Goal: Information Seeking & Learning: Learn about a topic

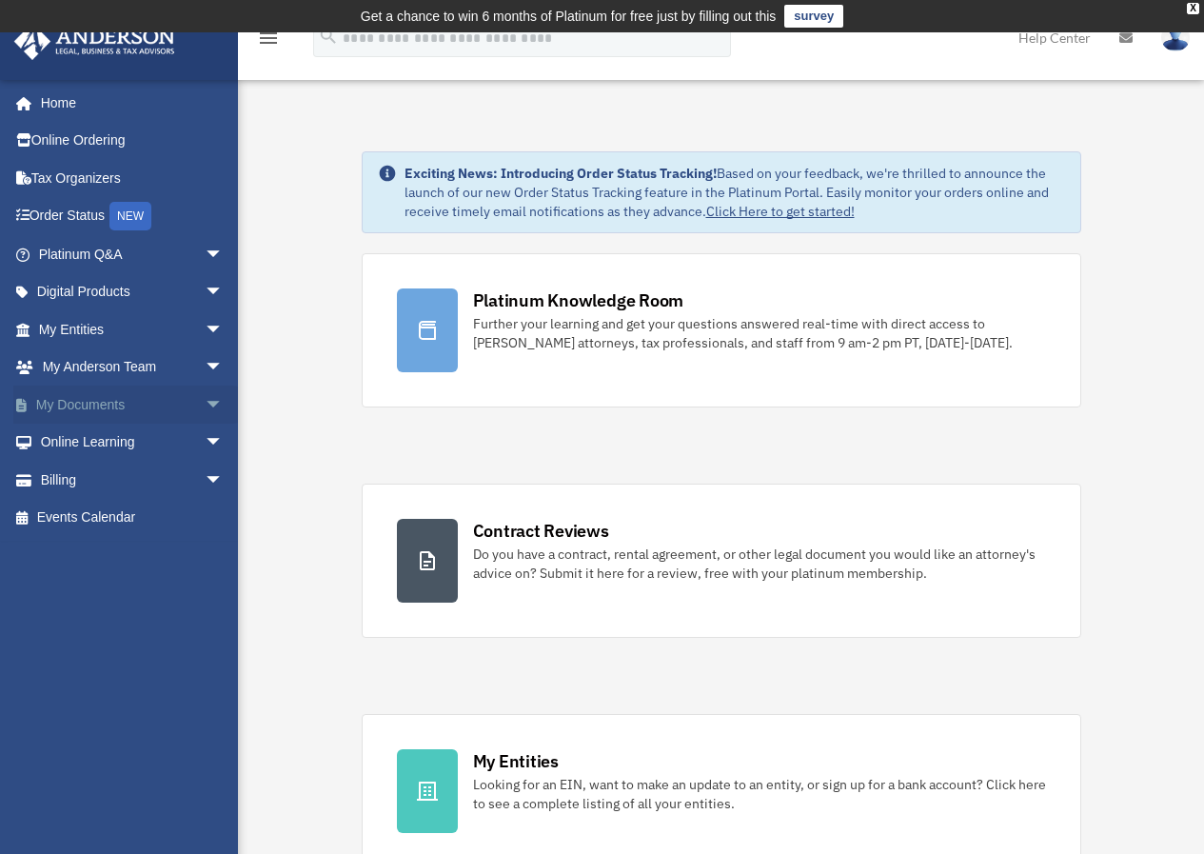
click at [74, 401] on link "My Documents arrow_drop_down" at bounding box center [132, 404] width 239 height 38
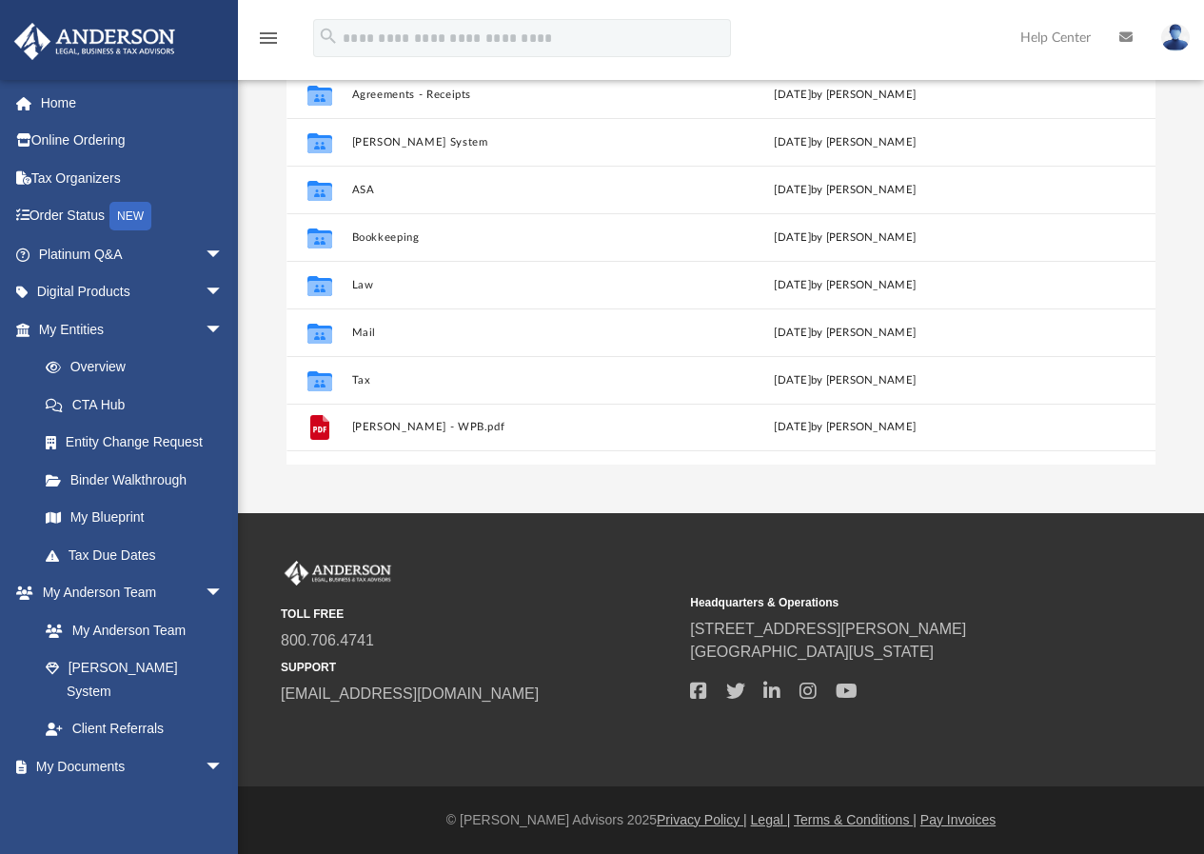
scroll to position [188, 0]
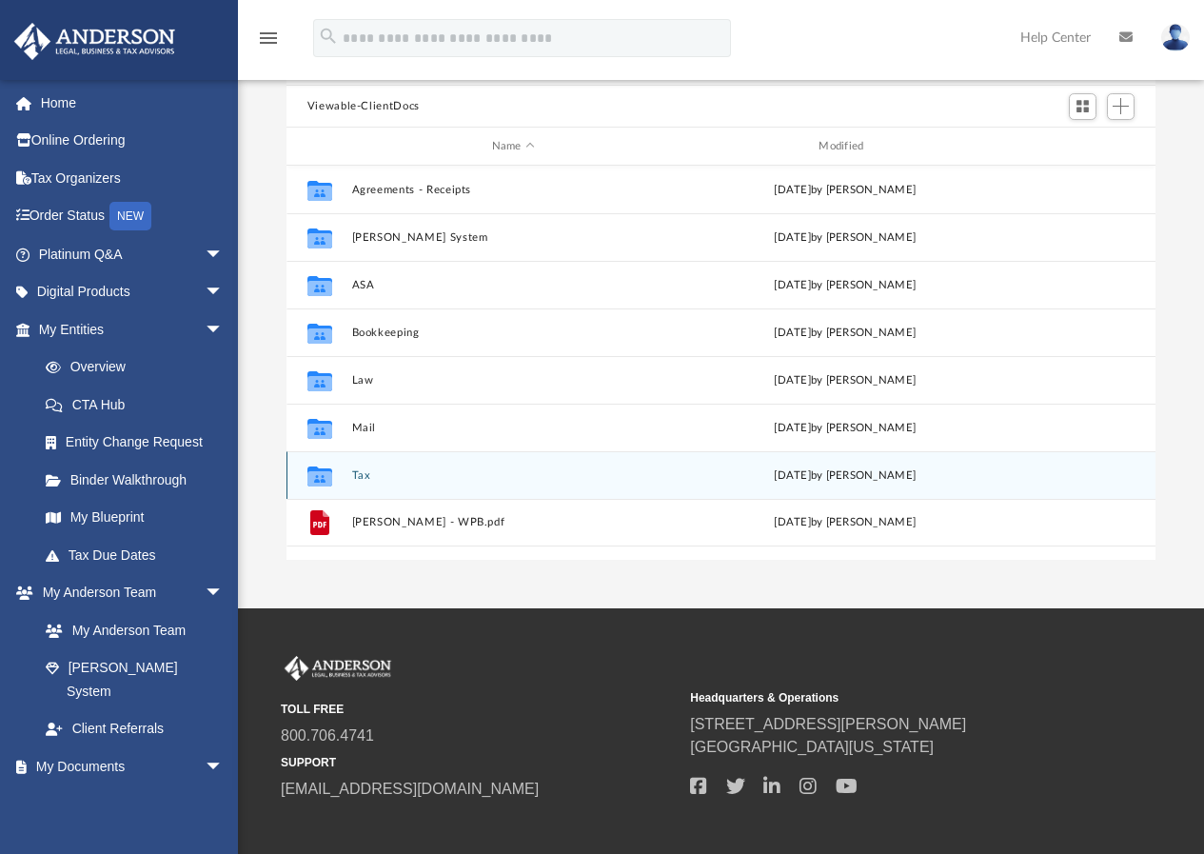
click at [358, 473] on button "Tax" at bounding box center [513, 475] width 324 height 12
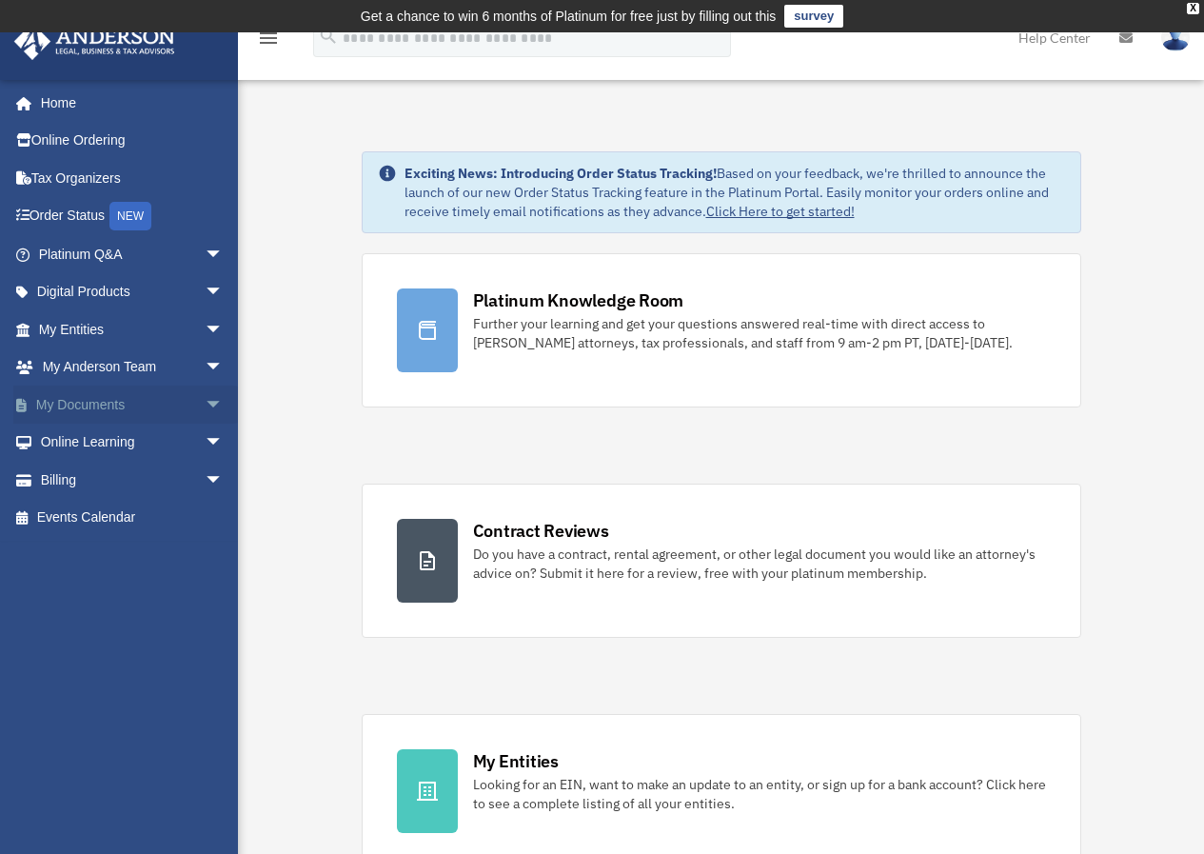
click at [49, 410] on link "My Documents arrow_drop_down" at bounding box center [132, 404] width 239 height 38
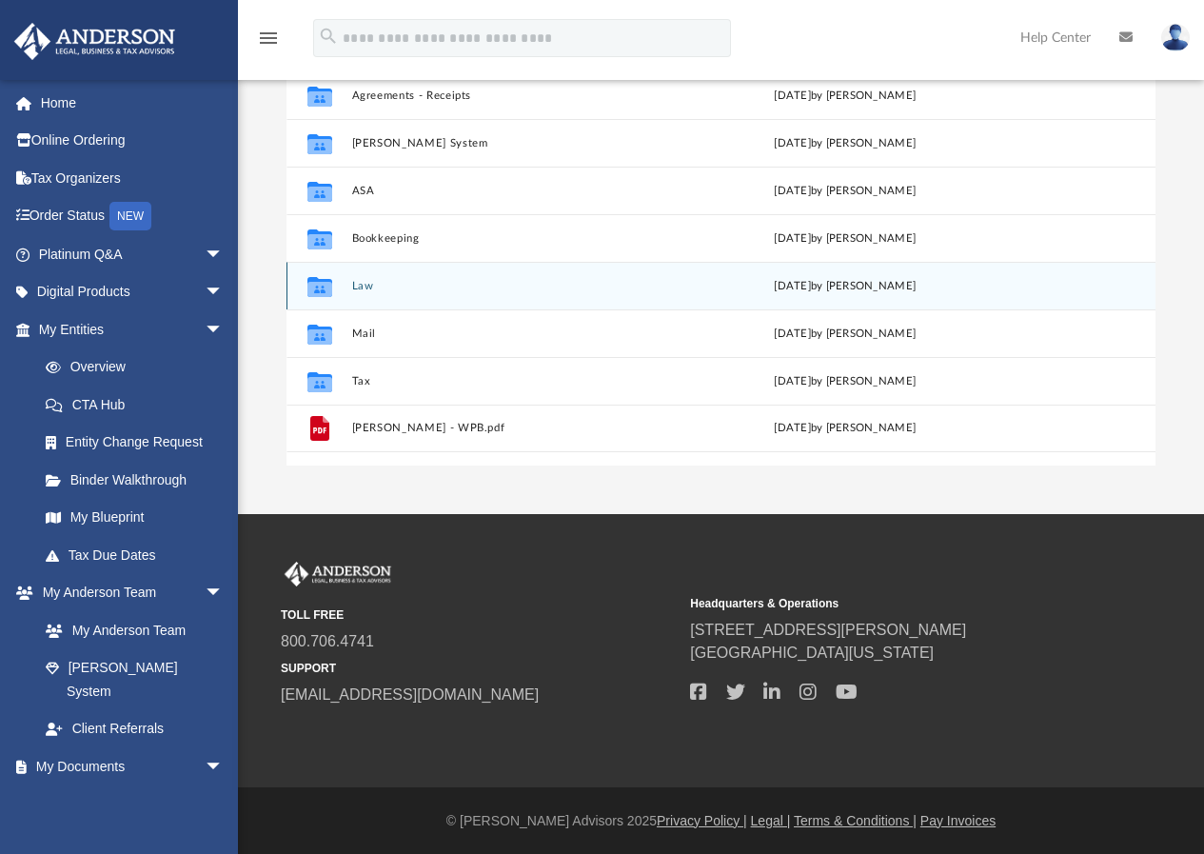
scroll to position [284, 0]
click at [346, 287] on div "Collaborated Folder Law Sun Feb 12 2023 by Liz Garcia" at bounding box center [722, 285] width 870 height 48
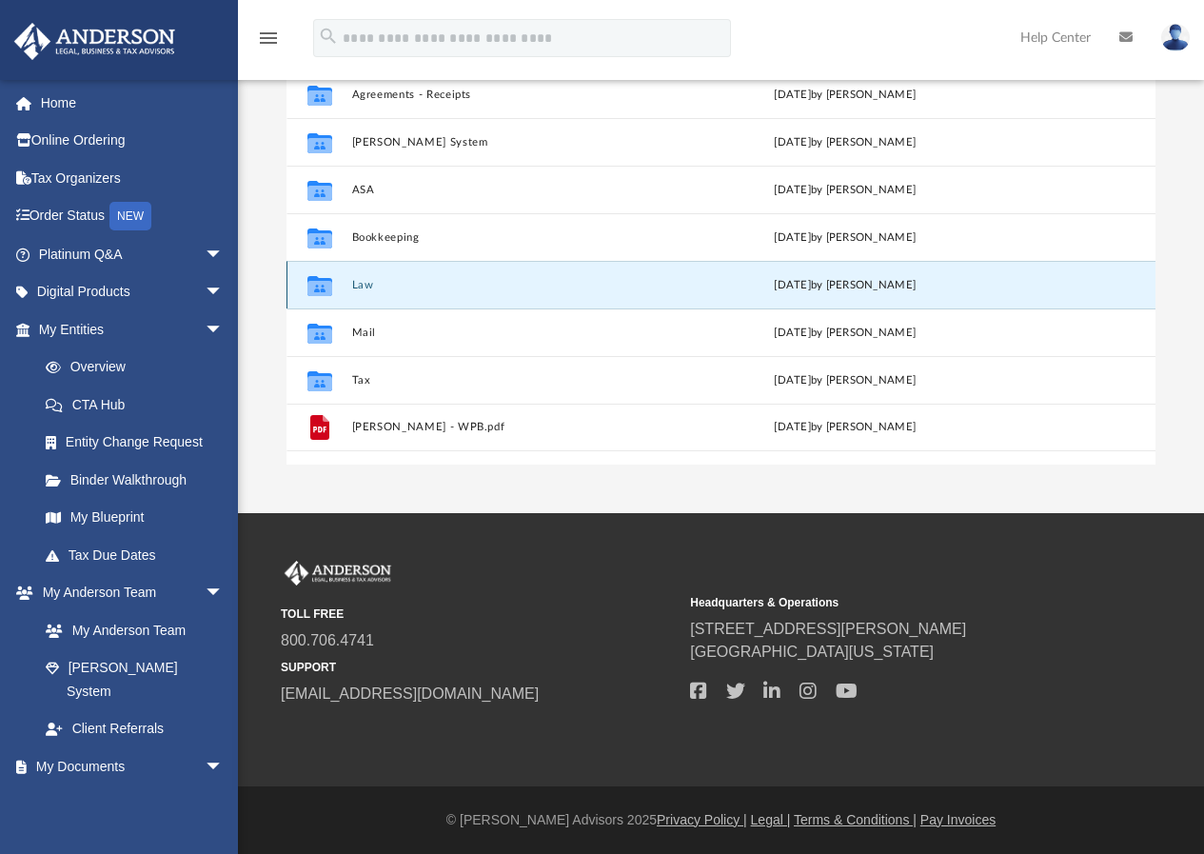
click at [365, 285] on button "Law" at bounding box center [513, 285] width 324 height 12
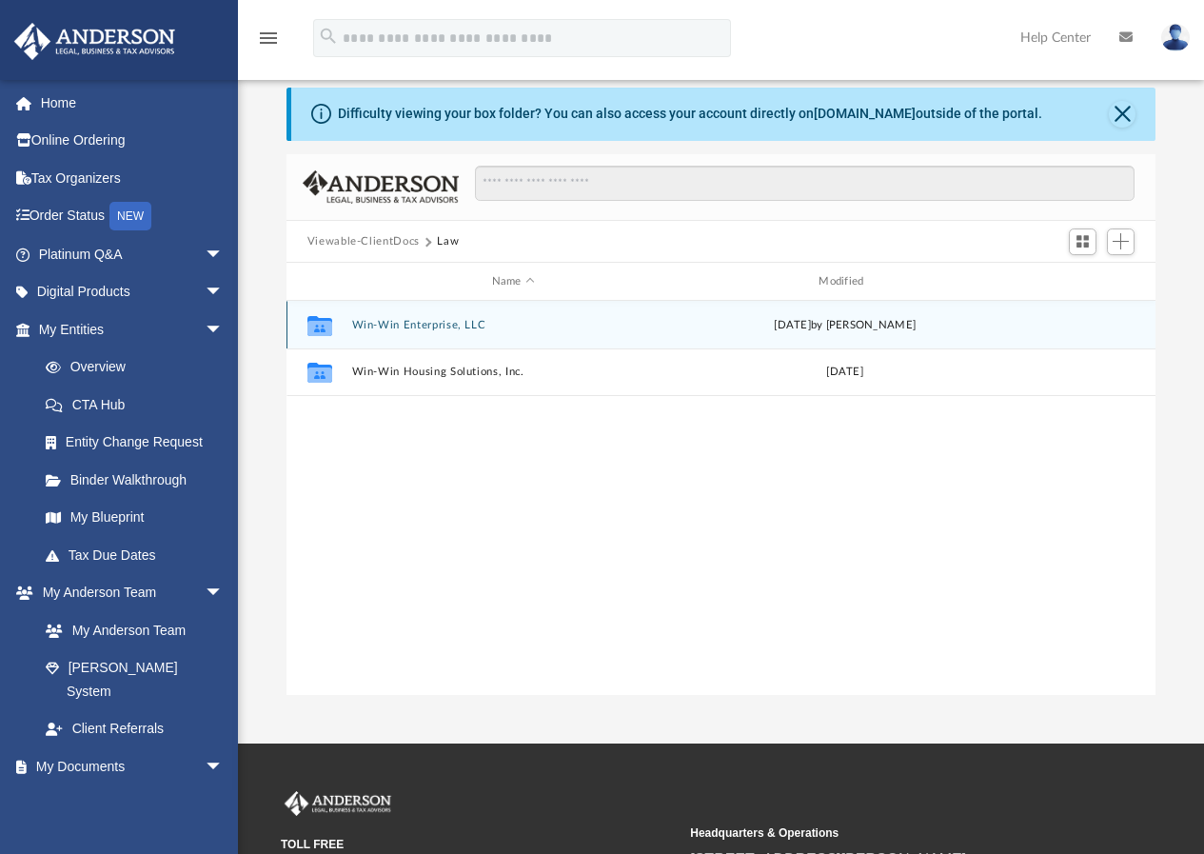
scroll to position [0, 0]
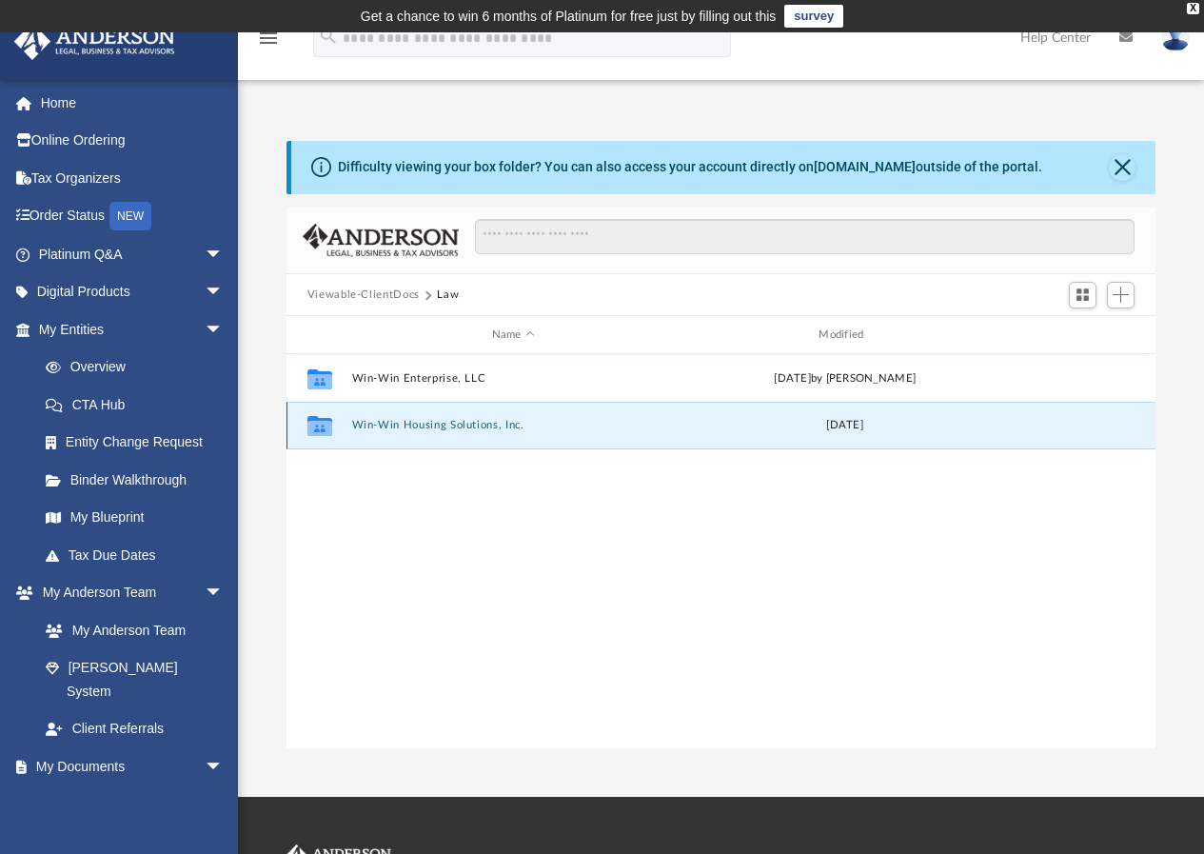
click at [451, 428] on button "Win-Win Housing Solutions, Inc." at bounding box center [513, 426] width 324 height 12
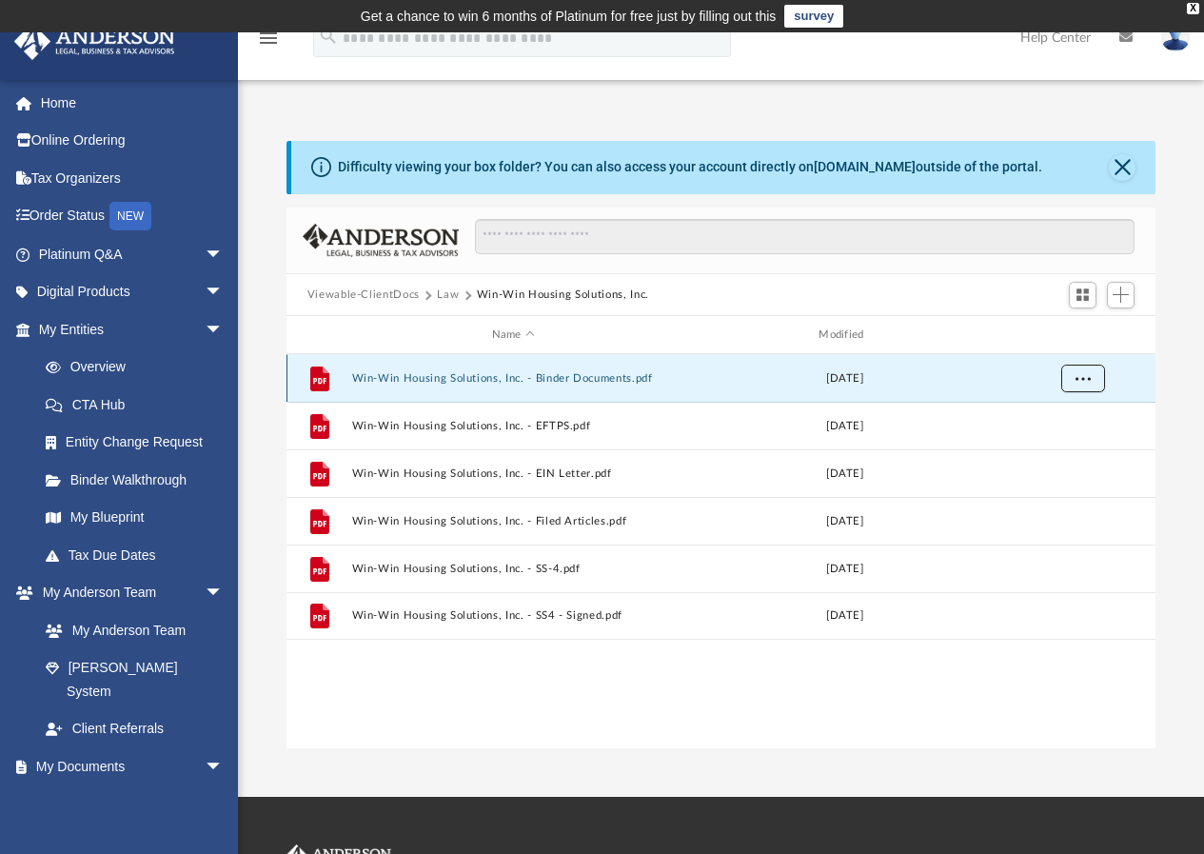
click at [1088, 374] on span "More options" at bounding box center [1082, 378] width 15 height 10
click at [1051, 421] on li "Preview" at bounding box center [1064, 417] width 55 height 20
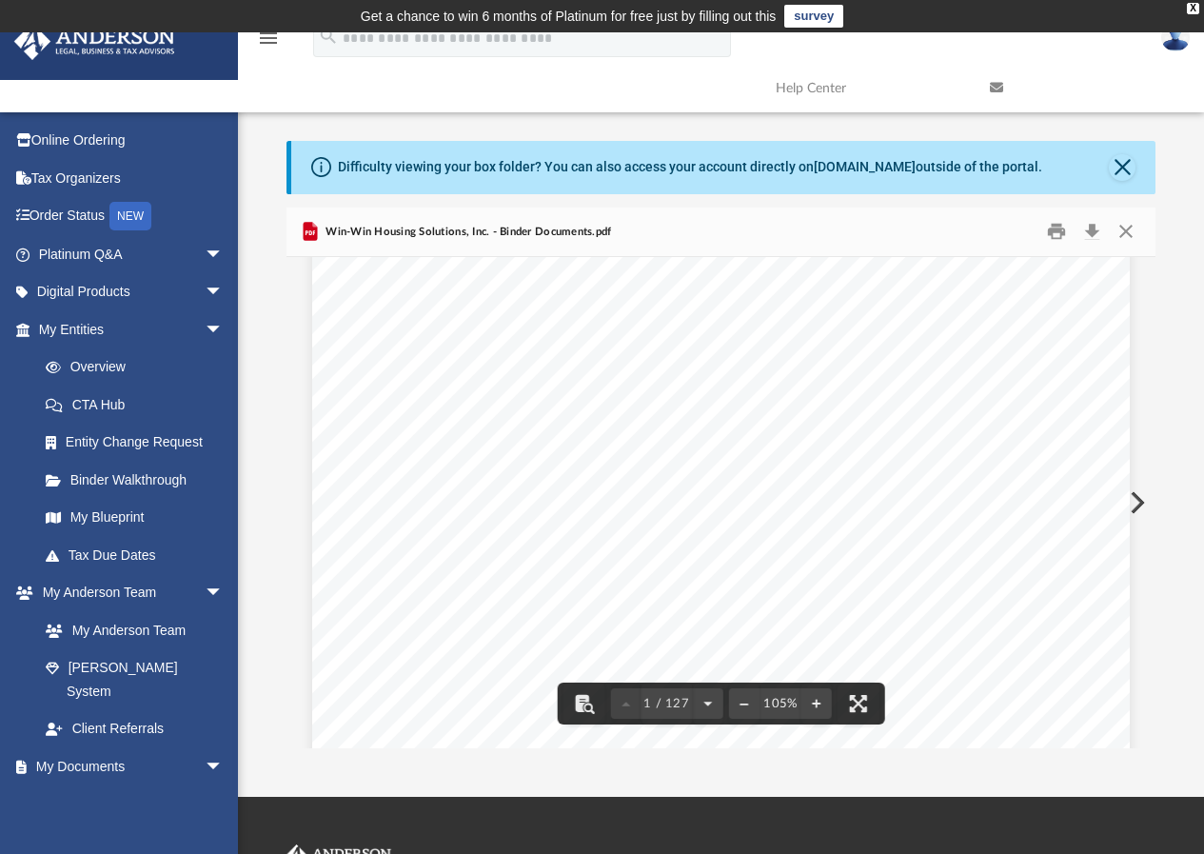
scroll to position [381, 0]
click at [1130, 164] on button "Close" at bounding box center [1122, 167] width 27 height 27
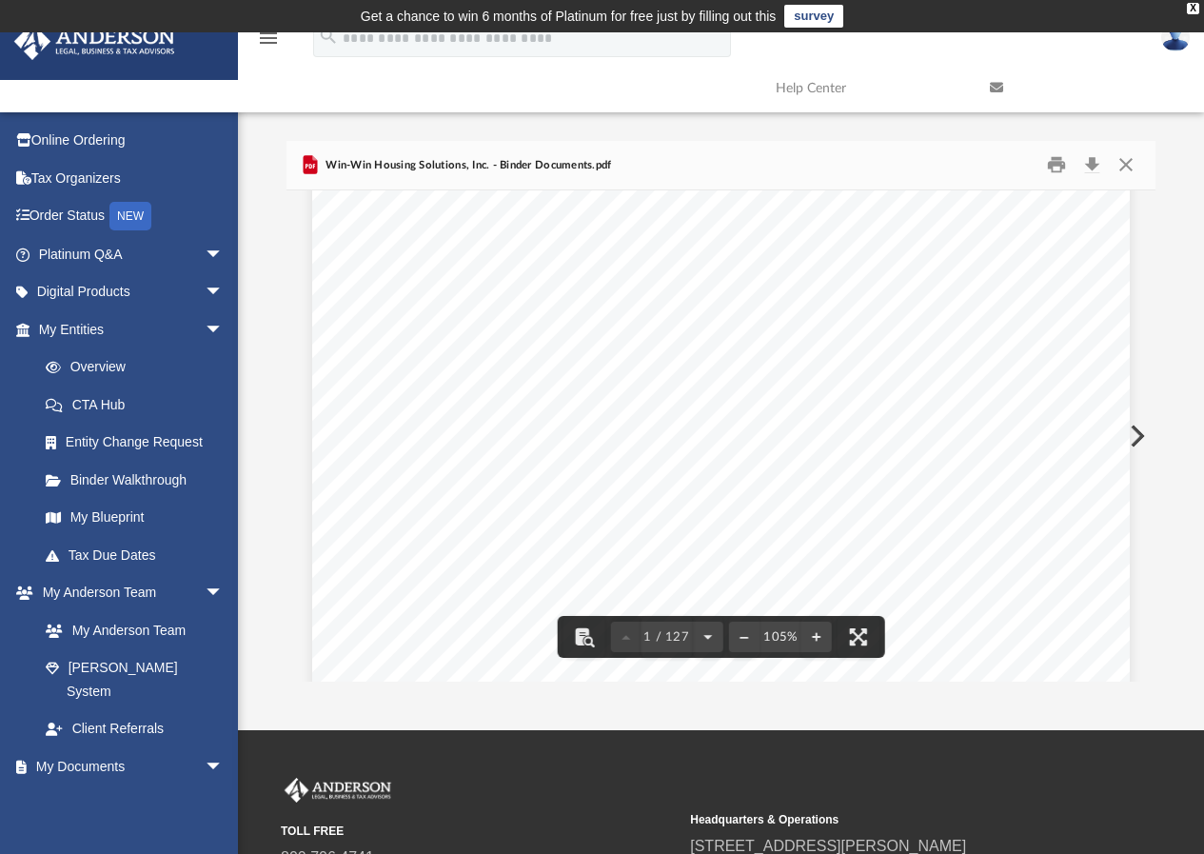
click at [1136, 430] on button "Preview" at bounding box center [1136, 435] width 42 height 53
click at [1062, 164] on button "Print" at bounding box center [1056, 165] width 38 height 30
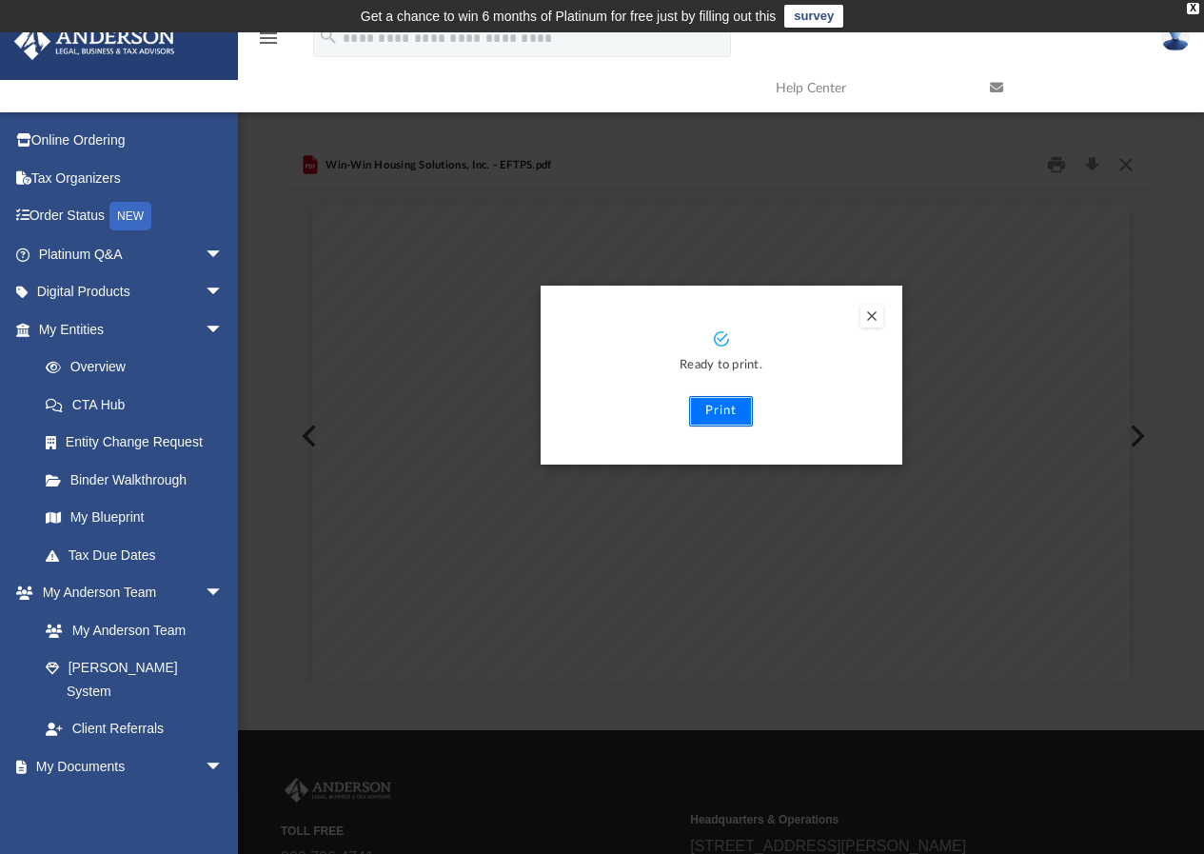
click at [721, 419] on button "Print" at bounding box center [721, 411] width 64 height 30
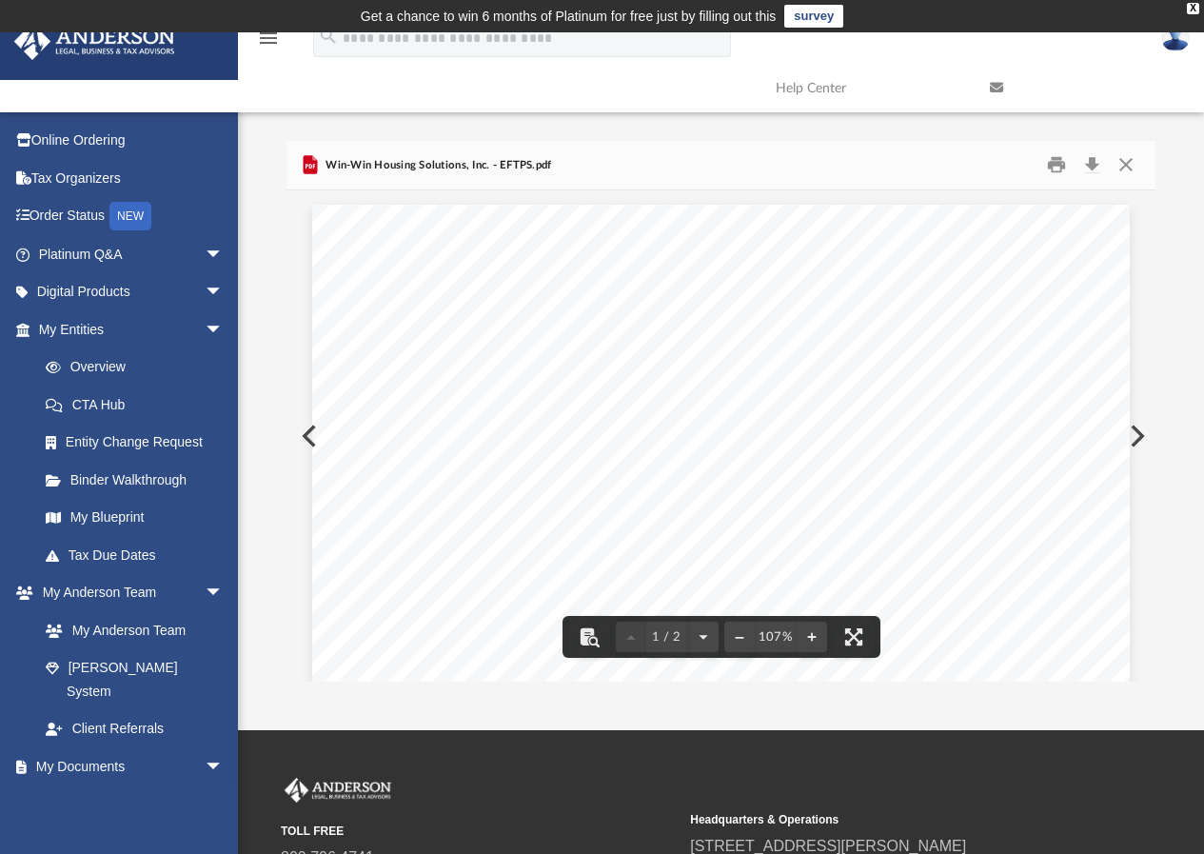
click at [1145, 429] on button "Preview" at bounding box center [1136, 435] width 42 height 53
click at [1058, 165] on button "Print" at bounding box center [1056, 165] width 38 height 30
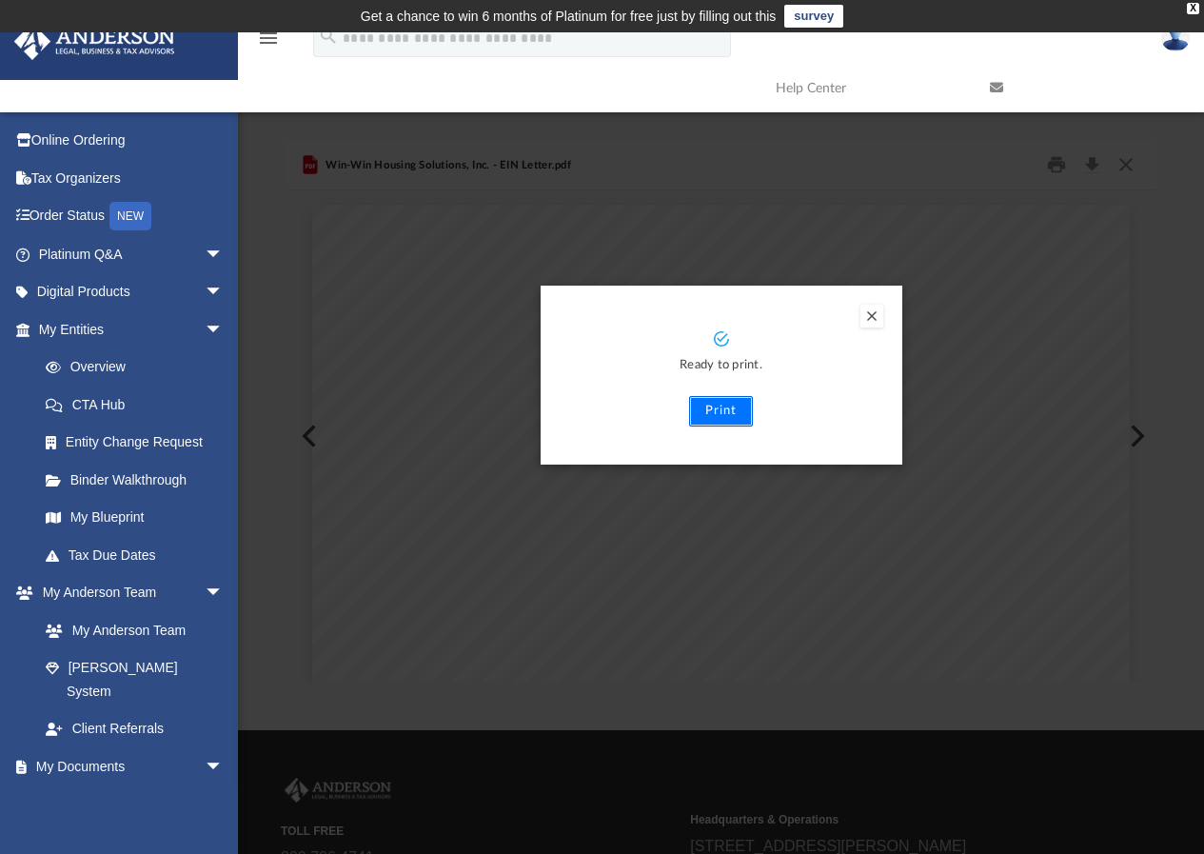
click at [720, 418] on button "Print" at bounding box center [721, 411] width 64 height 30
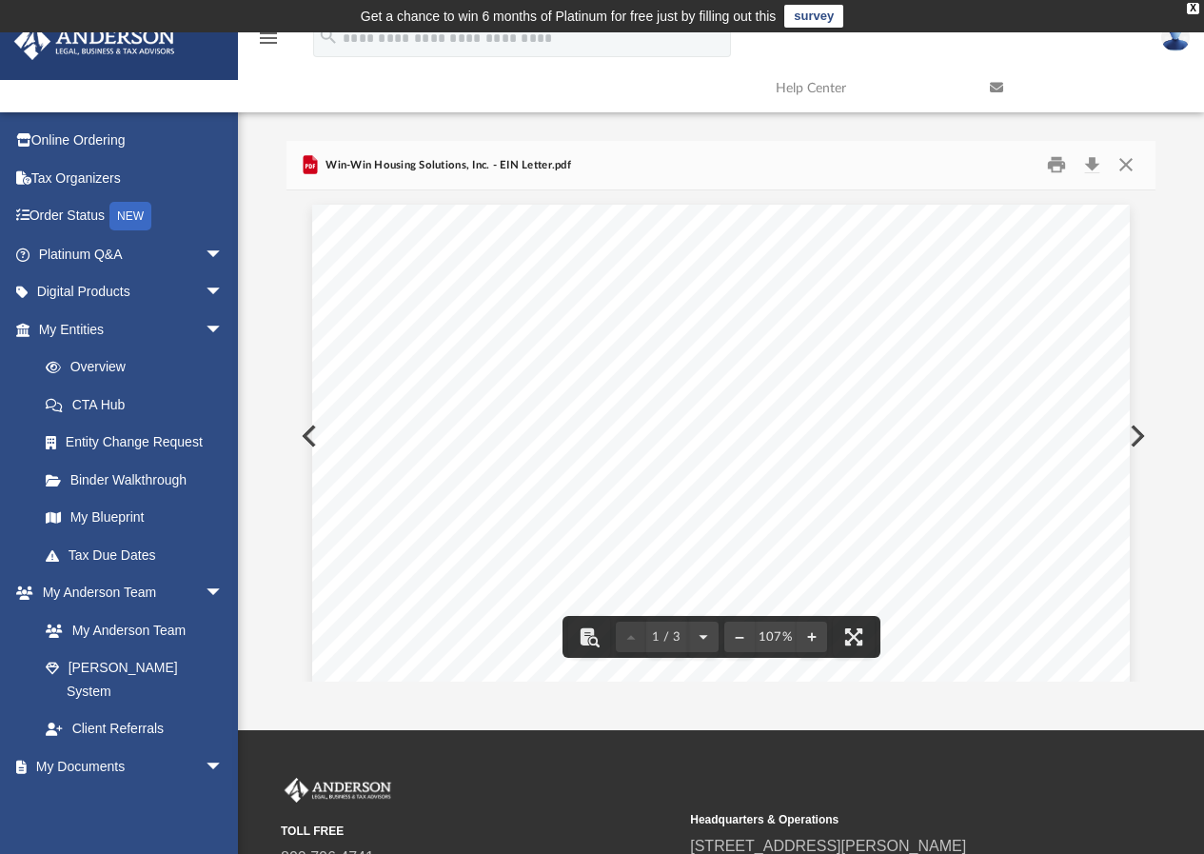
click at [1136, 434] on button "Preview" at bounding box center [1136, 435] width 42 height 53
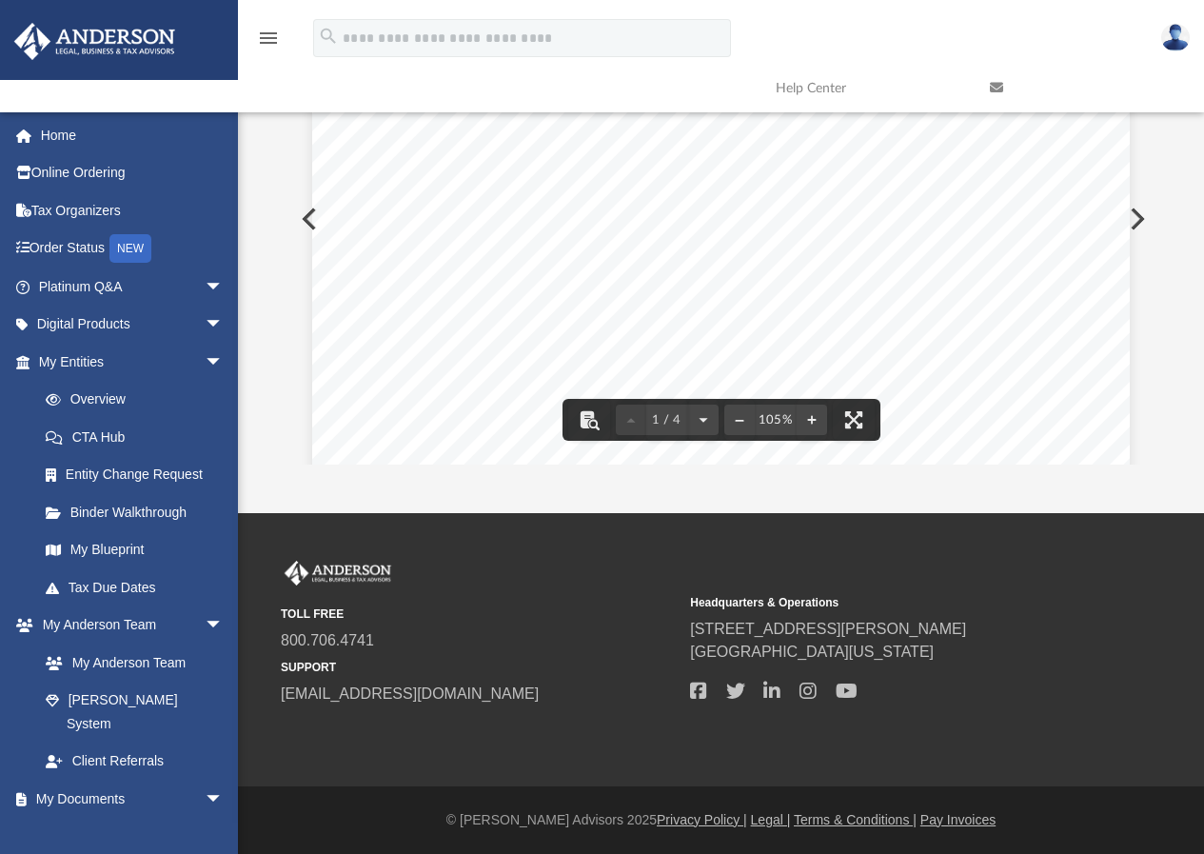
scroll to position [0, 0]
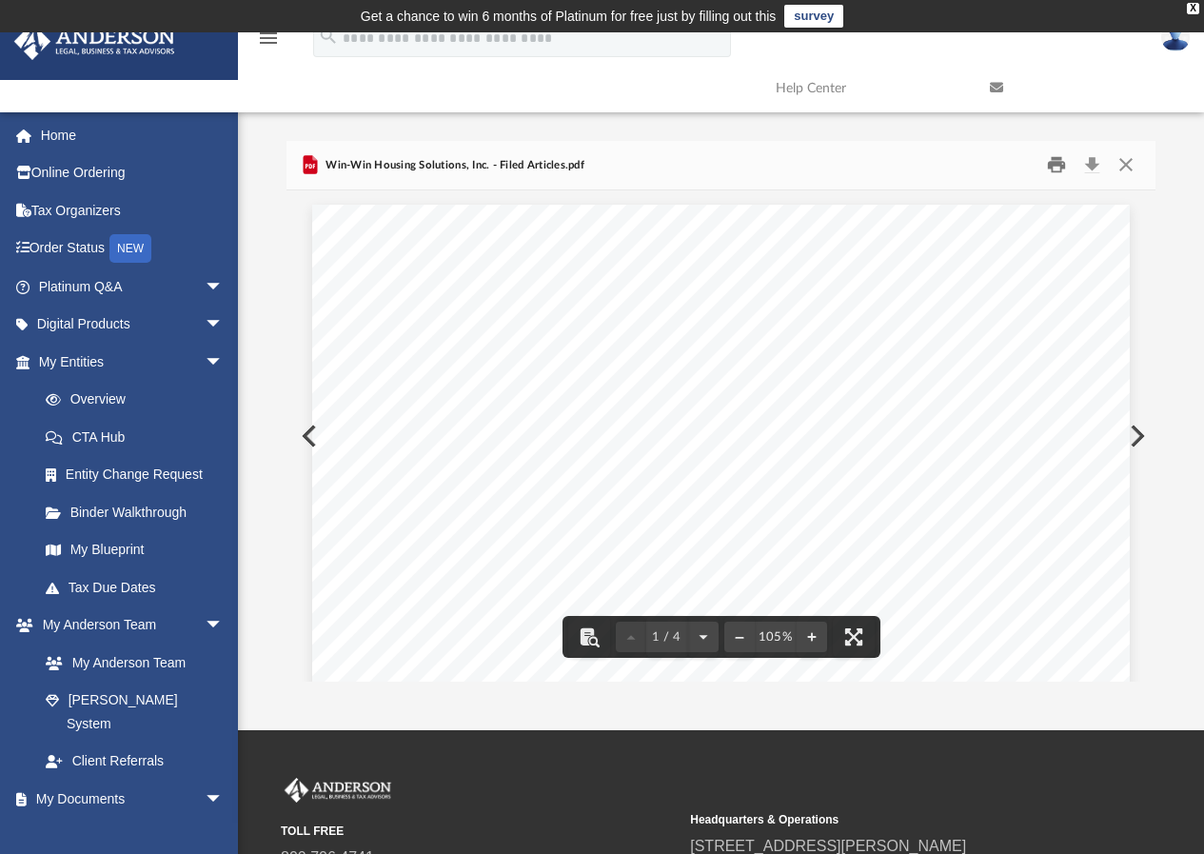
click at [1057, 163] on button "Print" at bounding box center [1056, 165] width 38 height 30
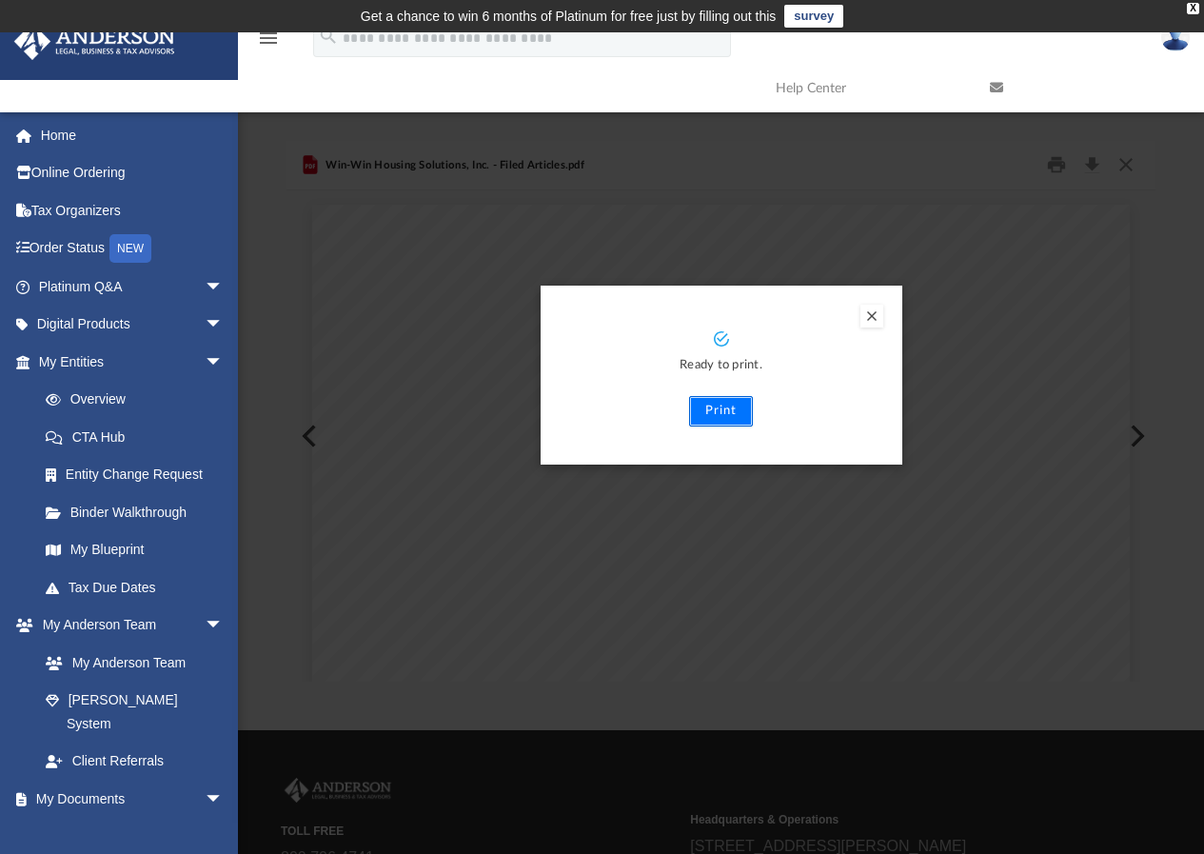
click at [716, 422] on button "Print" at bounding box center [721, 411] width 64 height 30
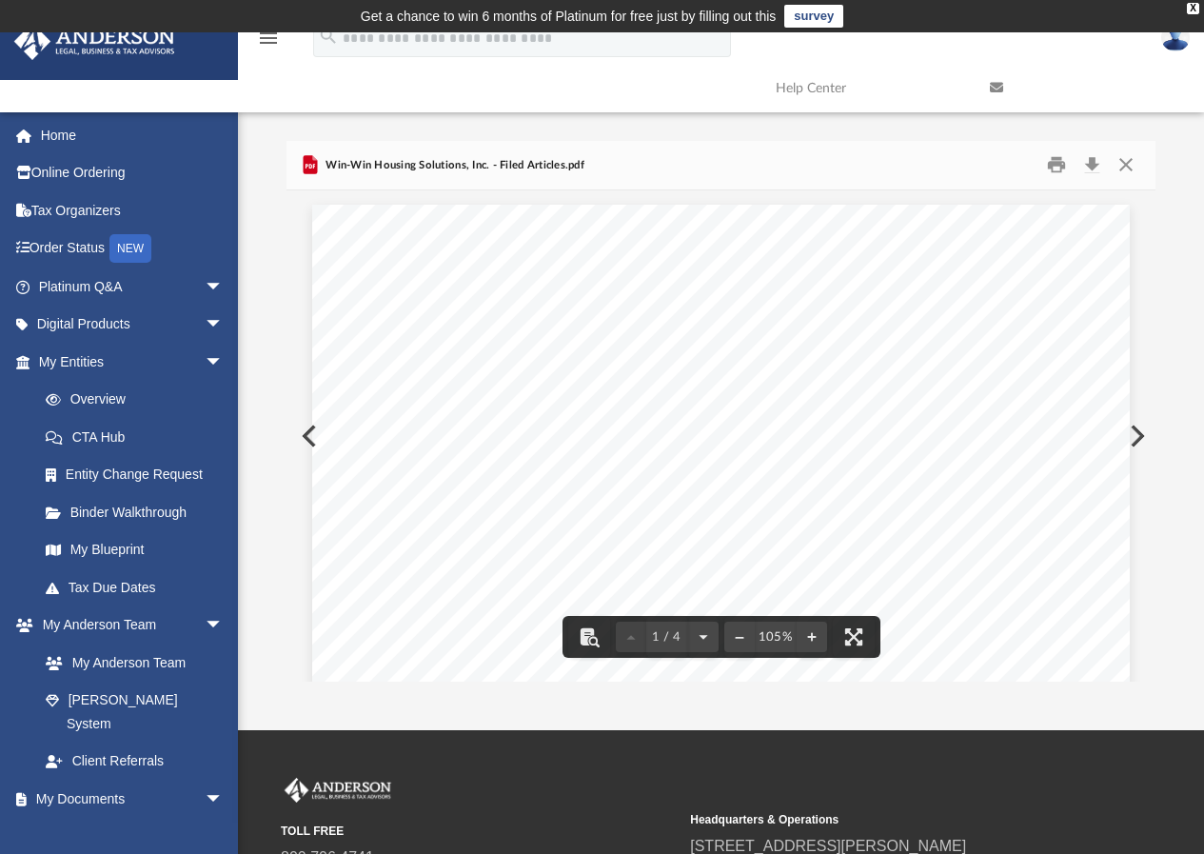
click at [1133, 425] on button "Preview" at bounding box center [1136, 435] width 42 height 53
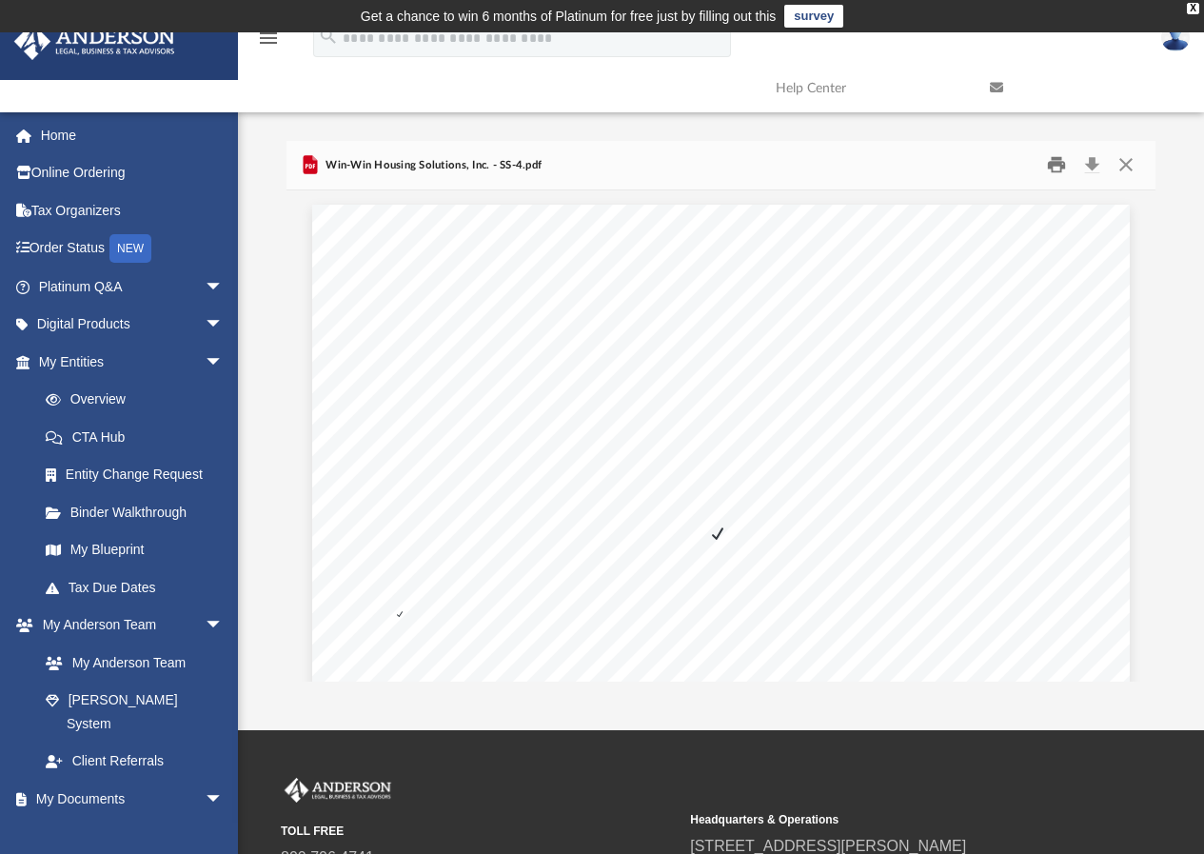
click at [1044, 171] on button "Print" at bounding box center [1056, 165] width 38 height 30
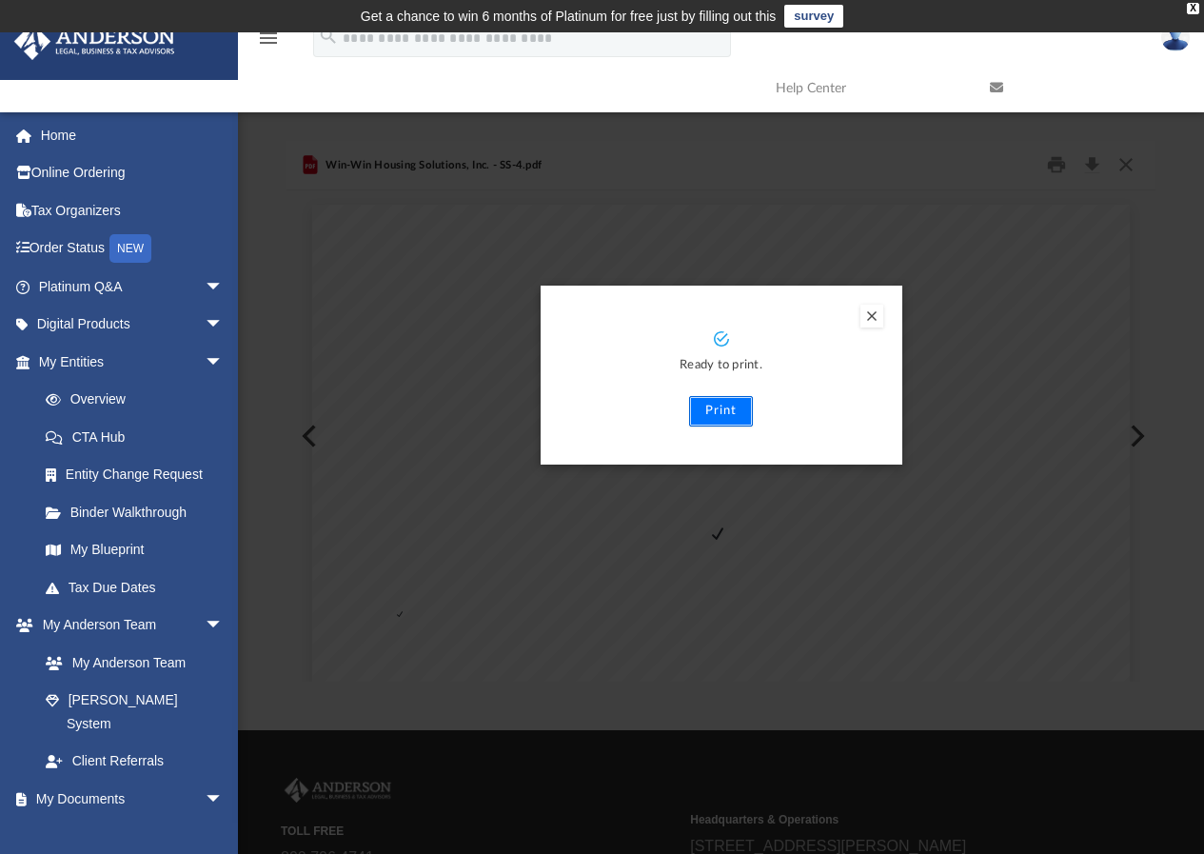
click at [722, 398] on button "Print" at bounding box center [721, 411] width 64 height 30
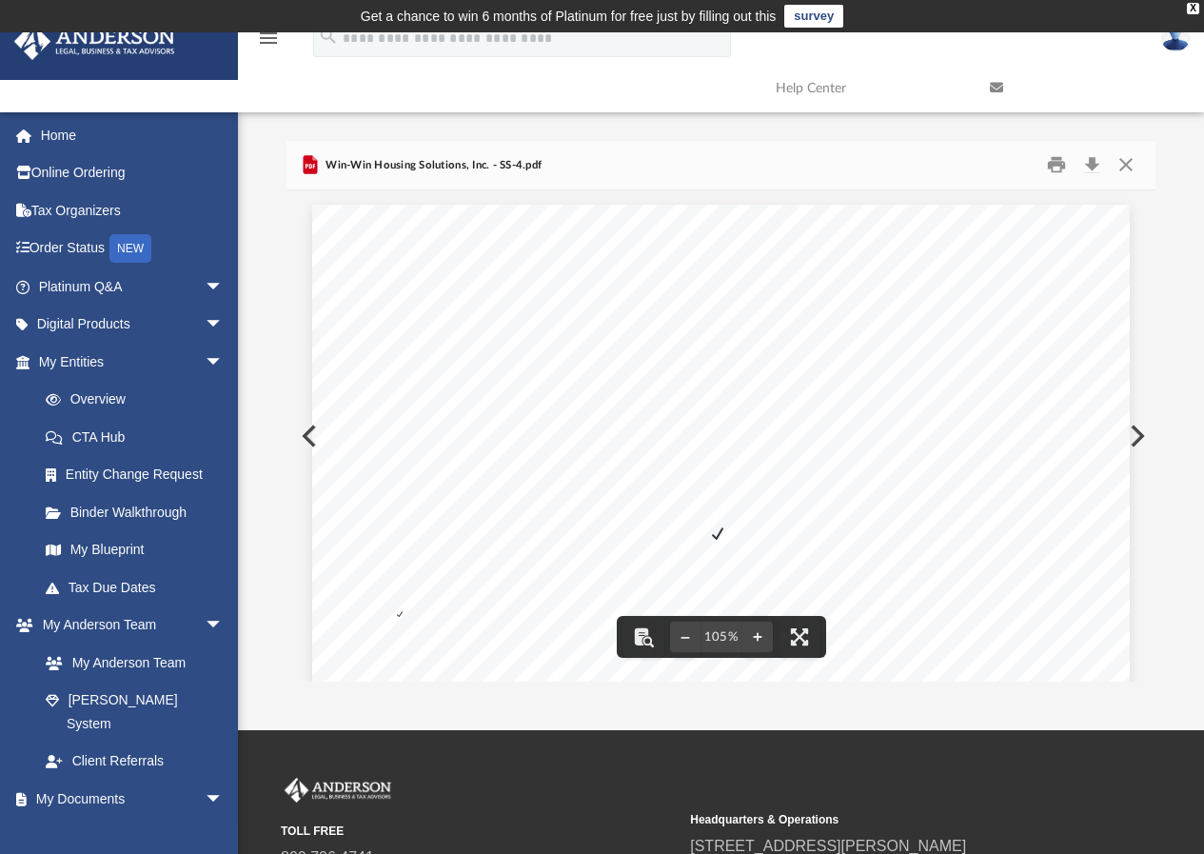
click at [1133, 427] on button "Preview" at bounding box center [1136, 435] width 42 height 53
click at [1130, 438] on div "106-58-7009 WIN-WIN HOUSING SOLUTIONS, INC. KINGS COUNTY, NEW YORK CAROL PRICE …" at bounding box center [722, 767] width 870 height 1154
click at [302, 433] on button "Preview" at bounding box center [308, 435] width 42 height 53
click at [312, 433] on div "Form SS-4 (Rev. December 2019) Department of the Treasury Internal Revenue Serv…" at bounding box center [721, 734] width 818 height 1058
click at [312, 440] on div "Form SS-4 (Rev. December 2019) Department of the Treasury Internal Revenue Serv…" at bounding box center [721, 734] width 818 height 1058
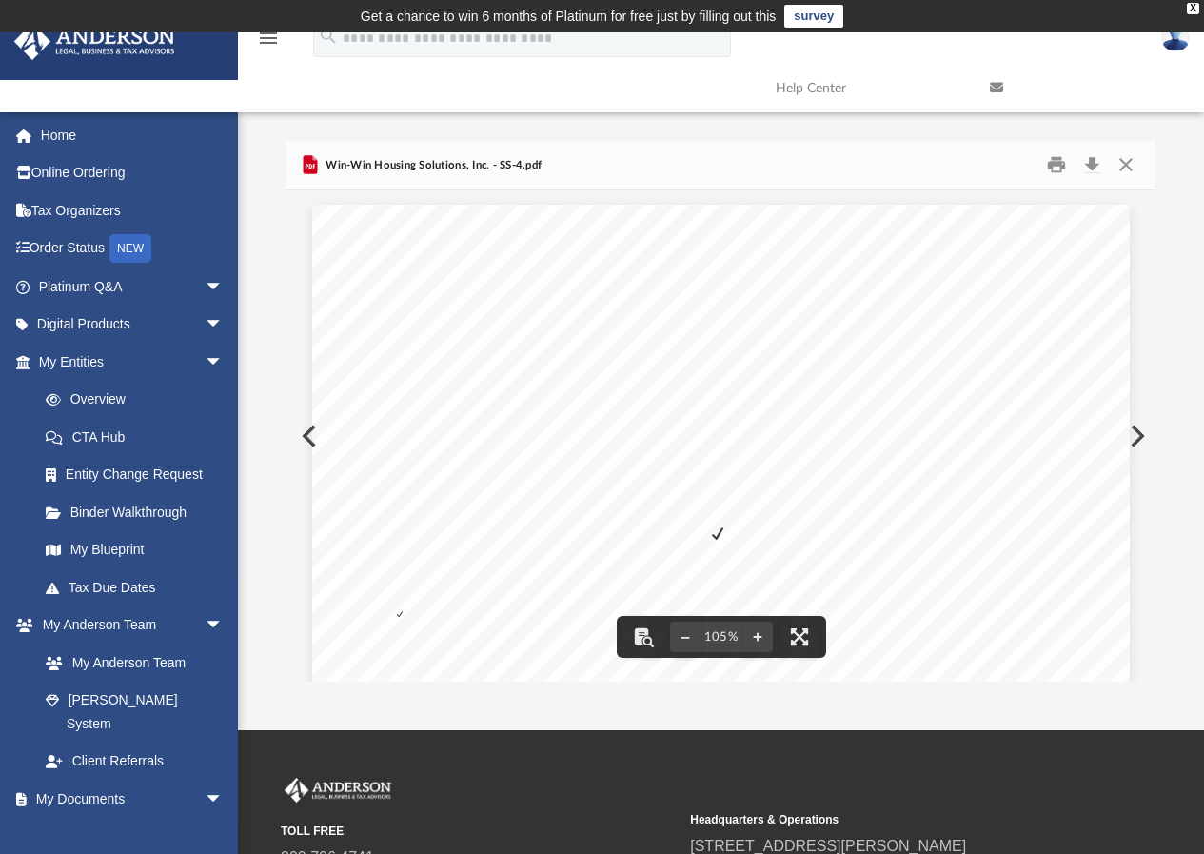
click at [304, 437] on button "Preview" at bounding box center [308, 435] width 42 height 53
click at [312, 430] on div "I hereby certify that the annexed copy for WIN - WIN HOUSING SOLUTIONS, INC. , …" at bounding box center [721, 734] width 818 height 1058
click at [304, 438] on div "I hereby certify that the annexed copy for WIN - WIN HOUSING SOLUTIONS, INC. , …" at bounding box center [722, 435] width 870 height 491
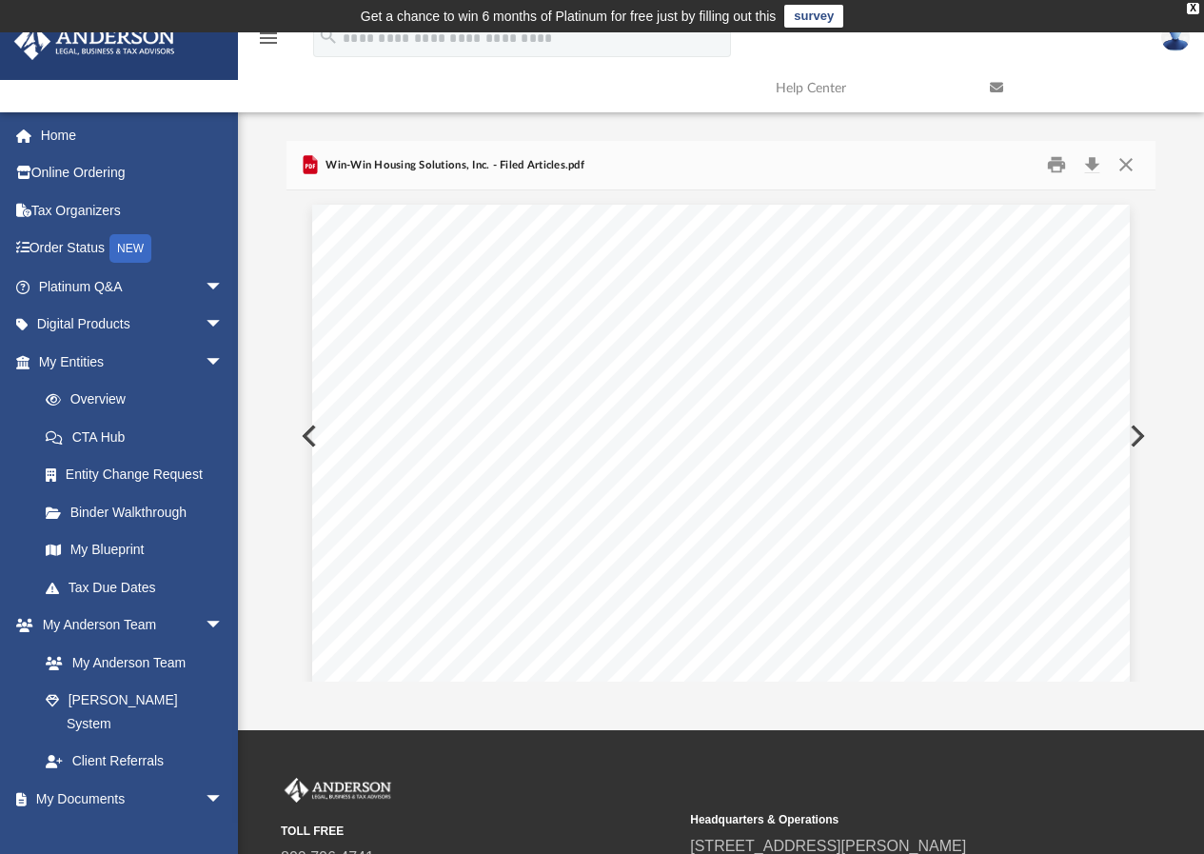
click at [304, 435] on button "Preview" at bounding box center [308, 435] width 42 height 53
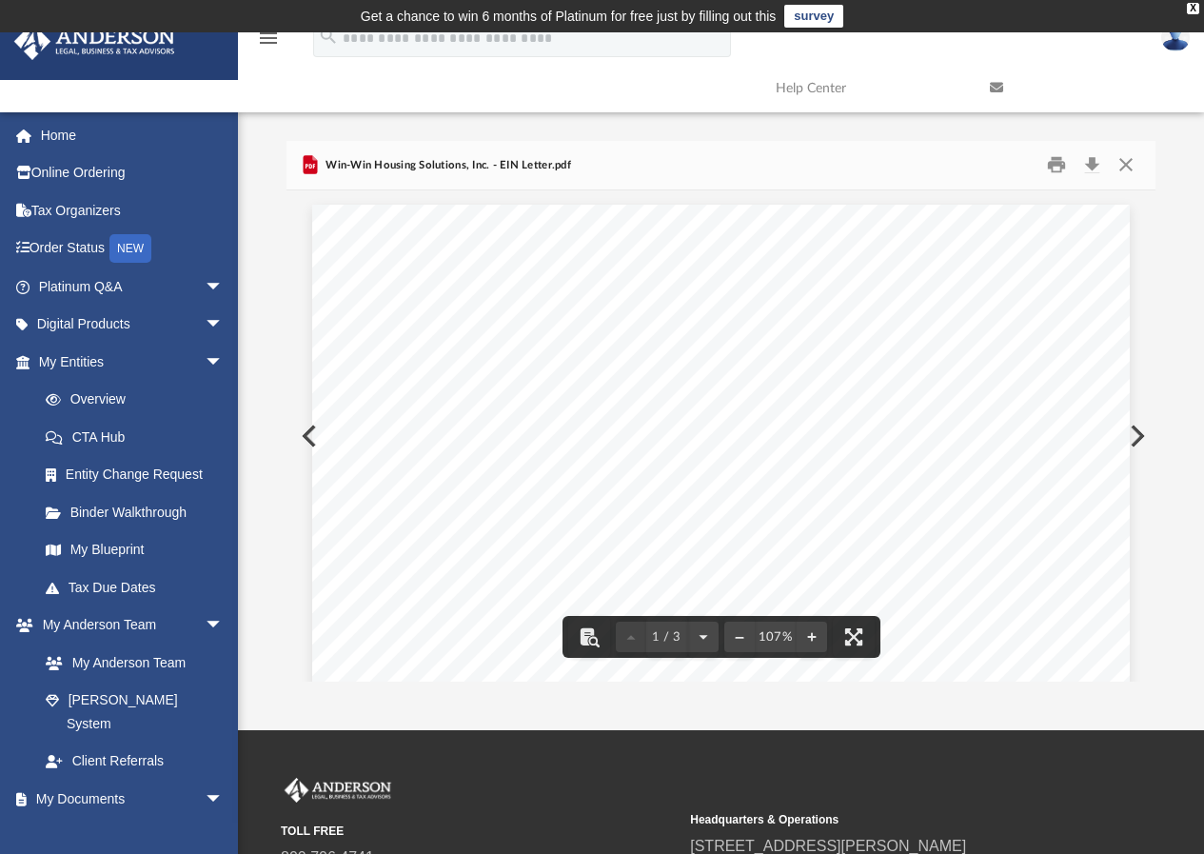
click at [312, 439] on div "Page 1" at bounding box center [721, 742] width 818 height 1074
click at [302, 433] on button "Preview" at bounding box center [308, 435] width 42 height 53
click at [312, 436] on div "Page 1" at bounding box center [721, 737] width 818 height 1064
click at [303, 436] on button "Preview" at bounding box center [308, 435] width 42 height 53
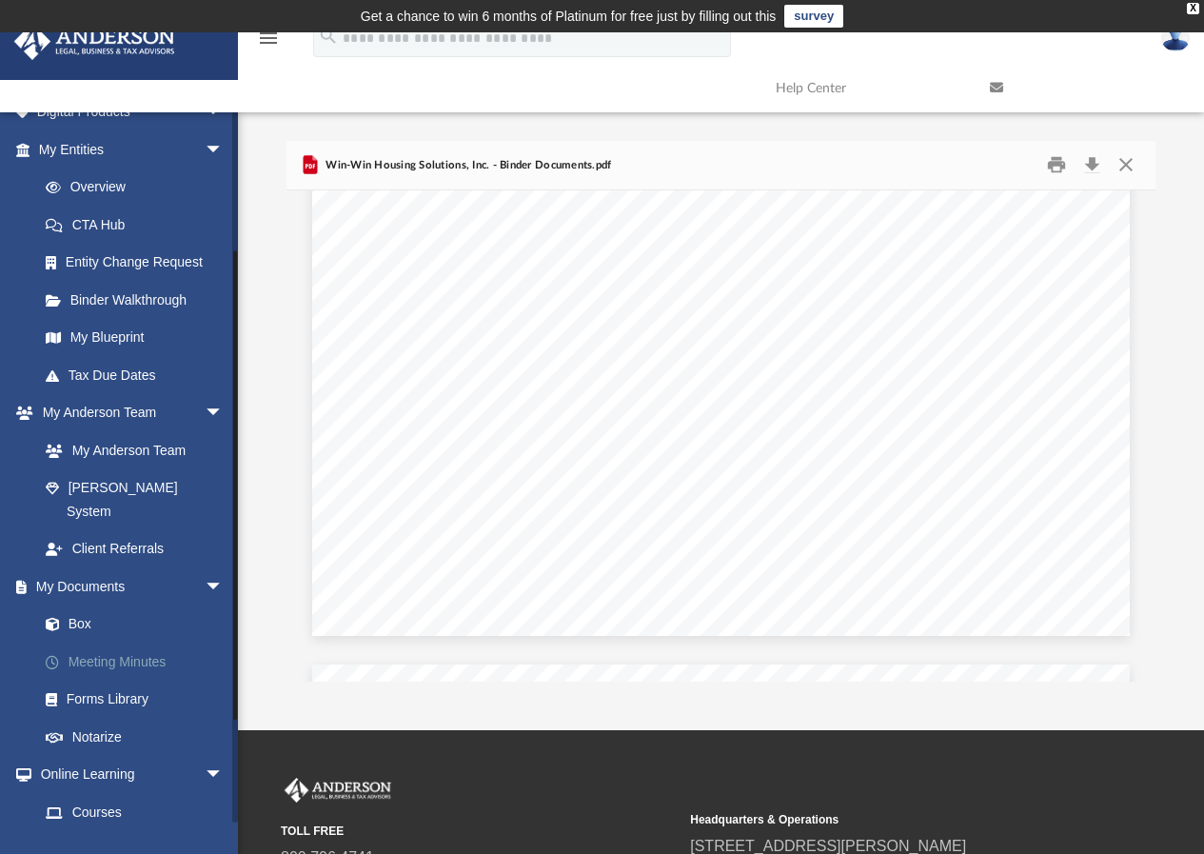
scroll to position [286, 0]
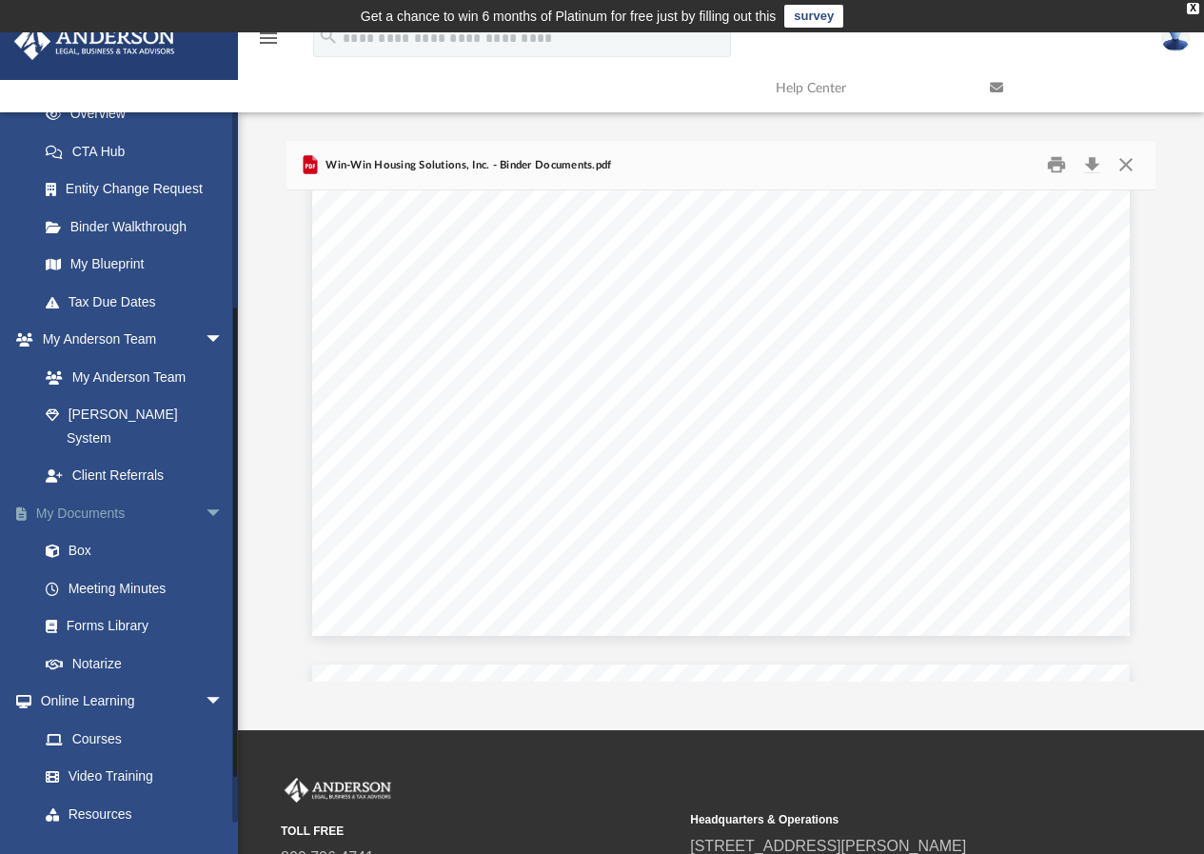
click at [94, 494] on link "My Documents arrow_drop_down" at bounding box center [132, 513] width 239 height 38
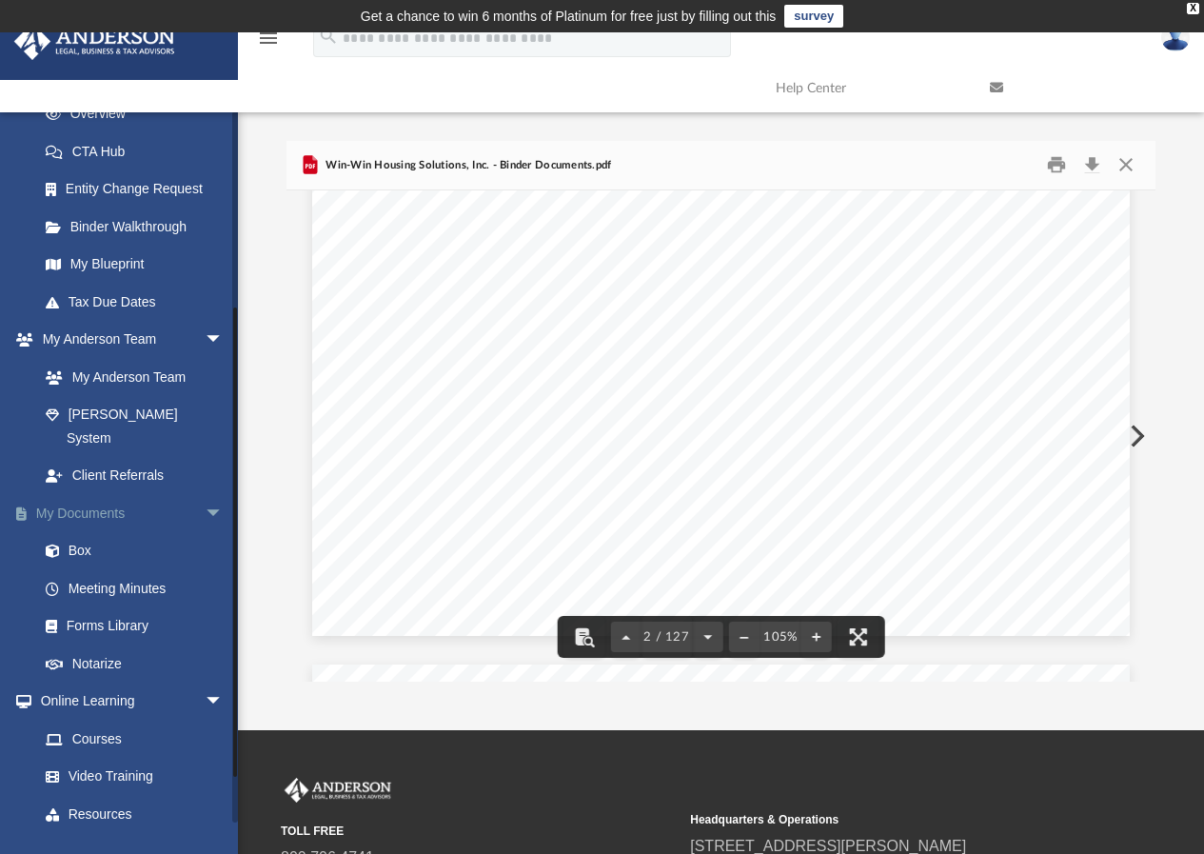
click at [58, 494] on link "My Documents arrow_drop_down" at bounding box center [132, 513] width 239 height 38
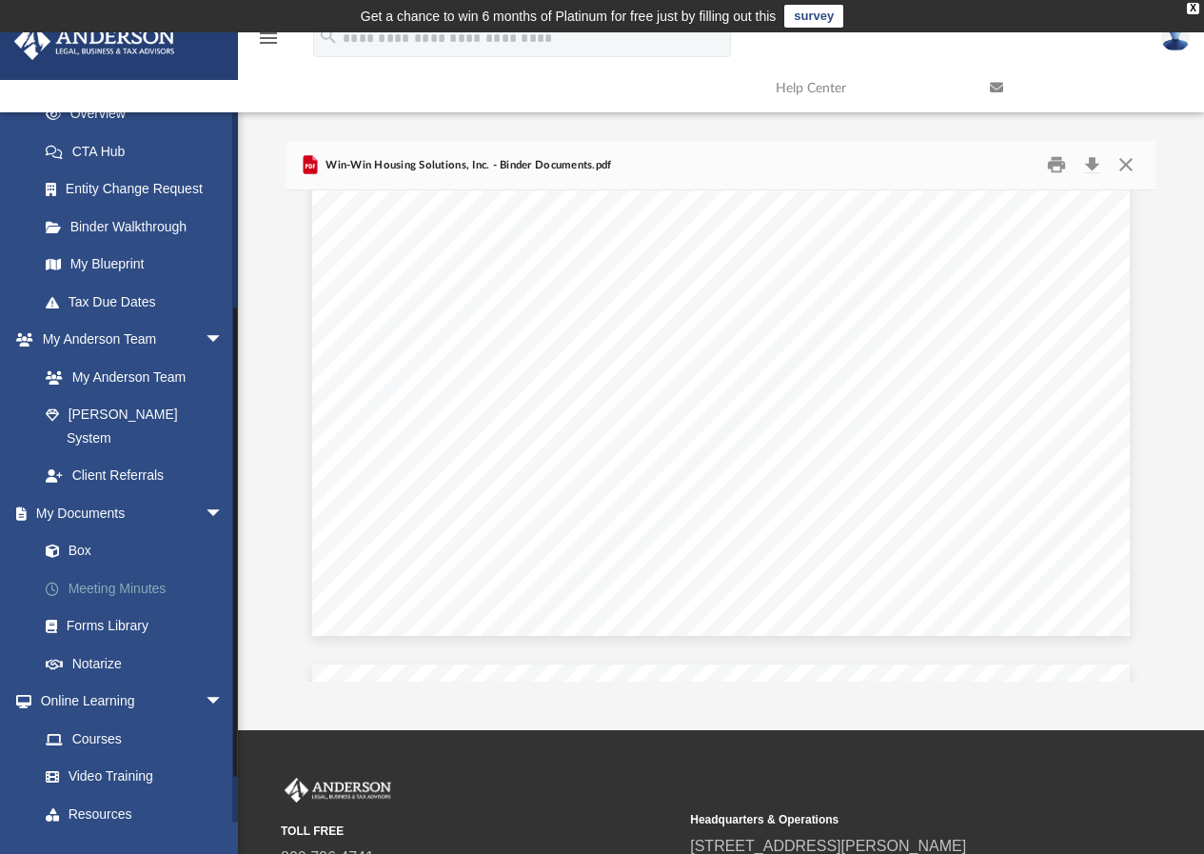
click at [114, 569] on link "Meeting Minutes" at bounding box center [140, 588] width 226 height 38
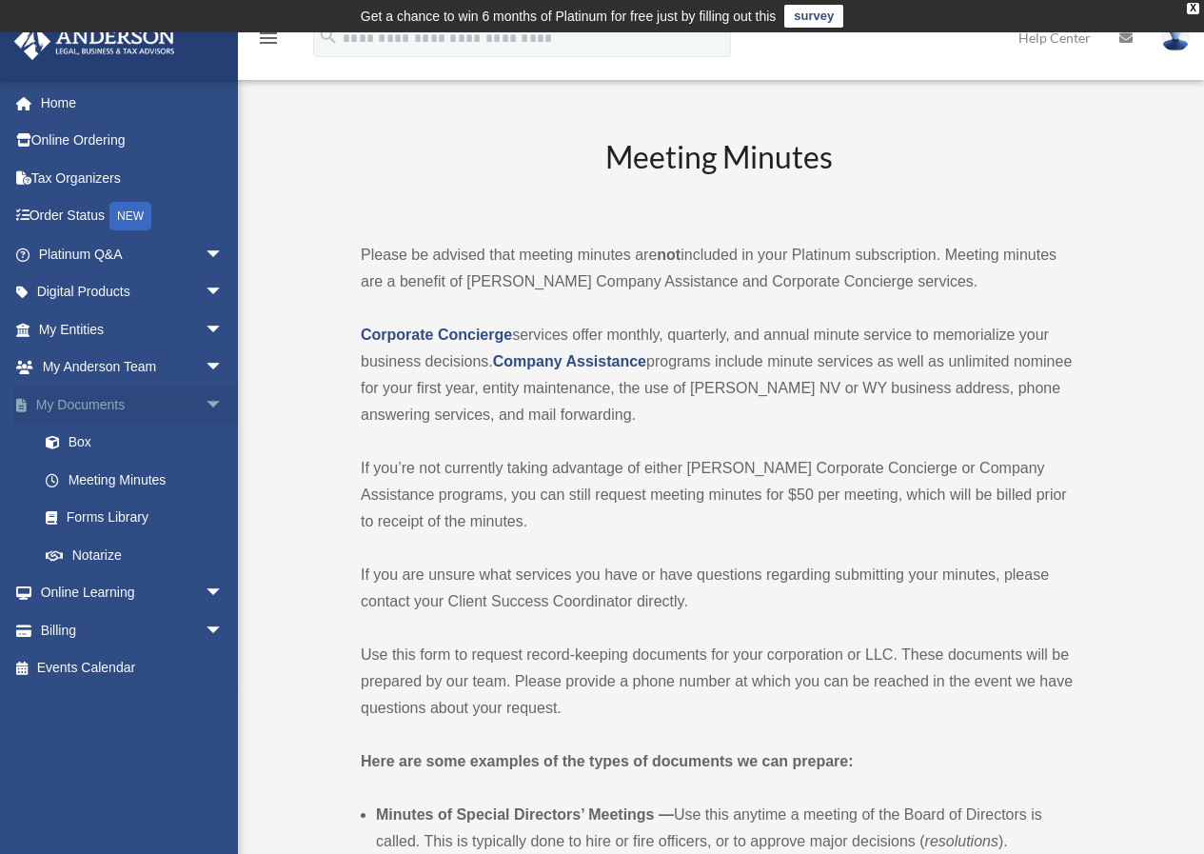
click at [69, 405] on link "My Documents arrow_drop_down" at bounding box center [132, 404] width 239 height 38
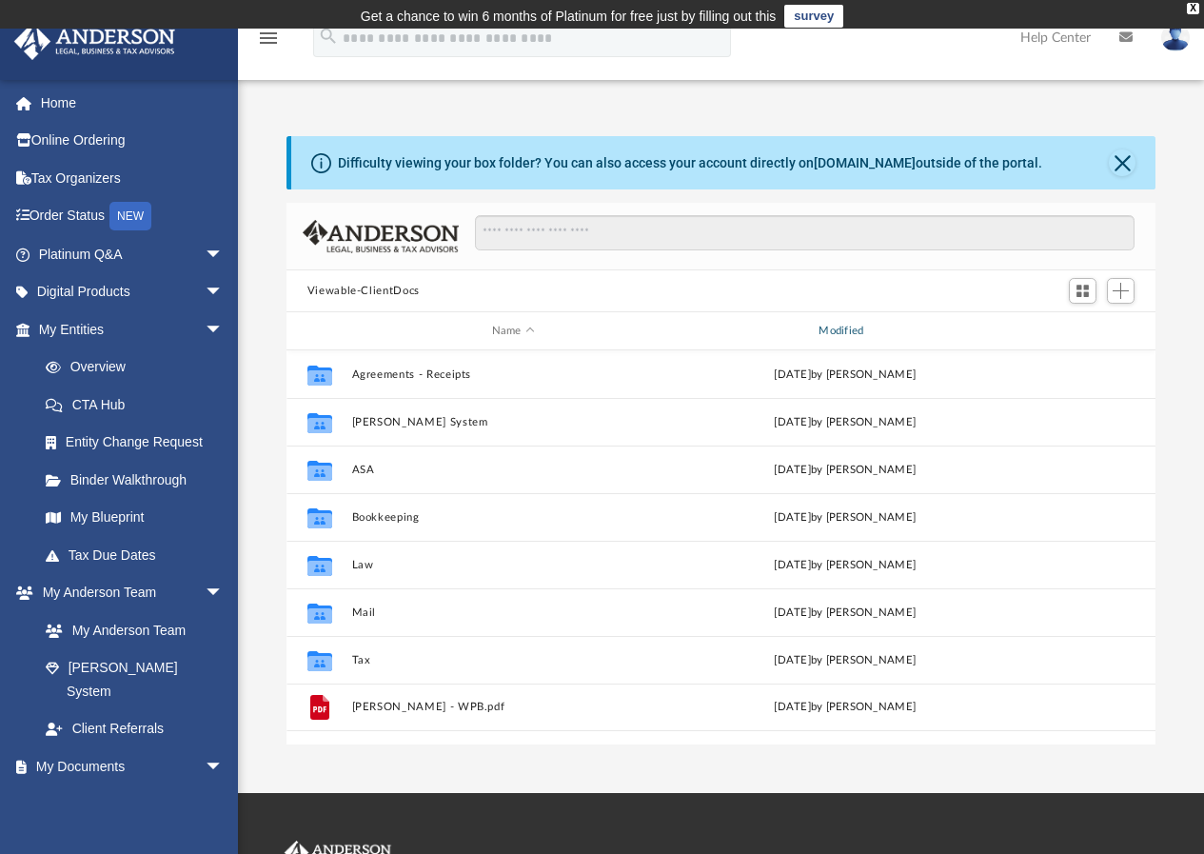
scroll to position [419, 855]
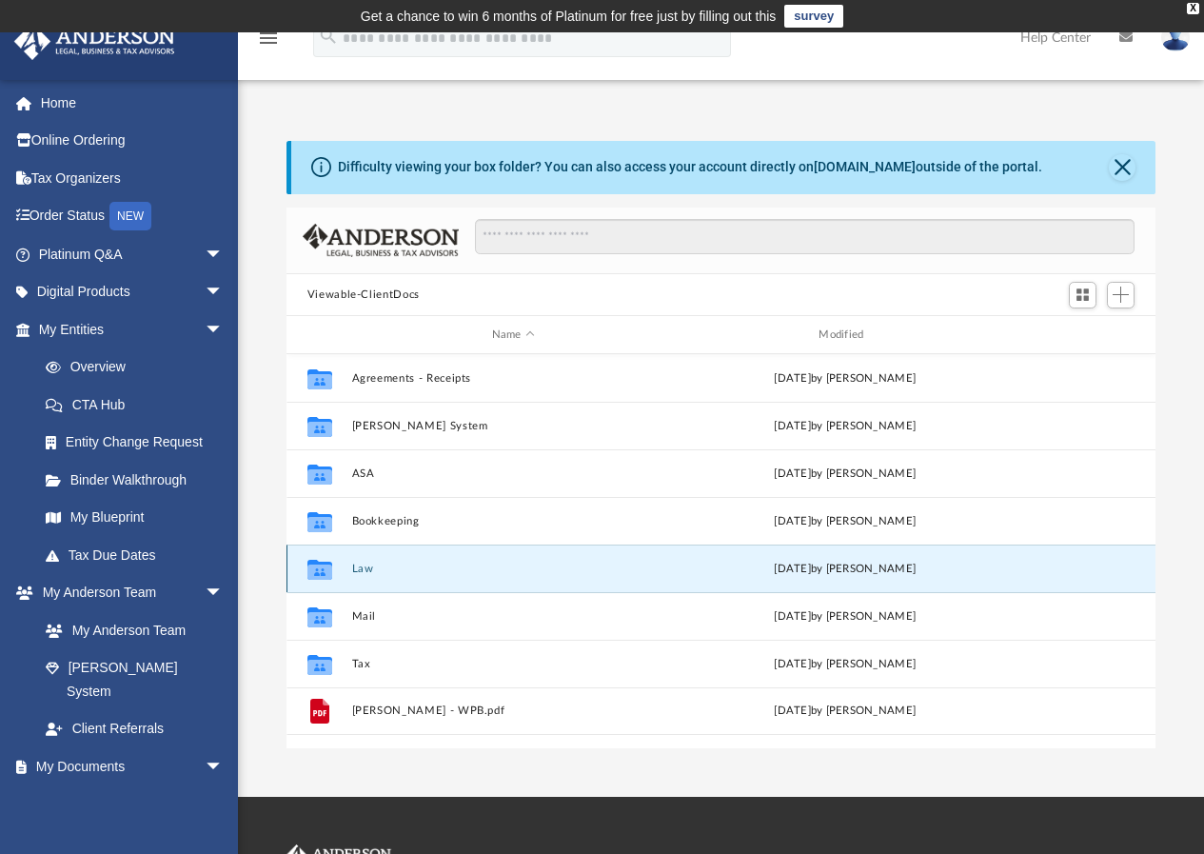
click at [356, 567] on button "Law" at bounding box center [513, 569] width 324 height 12
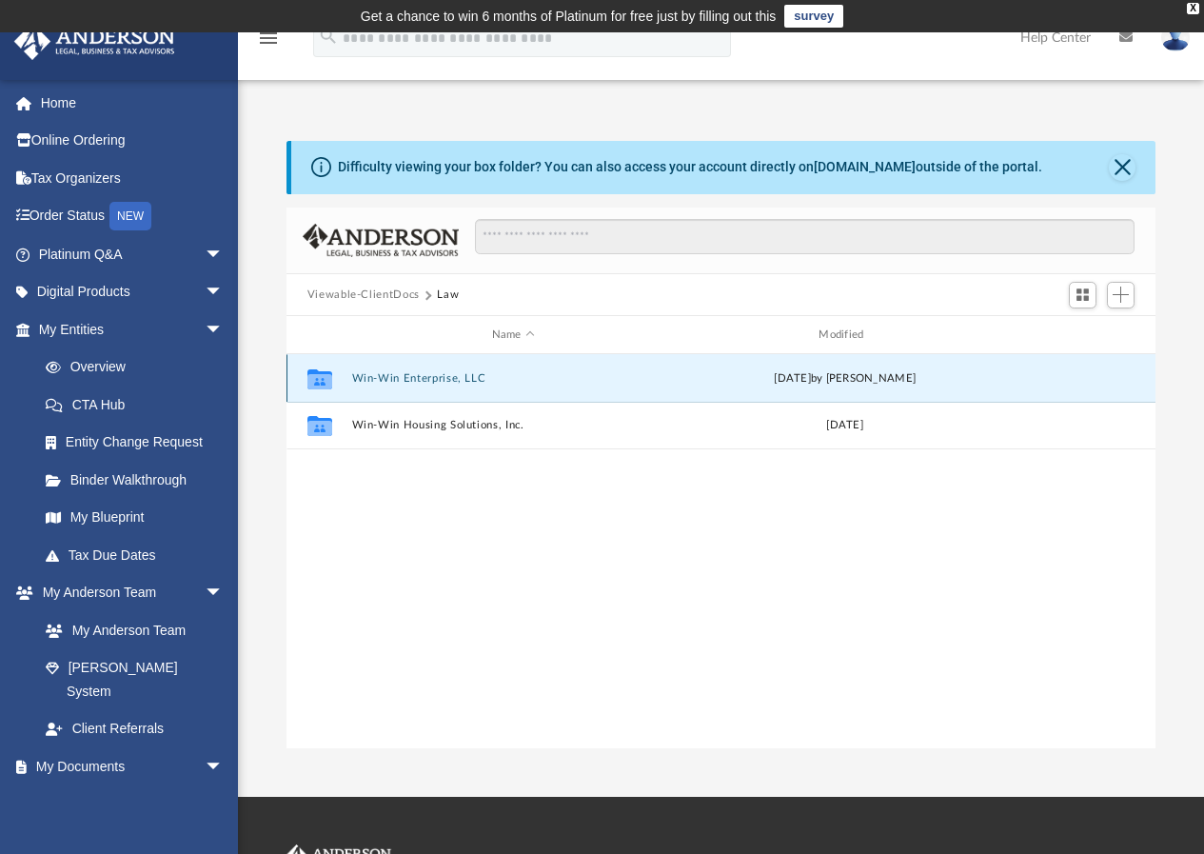
click at [454, 376] on button "Win-Win Enterprise, LLC" at bounding box center [513, 378] width 324 height 12
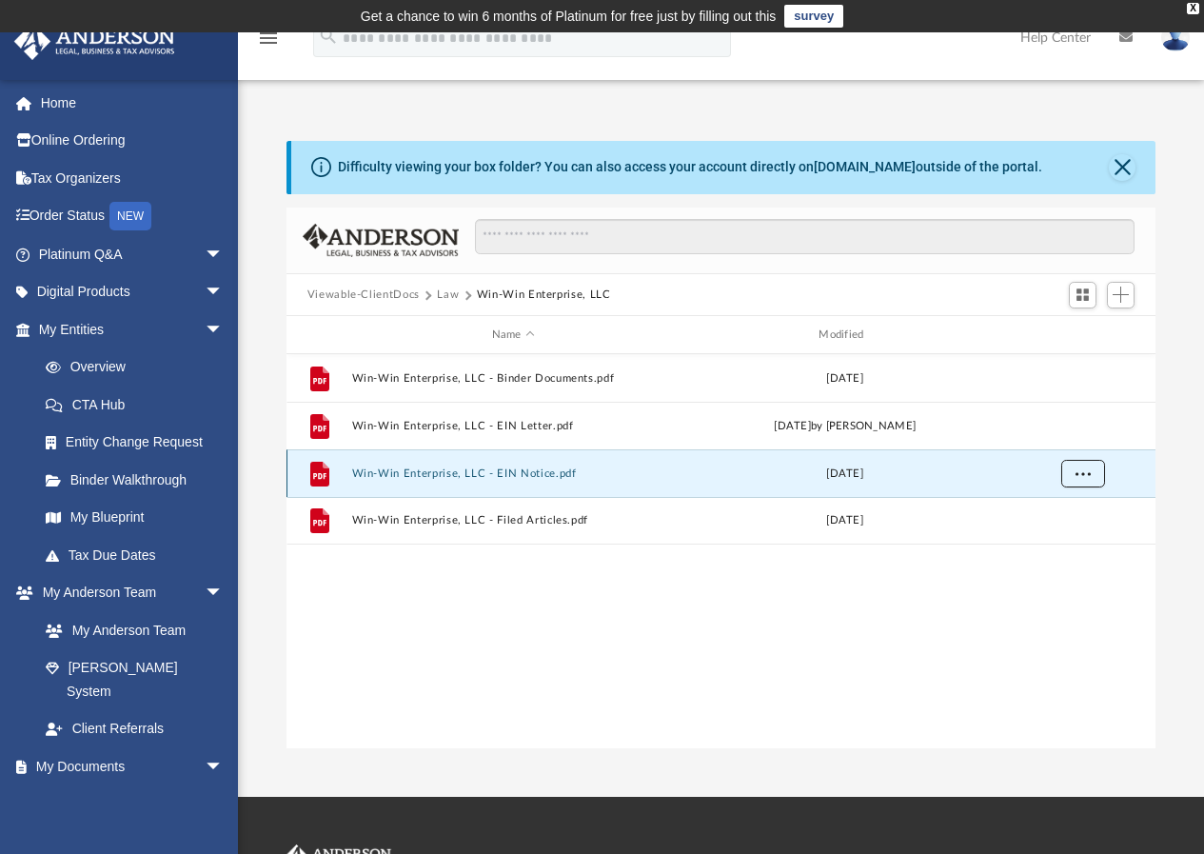
click at [1086, 468] on span "More options" at bounding box center [1082, 473] width 15 height 10
click at [1059, 515] on li "Preview" at bounding box center [1064, 513] width 55 height 20
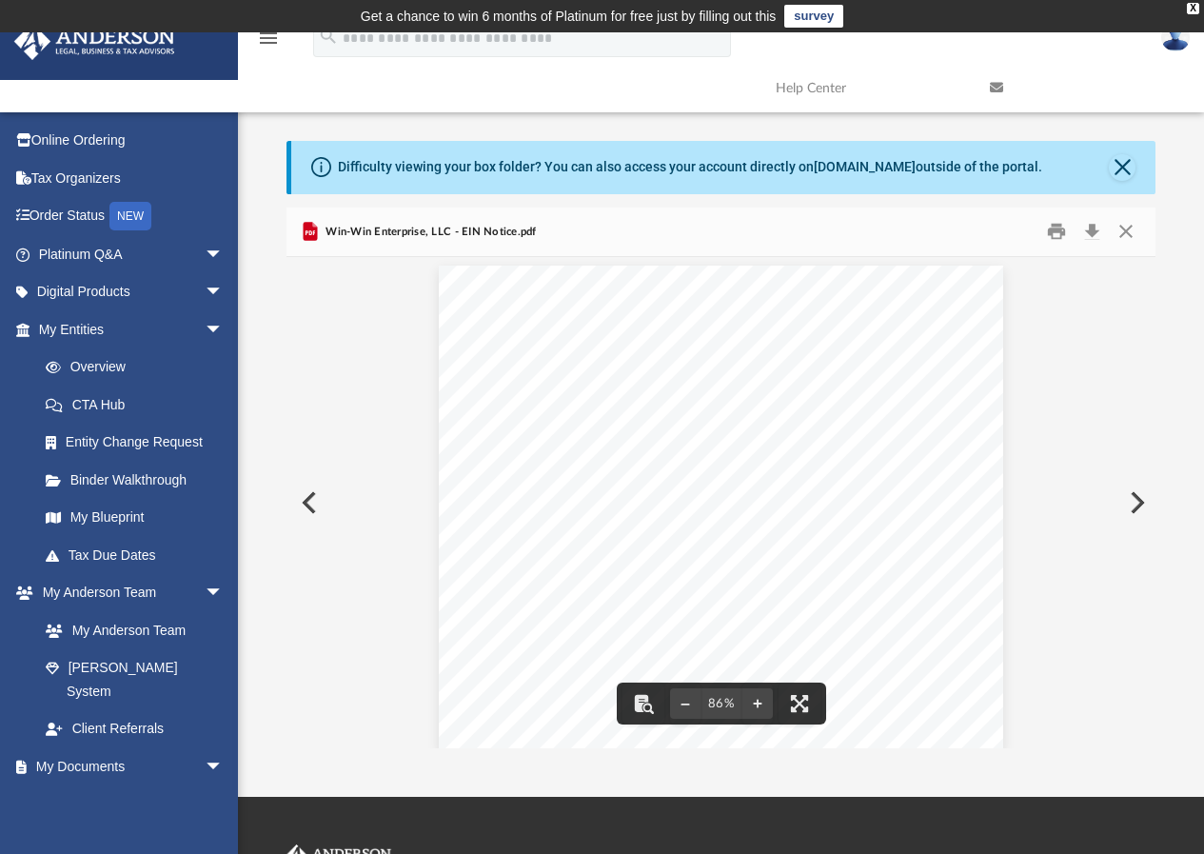
scroll to position [0, 0]
click at [1051, 224] on button "Print" at bounding box center [1056, 232] width 38 height 30
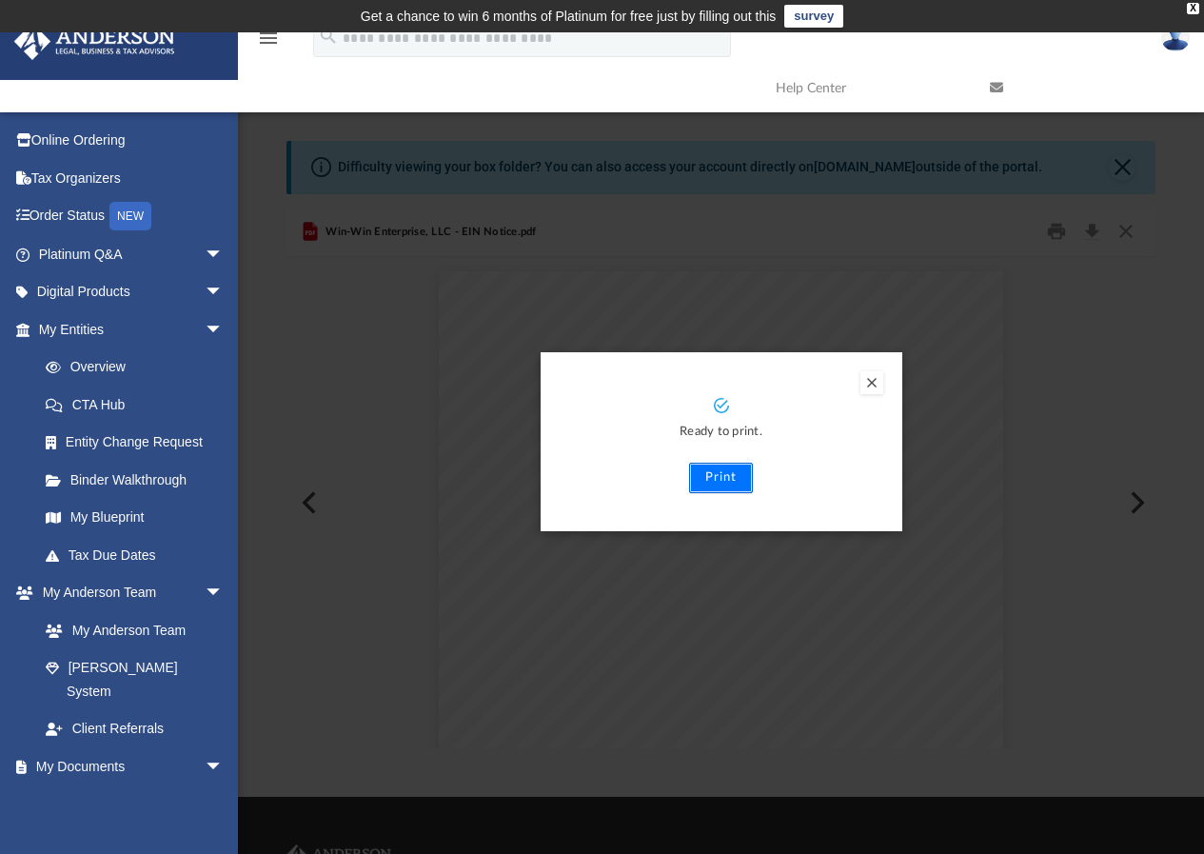
click at [704, 478] on button "Print" at bounding box center [721, 478] width 64 height 30
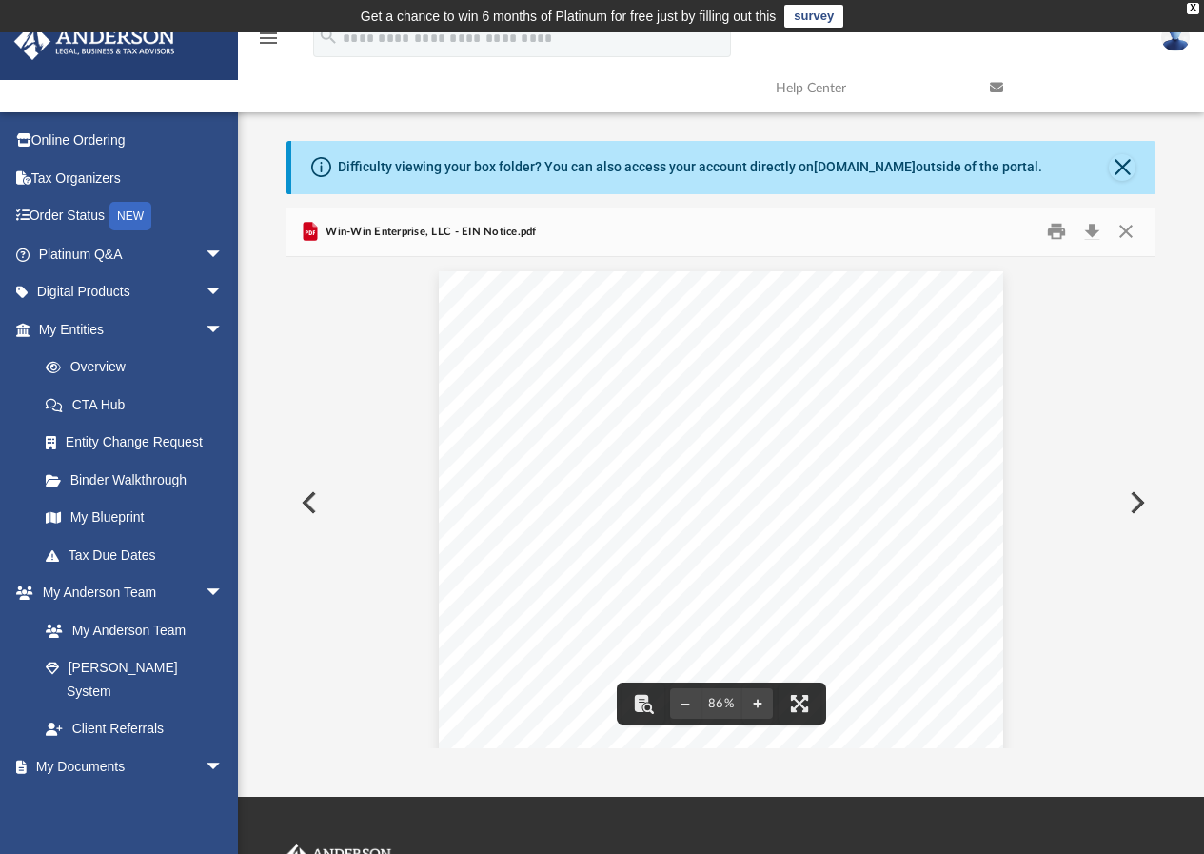
click at [315, 493] on button "Preview" at bounding box center [308, 502] width 42 height 53
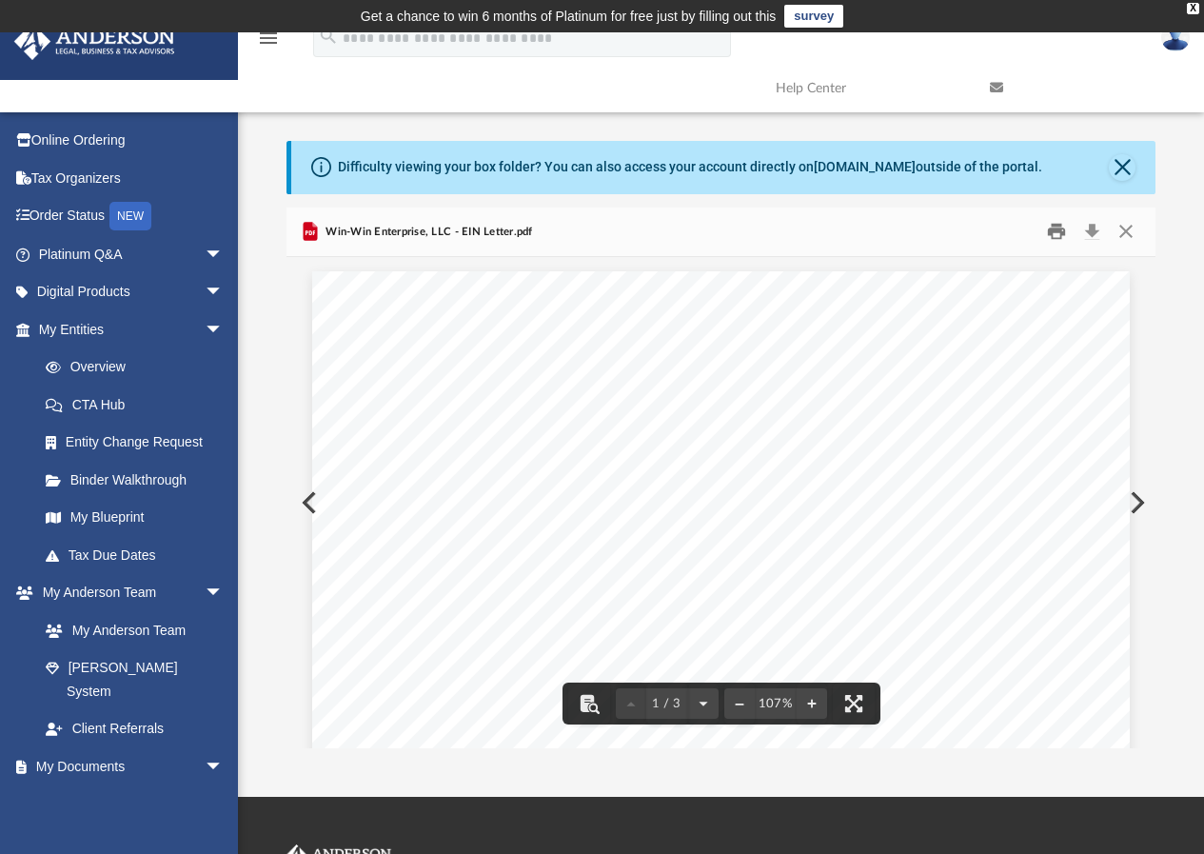
click at [1058, 227] on button "Print" at bounding box center [1056, 232] width 38 height 30
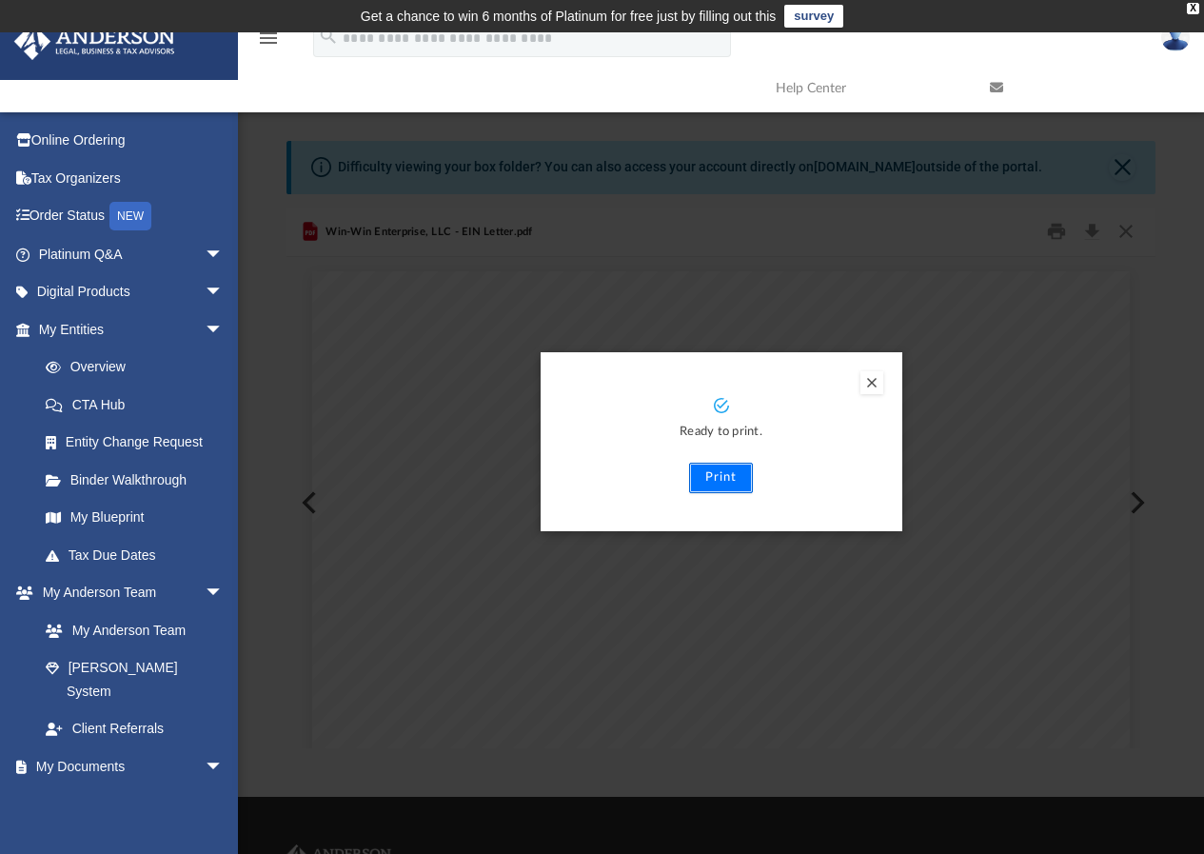
click at [705, 475] on button "Print" at bounding box center [721, 478] width 64 height 30
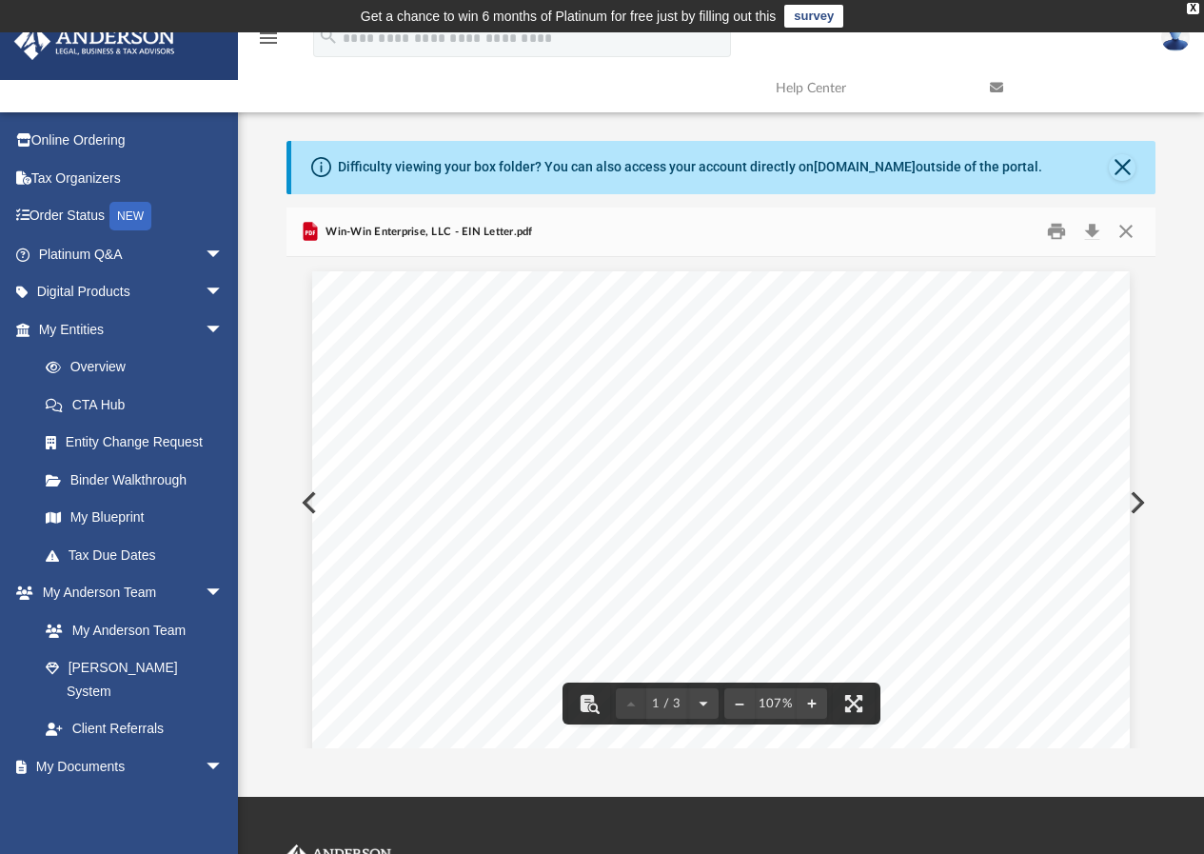
click at [312, 499] on div "Page 1" at bounding box center [721, 805] width 818 height 1069
click at [303, 500] on button "Preview" at bounding box center [308, 502] width 42 height 53
click at [1134, 496] on button "Preview" at bounding box center [1136, 502] width 42 height 53
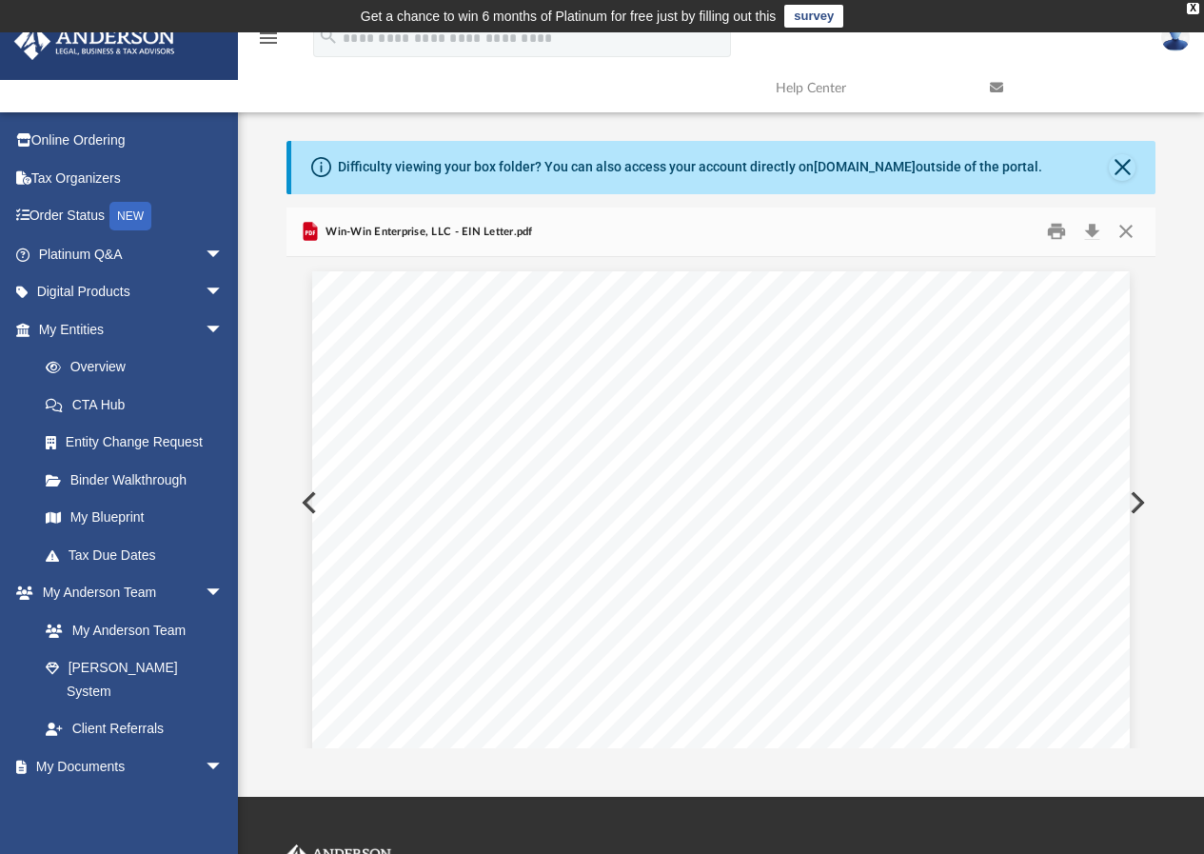
click at [1134, 498] on button "Preview" at bounding box center [1136, 502] width 42 height 53
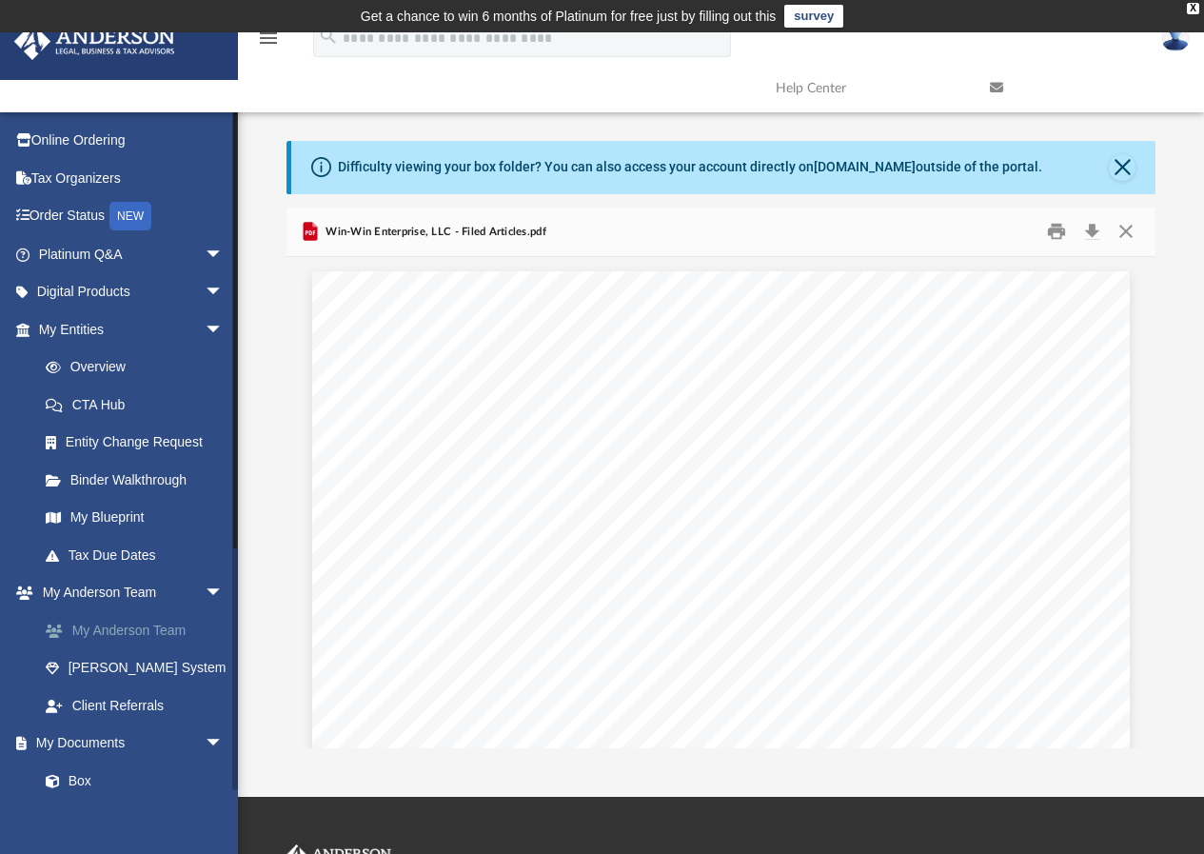
click at [114, 629] on link "My Anderson Team" at bounding box center [140, 630] width 226 height 38
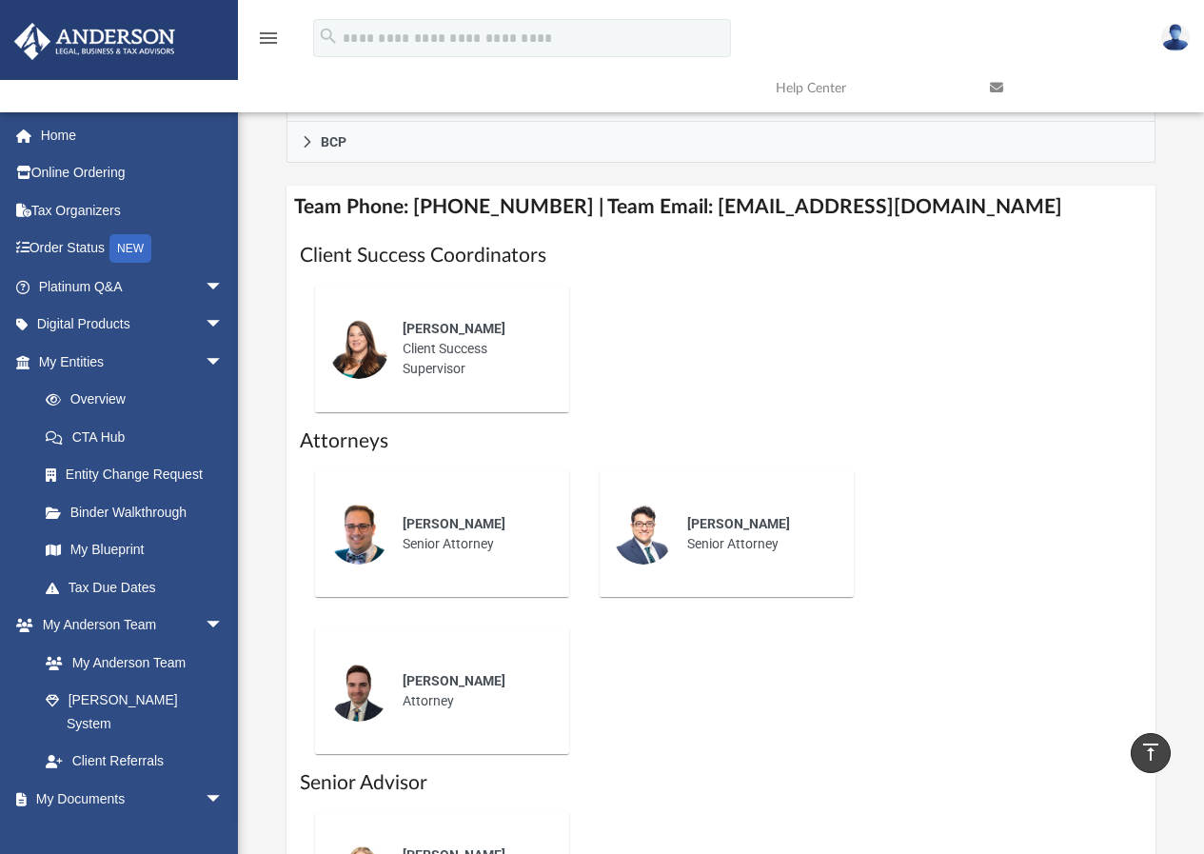
scroll to position [666, 0]
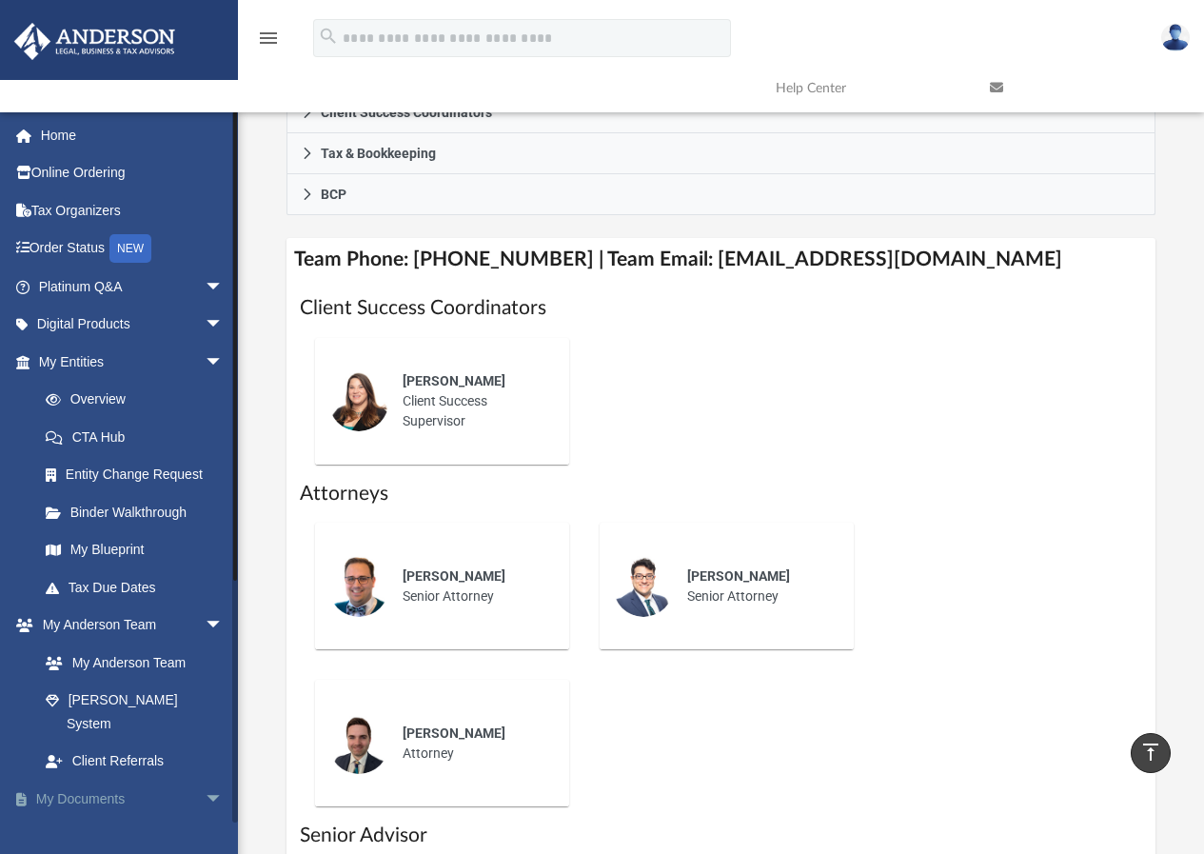
click at [82, 780] on link "My Documents arrow_drop_down" at bounding box center [132, 799] width 239 height 38
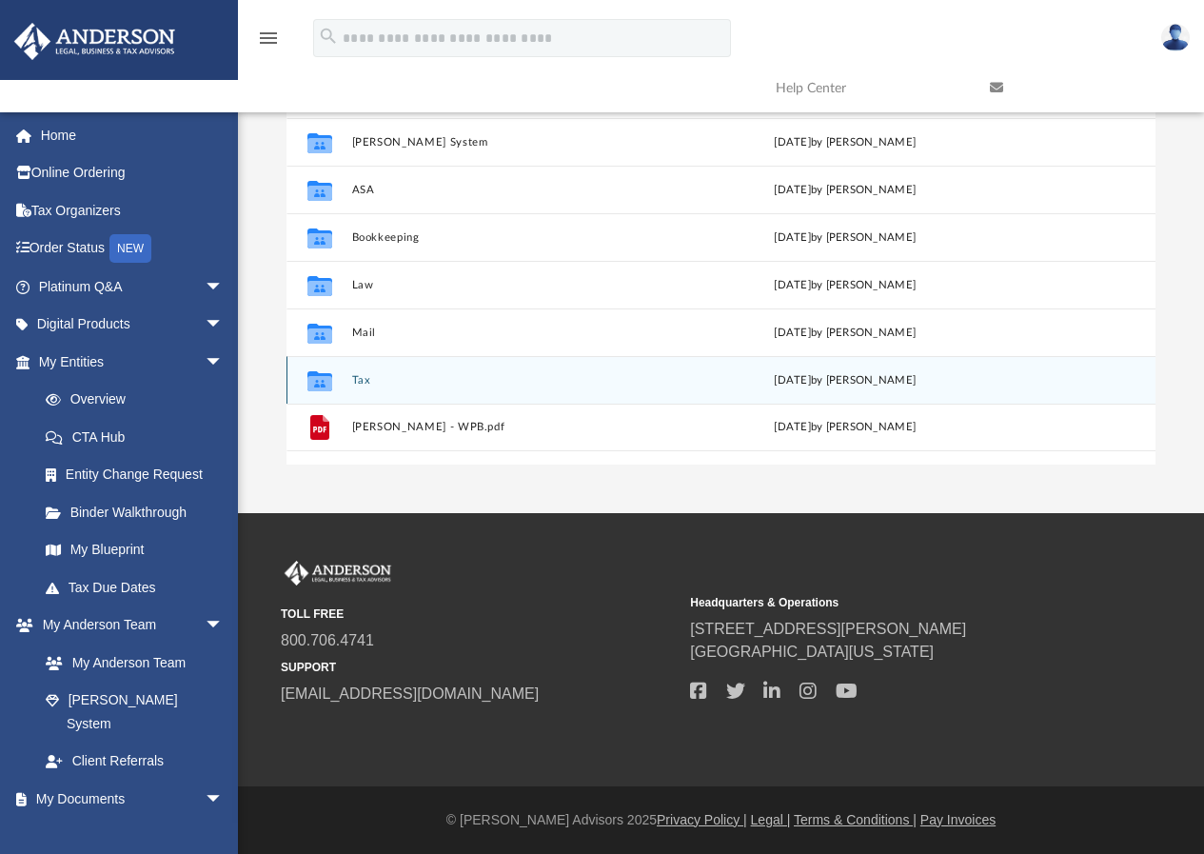
scroll to position [419, 855]
click at [353, 380] on button "Tax" at bounding box center [513, 380] width 324 height 12
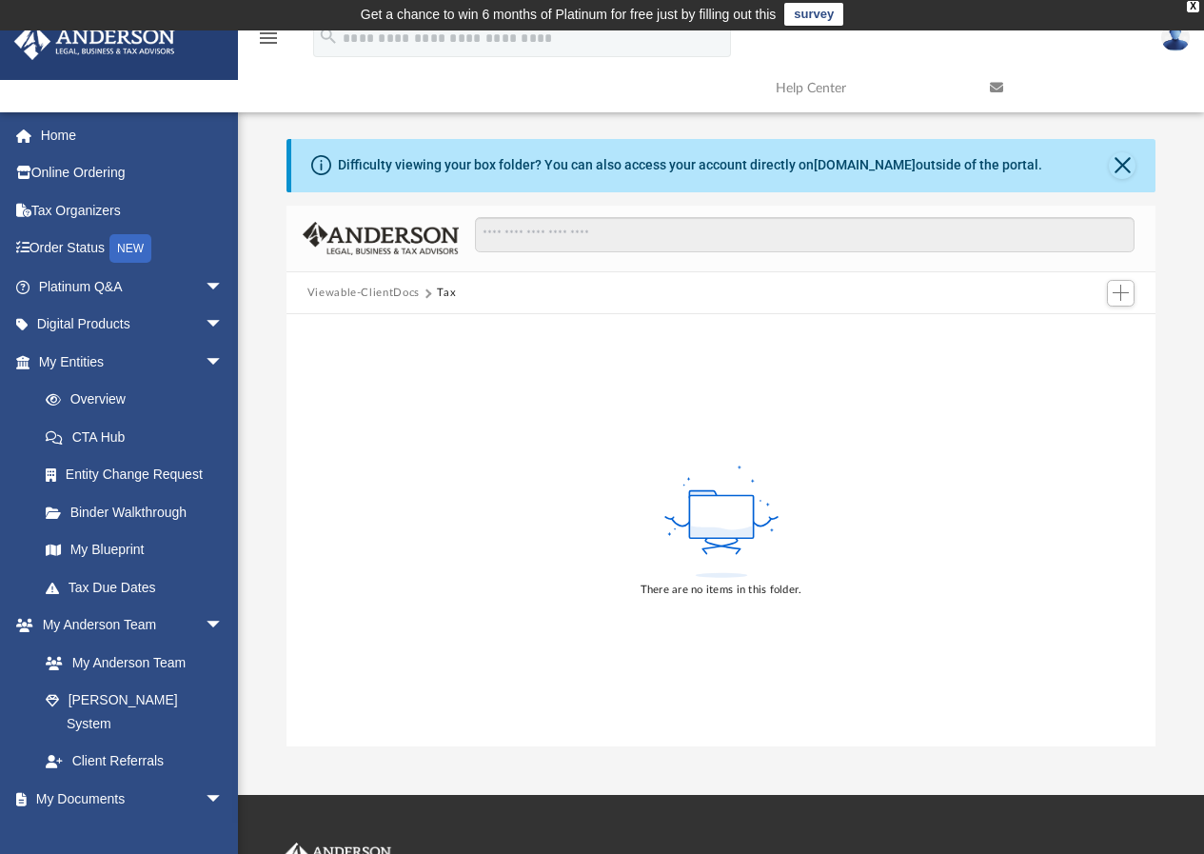
scroll to position [0, 0]
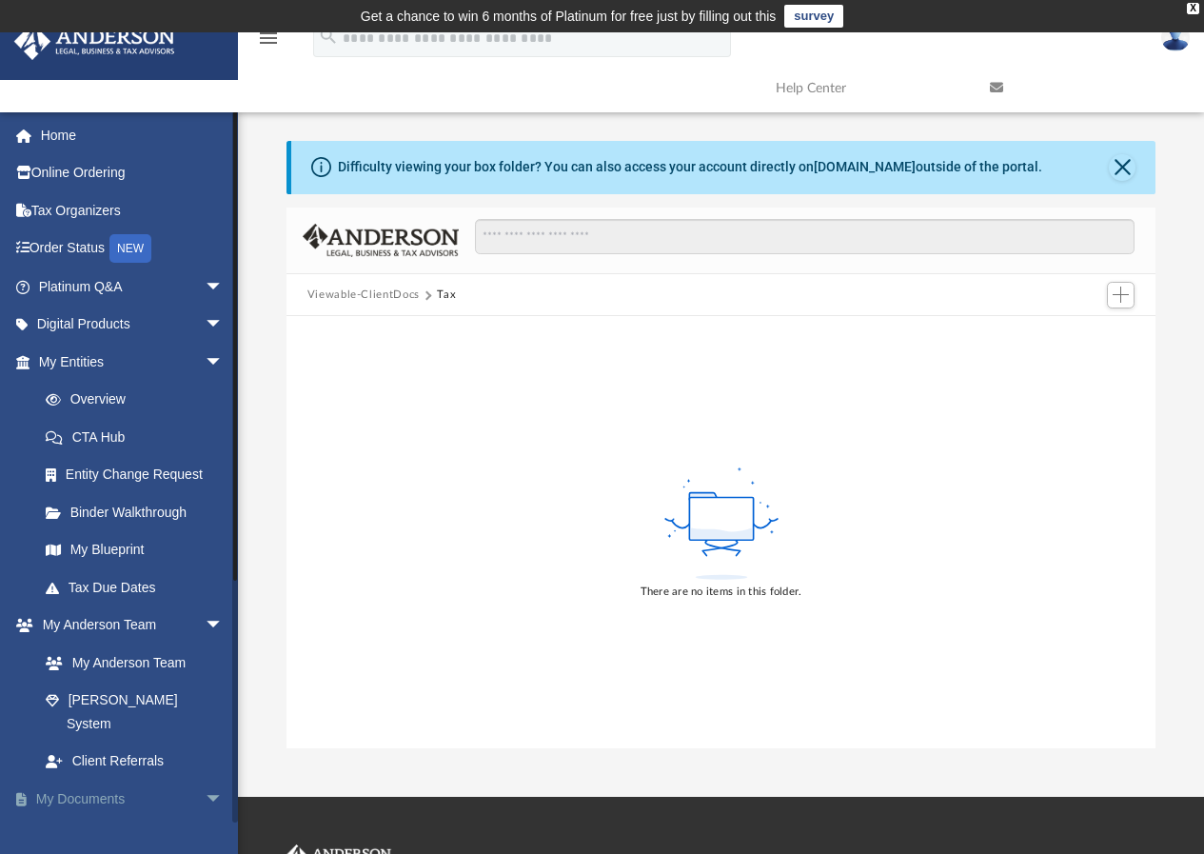
click at [81, 780] on link "My Documents arrow_drop_down" at bounding box center [132, 799] width 239 height 38
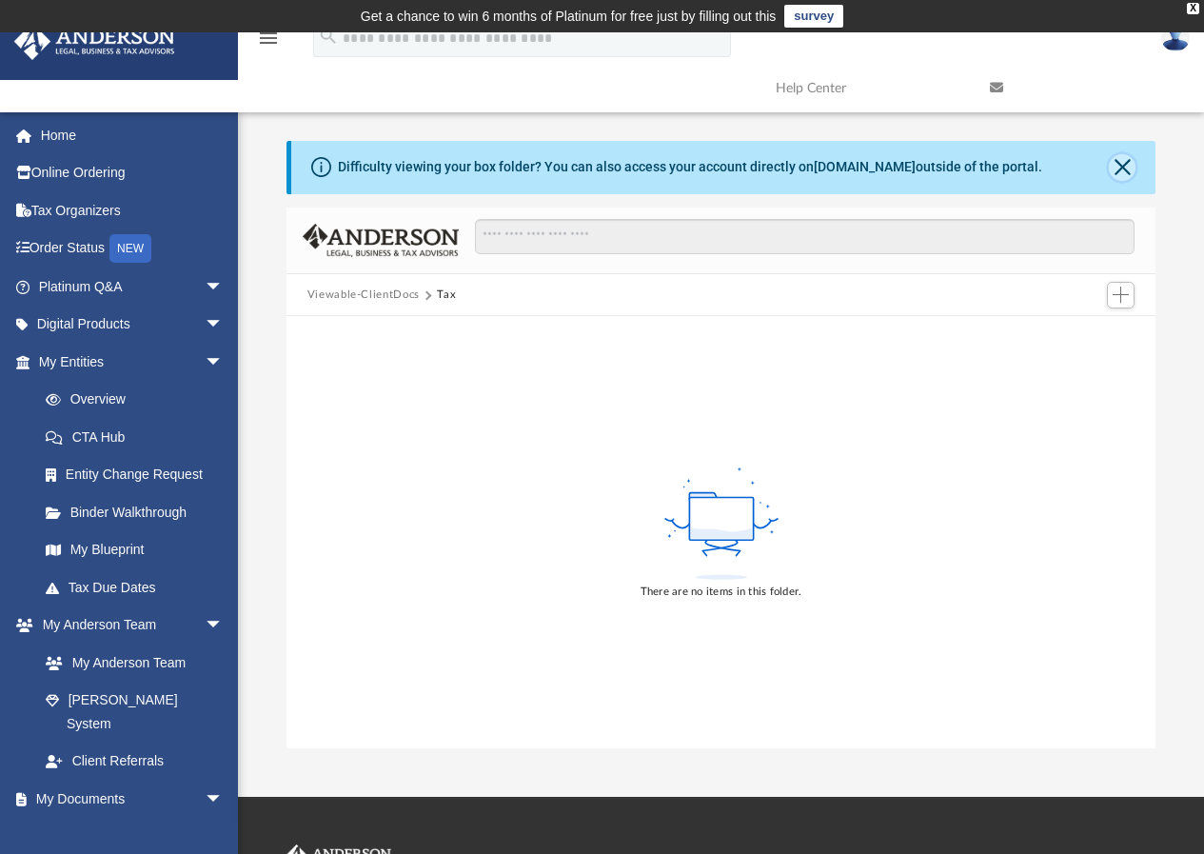
click at [1128, 161] on button "Close" at bounding box center [1122, 167] width 27 height 27
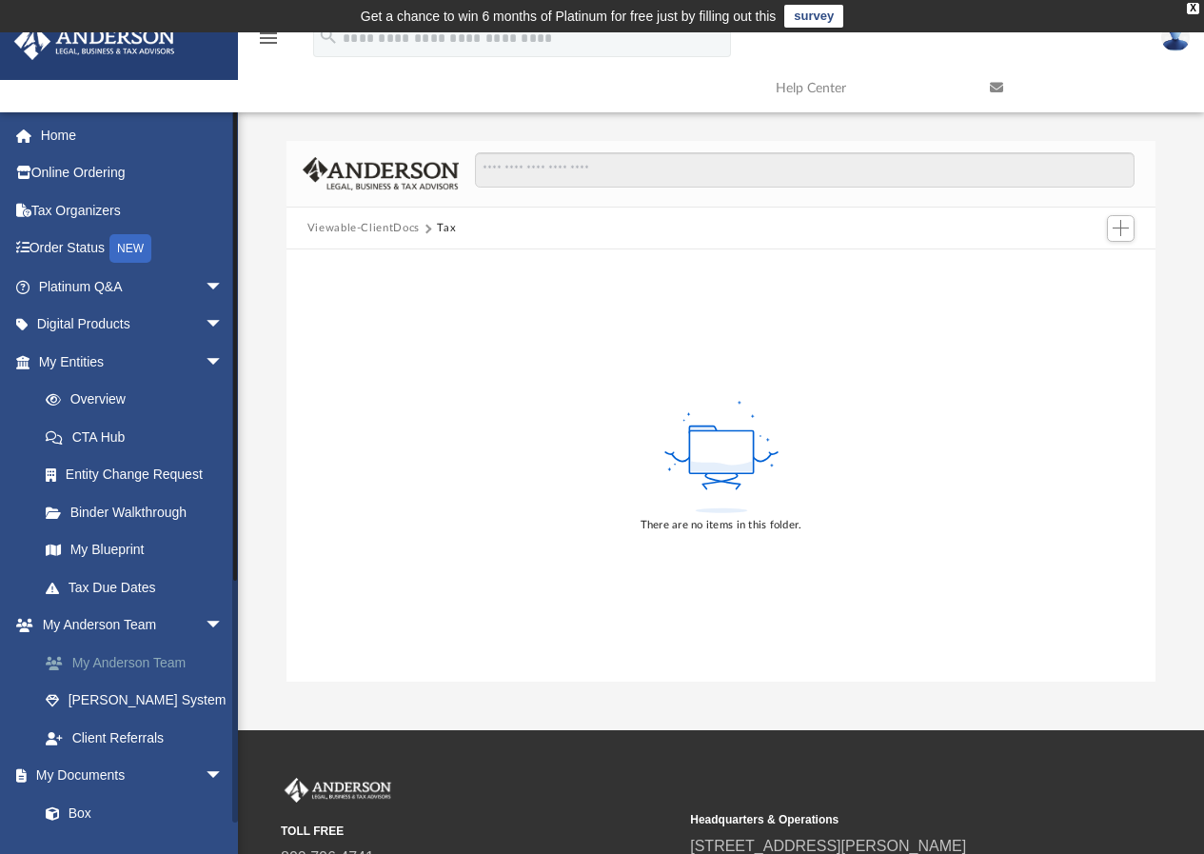
click at [118, 659] on link "My Anderson Team" at bounding box center [140, 662] width 226 height 38
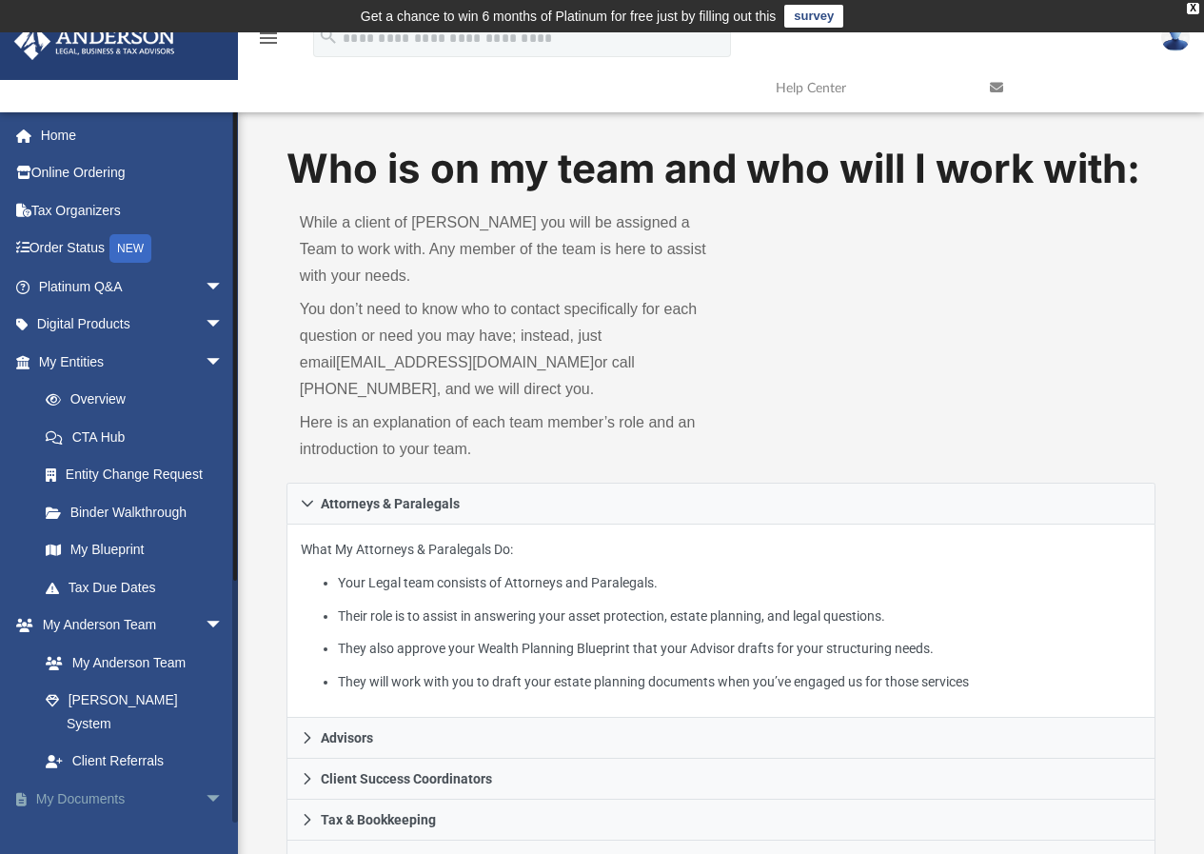
click at [84, 780] on link "My Documents arrow_drop_down" at bounding box center [132, 799] width 239 height 38
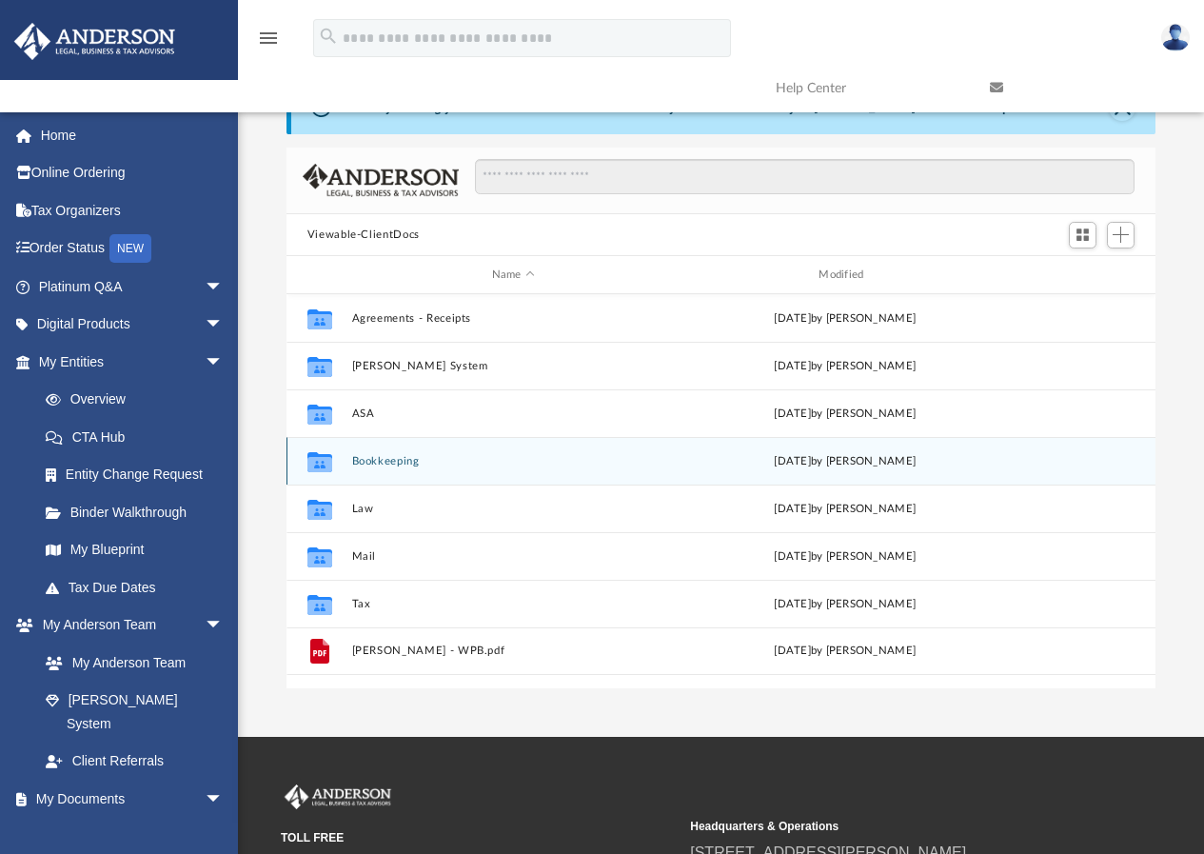
scroll to position [95, 0]
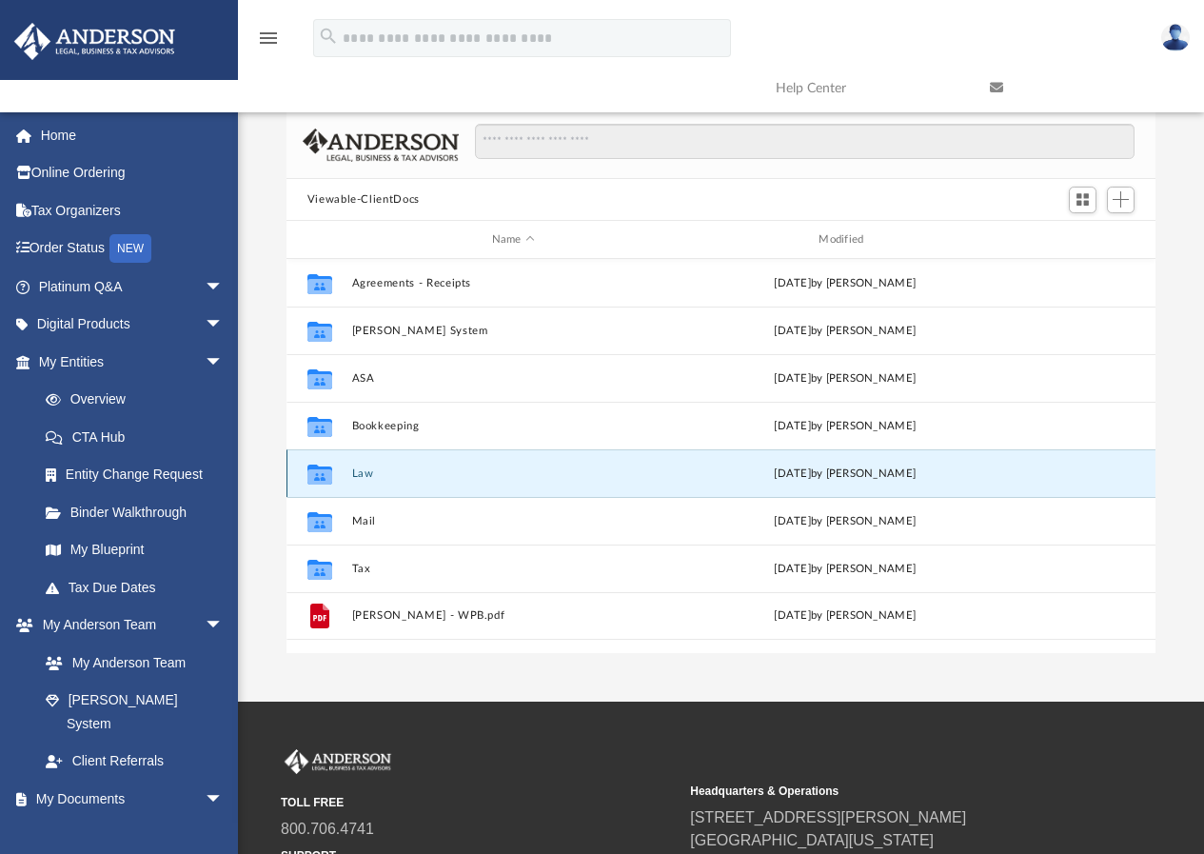
click at [363, 472] on button "Law" at bounding box center [513, 473] width 324 height 12
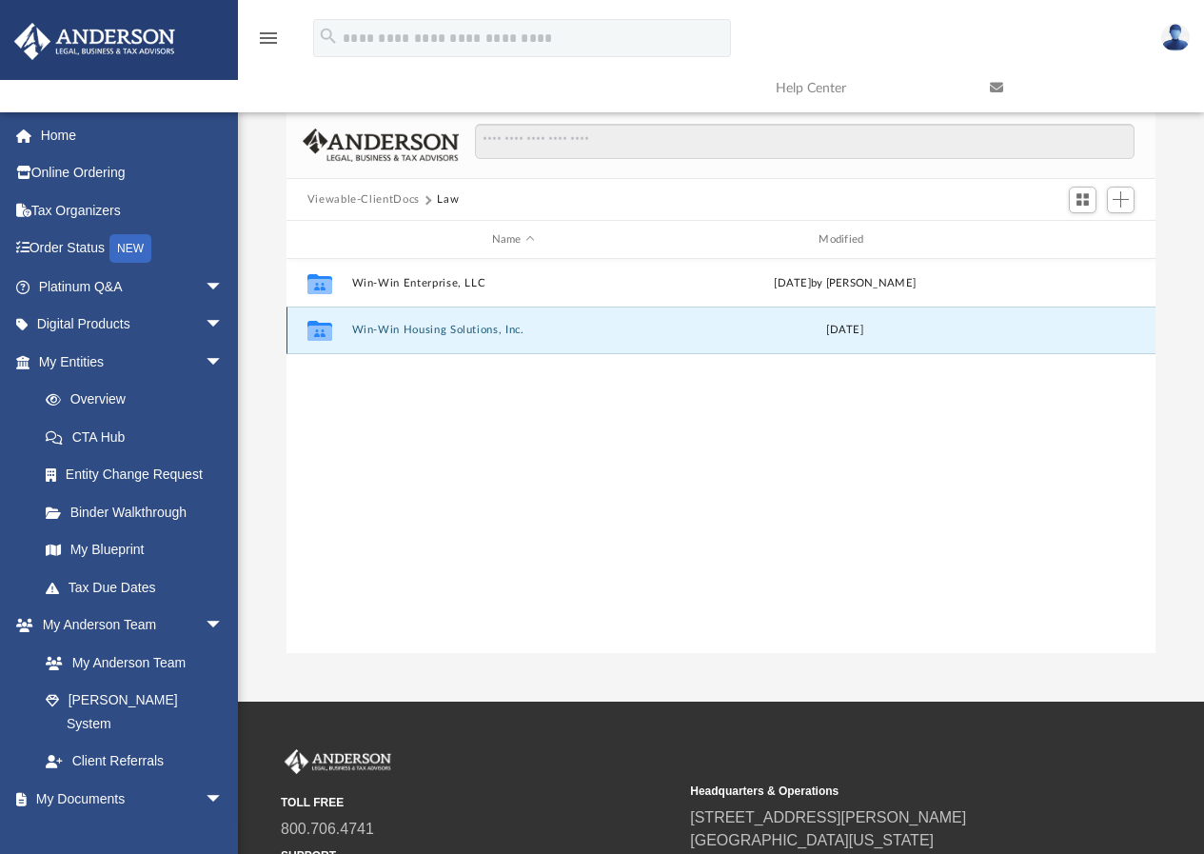
click at [448, 328] on button "Win-Win Housing Solutions, Inc." at bounding box center [513, 331] width 324 height 12
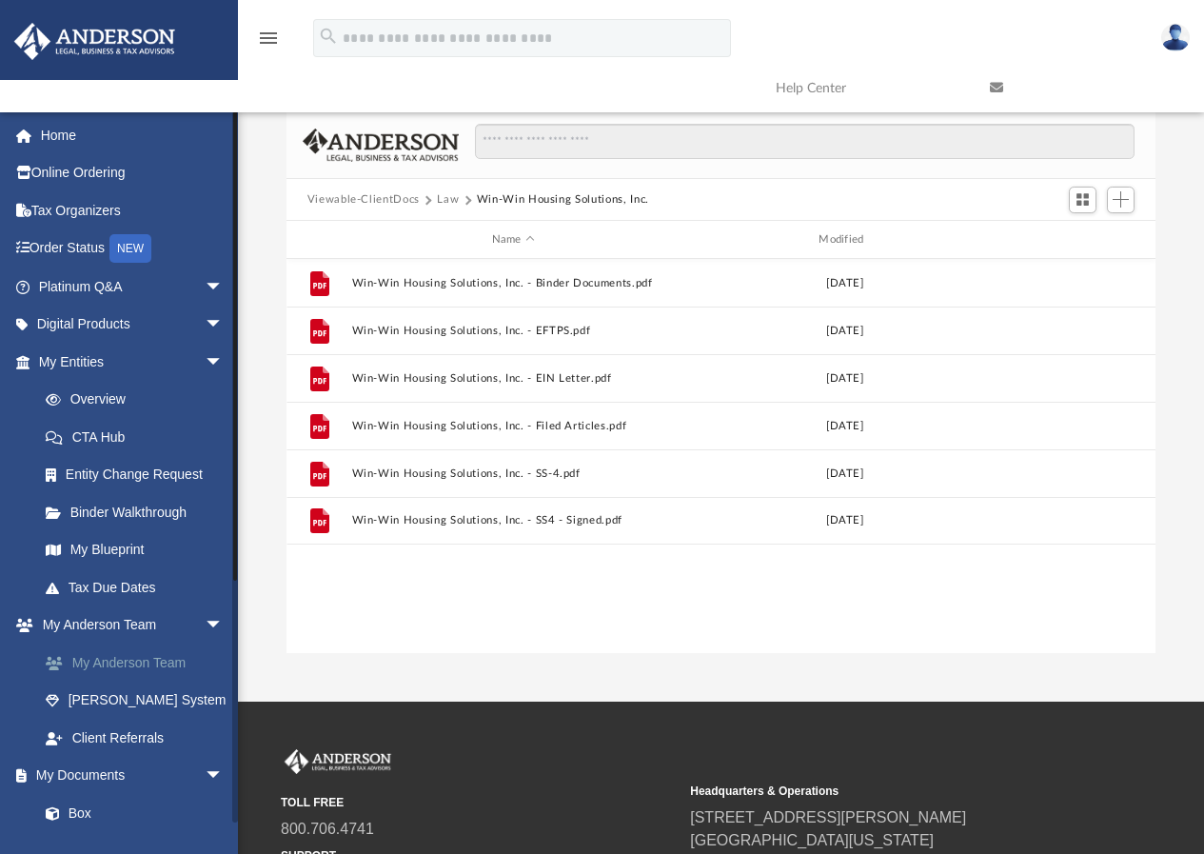
click at [109, 650] on link "My Anderson Team" at bounding box center [140, 662] width 226 height 38
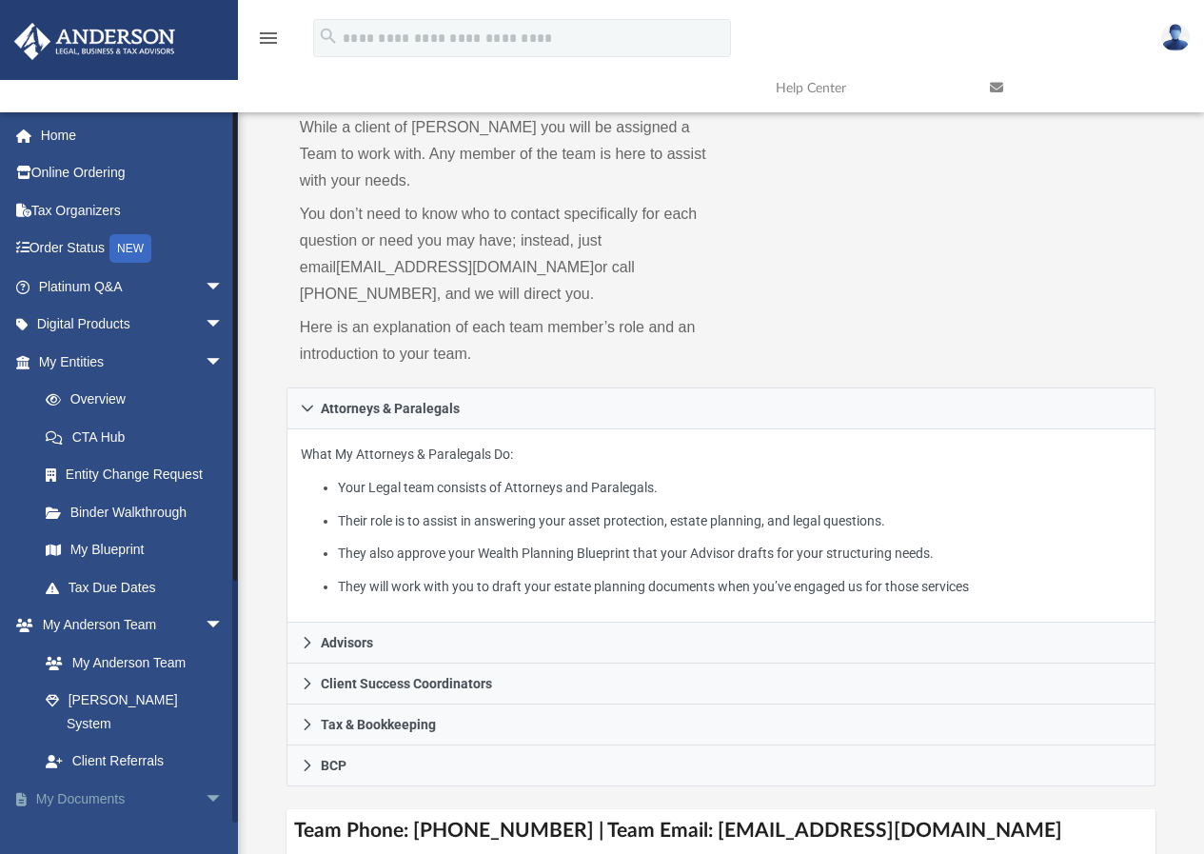
click at [92, 780] on link "My Documents arrow_drop_down" at bounding box center [132, 799] width 239 height 38
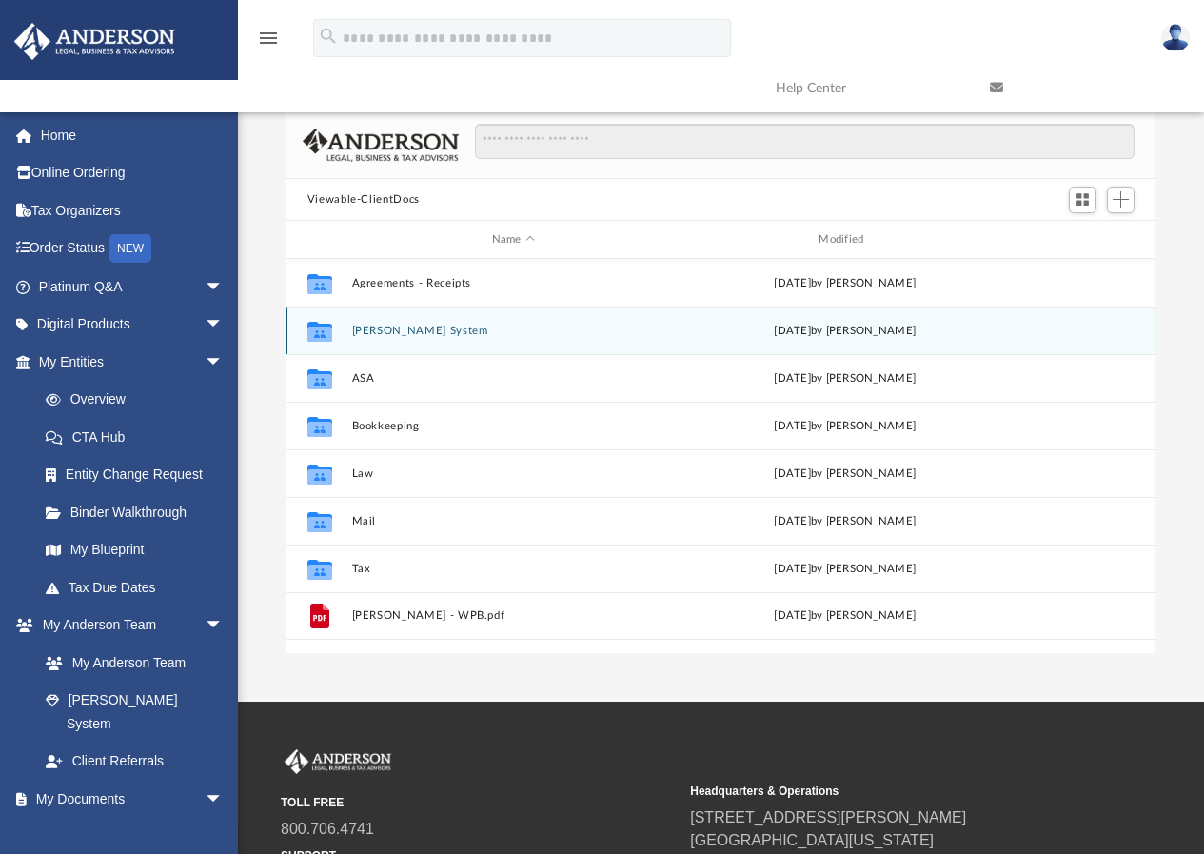
scroll to position [419, 855]
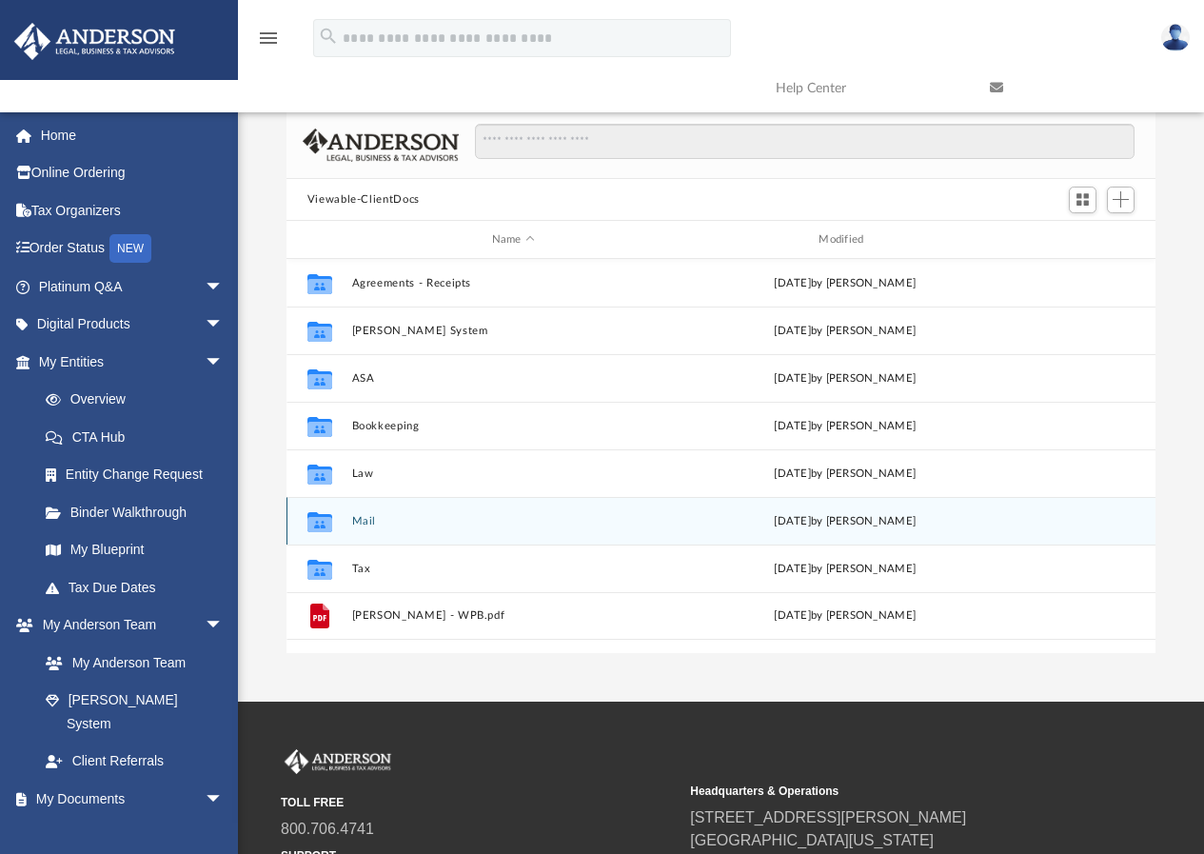
click at [364, 511] on div "Collaborated Folder Mail Thu Nov 10 2022 by Dominique Turner" at bounding box center [722, 521] width 870 height 48
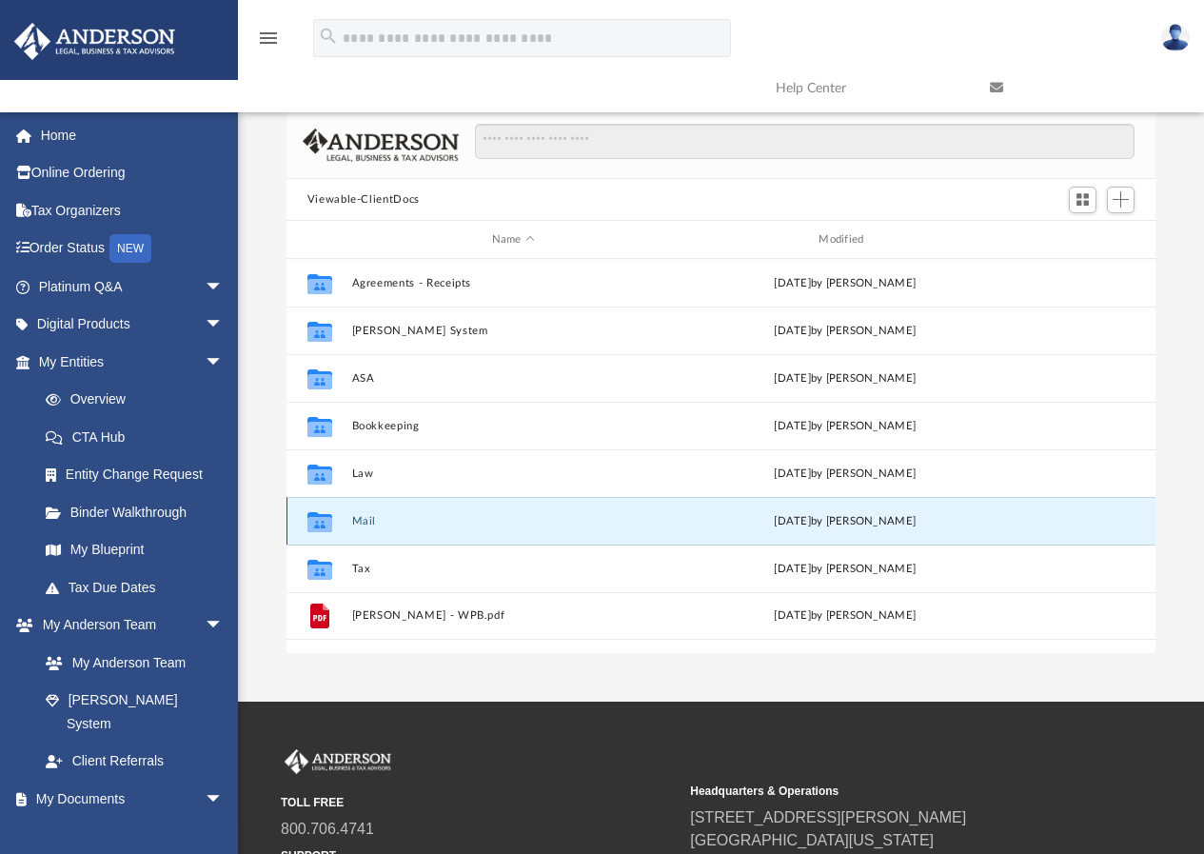
click at [362, 516] on button "Mail" at bounding box center [513, 521] width 324 height 12
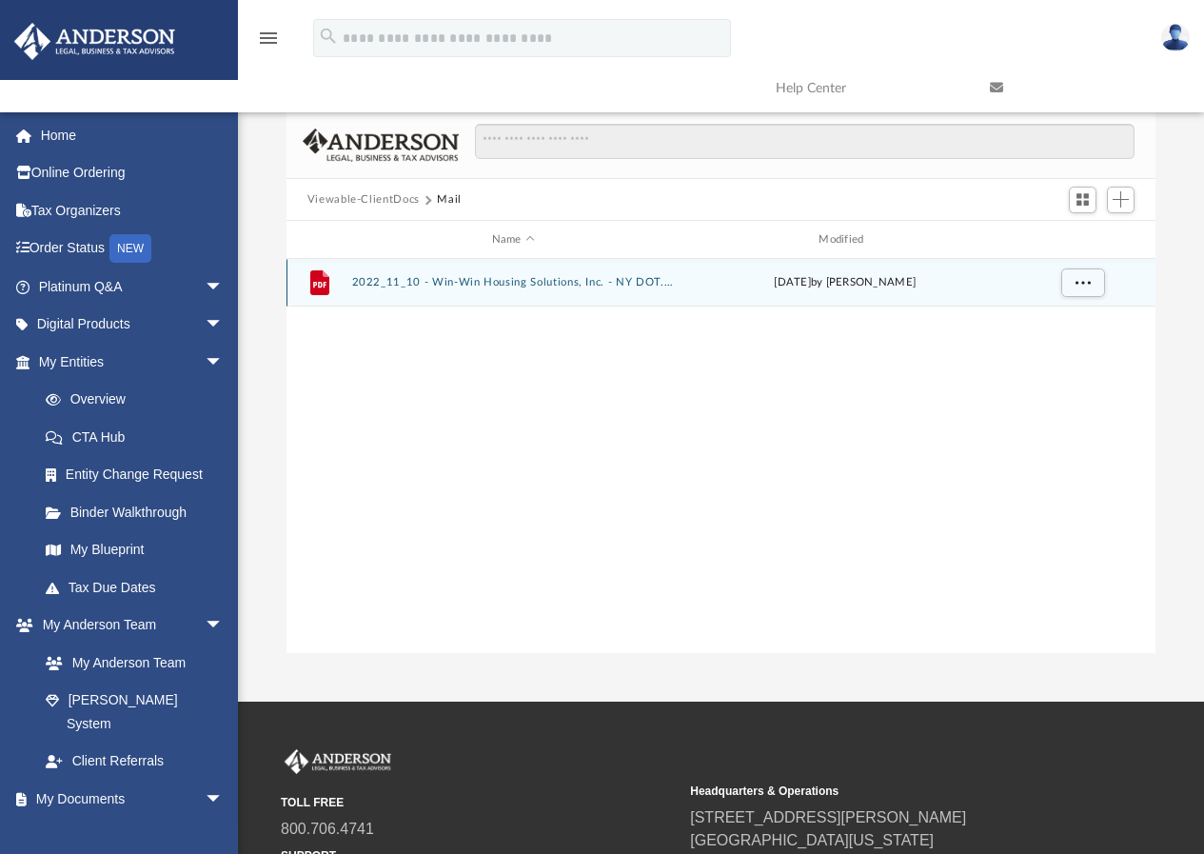
click at [646, 279] on button "2022_11_10 - Win-Win Housing Solutions, Inc. - NY DOT.pdf" at bounding box center [513, 283] width 324 height 12
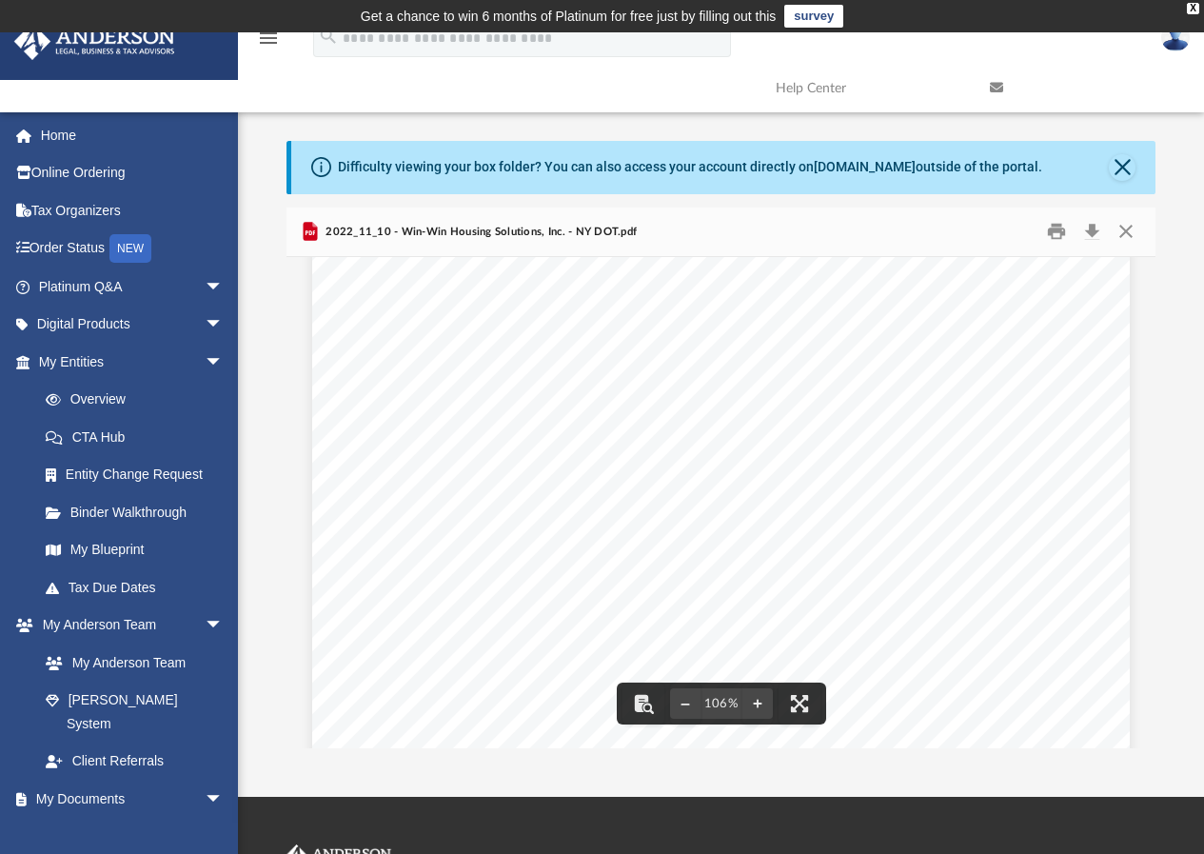
scroll to position [0, 0]
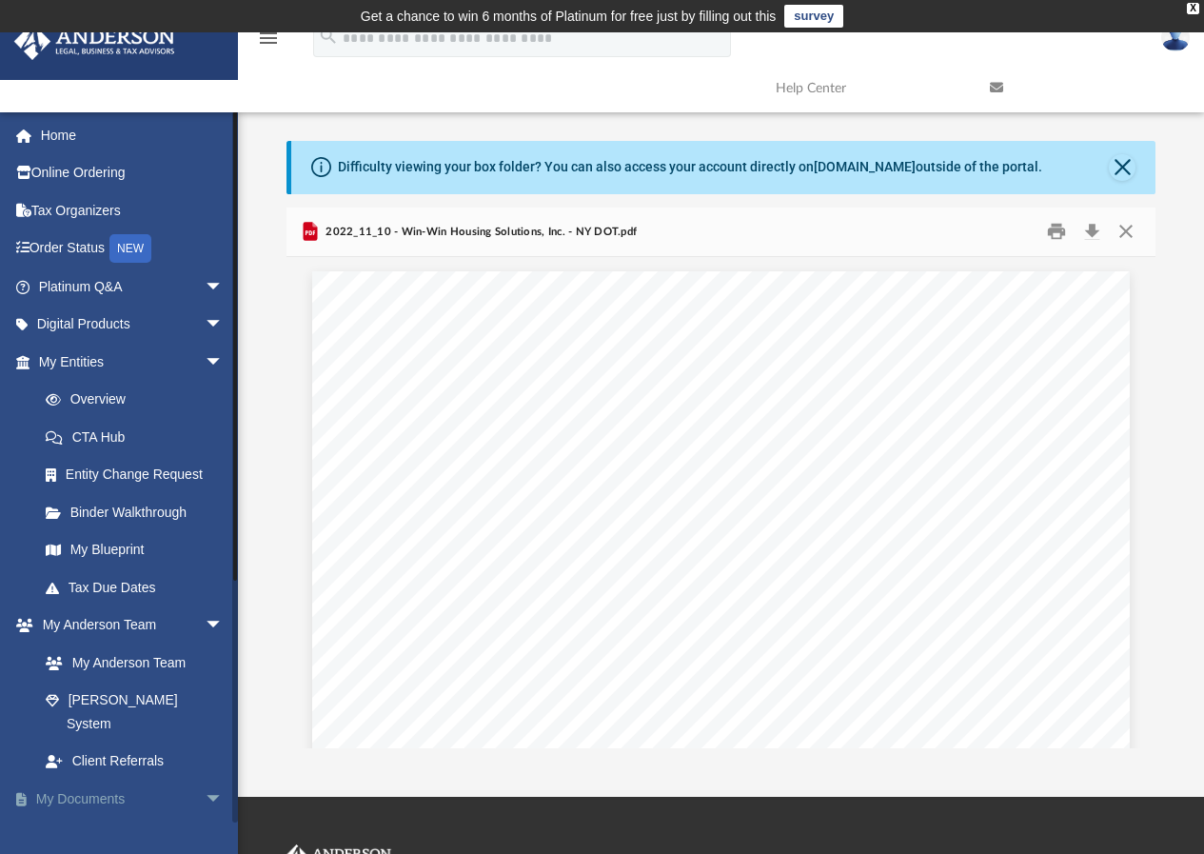
click at [56, 780] on link "My Documents arrow_drop_down" at bounding box center [132, 799] width 239 height 38
click at [107, 664] on link "My Anderson Team" at bounding box center [140, 662] width 226 height 38
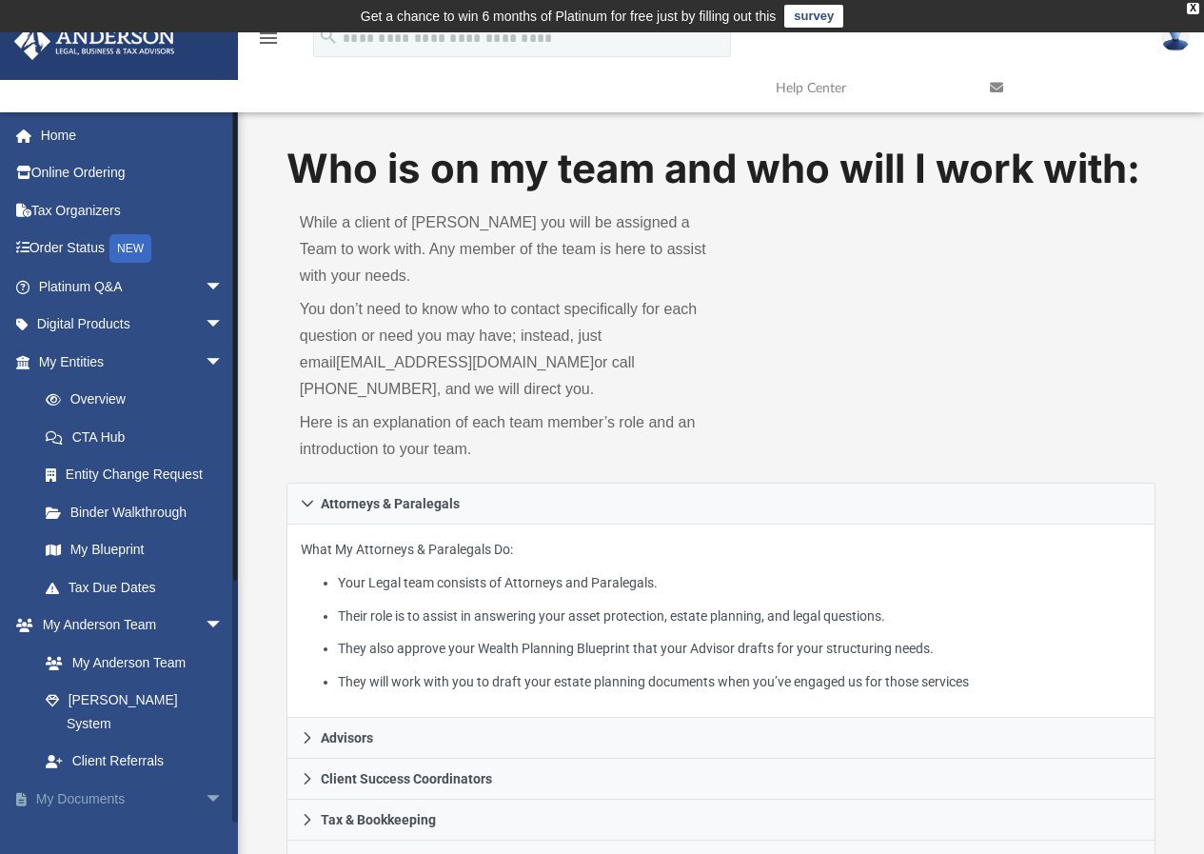
click at [75, 780] on link "My Documents arrow_drop_down" at bounding box center [132, 799] width 239 height 38
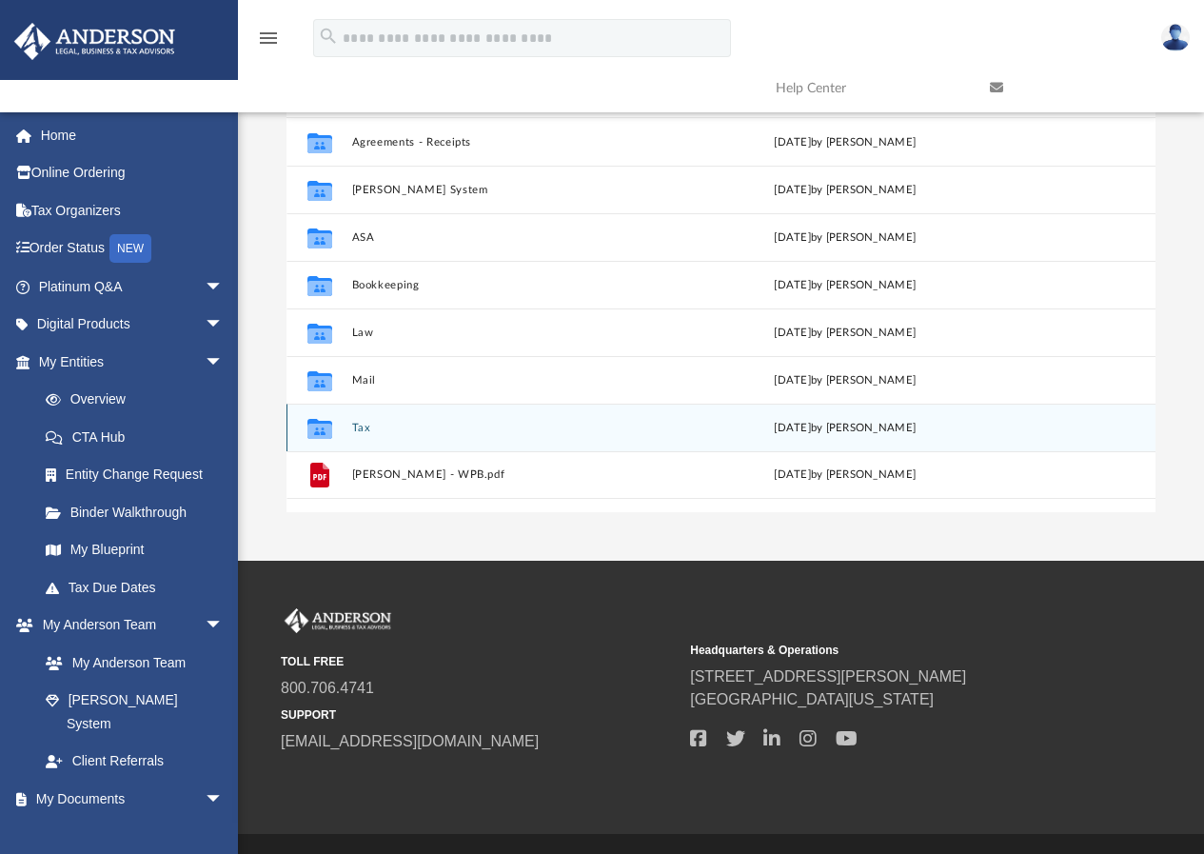
scroll to position [284, 0]
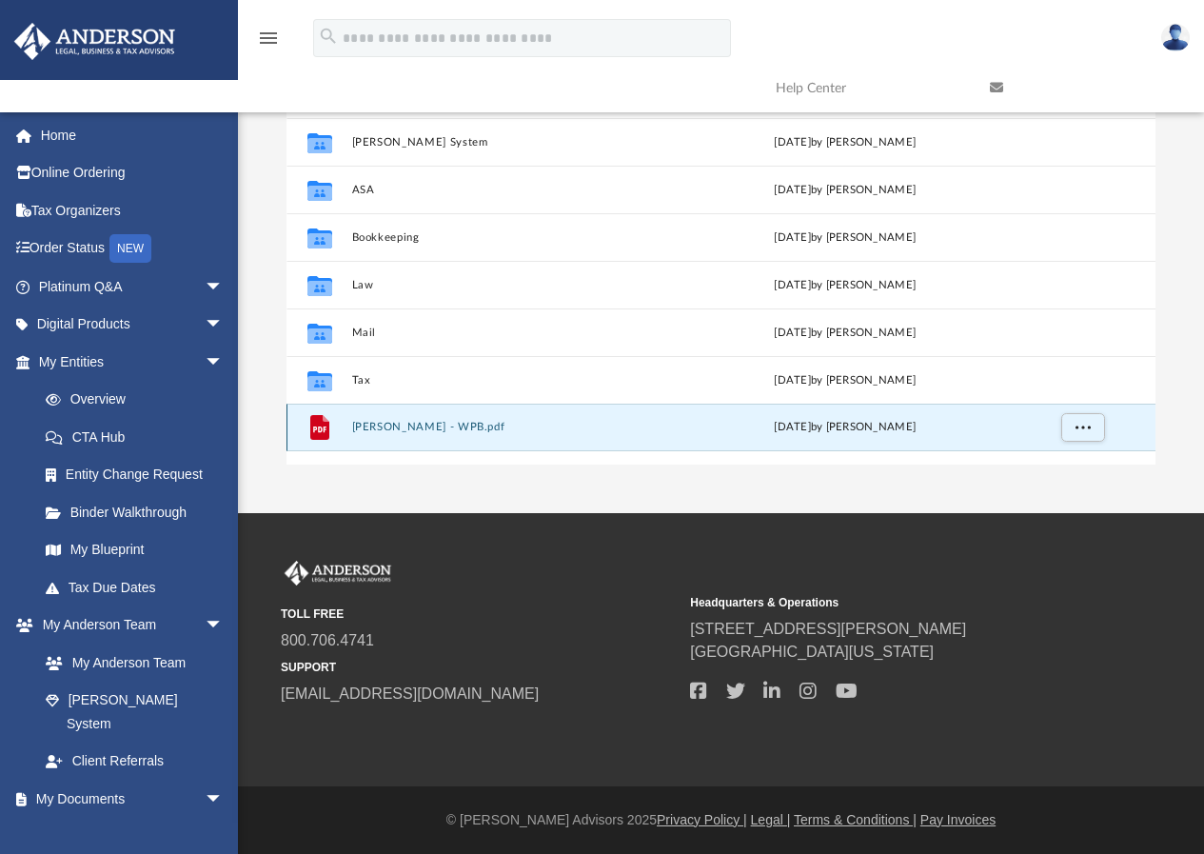
click at [415, 423] on button "Price, Carol - WPB.pdf" at bounding box center [513, 428] width 324 height 12
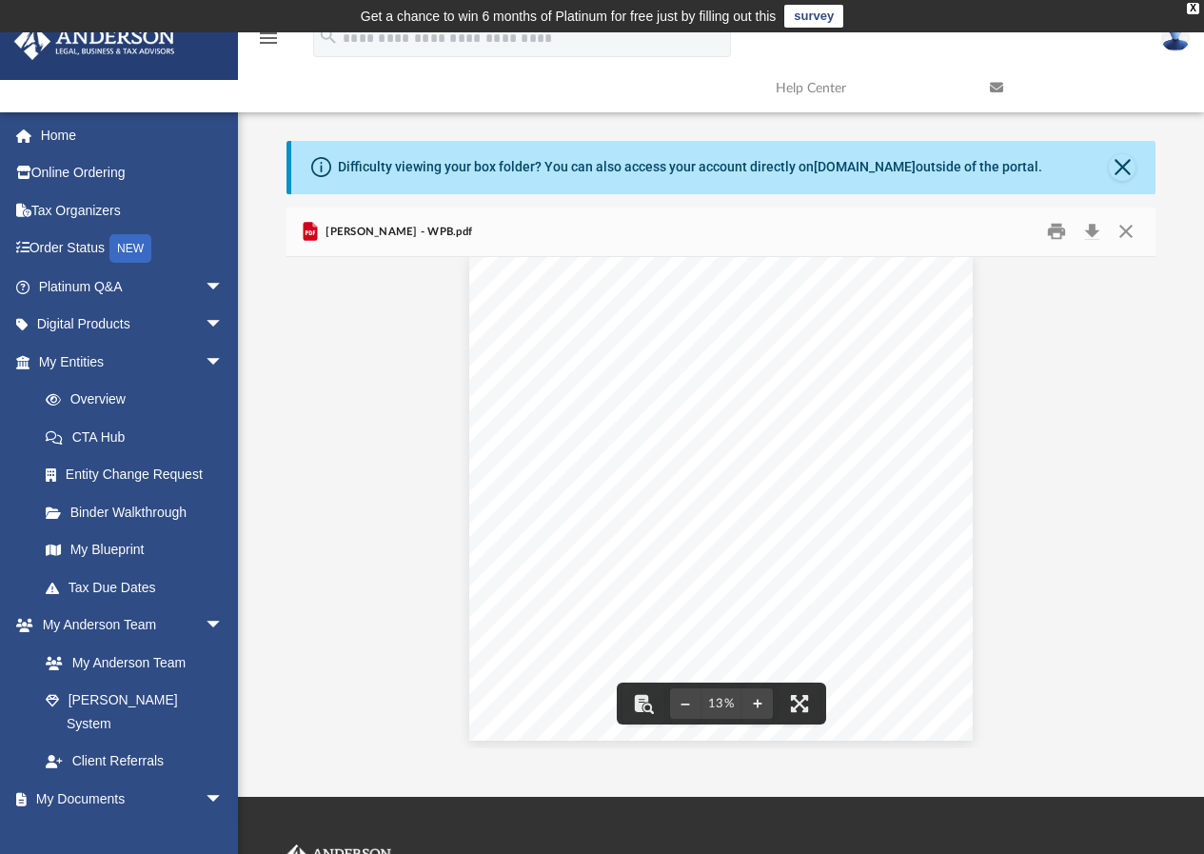
scroll to position [24, 0]
click at [1052, 231] on button "Print" at bounding box center [1056, 232] width 38 height 30
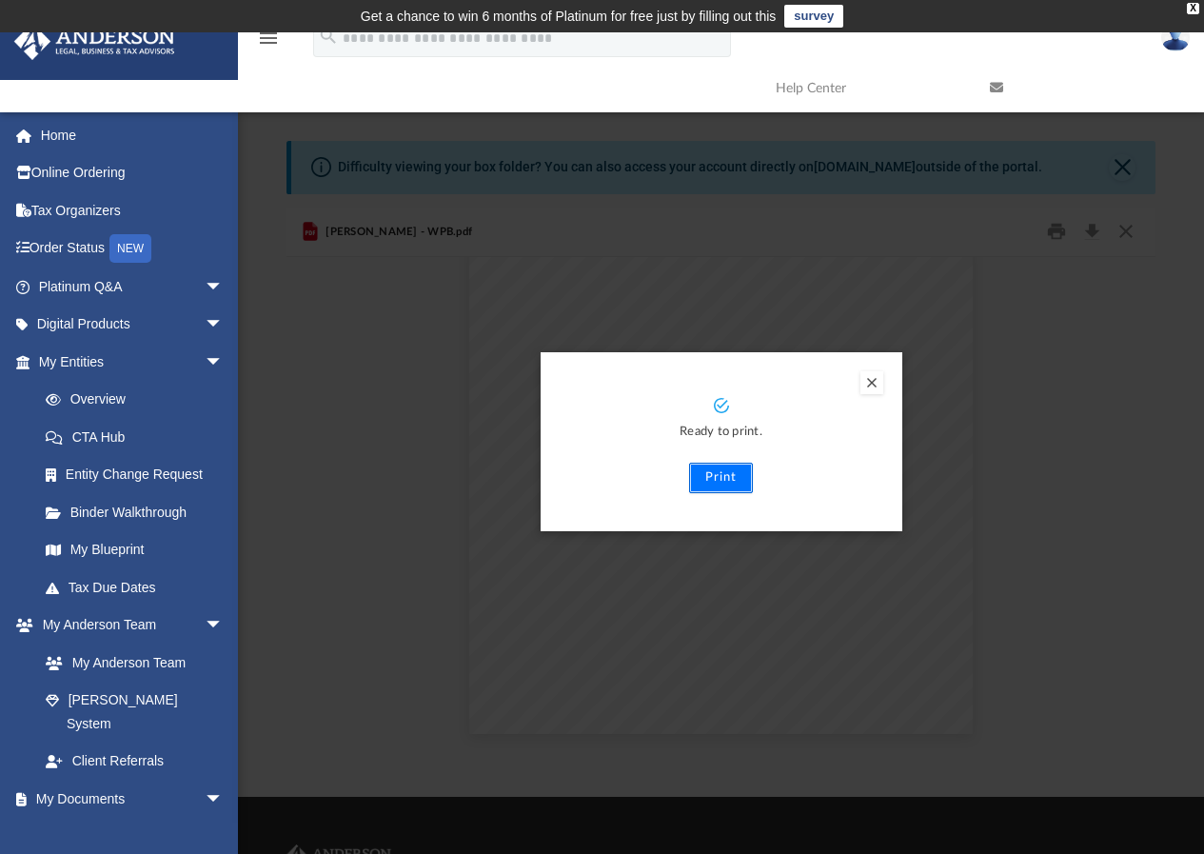
click at [722, 485] on button "Print" at bounding box center [721, 478] width 64 height 30
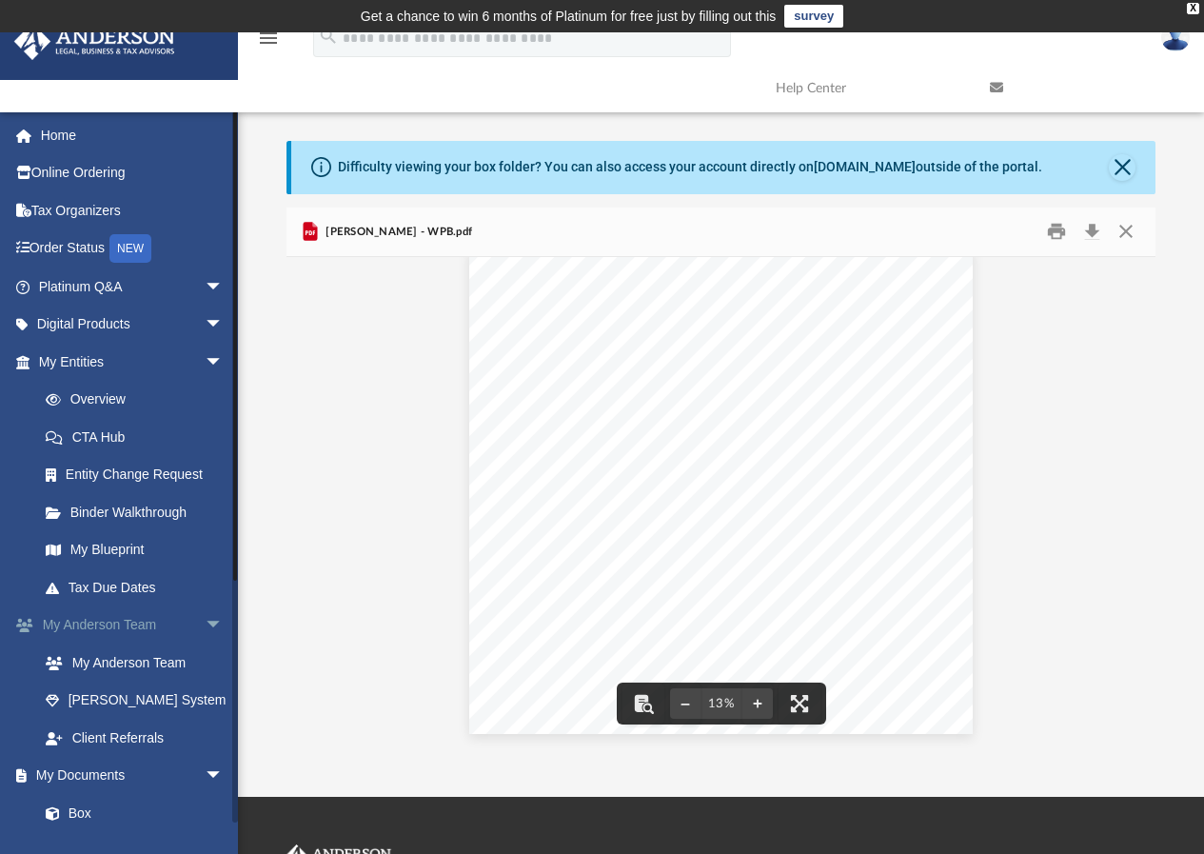
click at [89, 624] on link "My Anderson Team arrow_drop_down" at bounding box center [132, 625] width 239 height 38
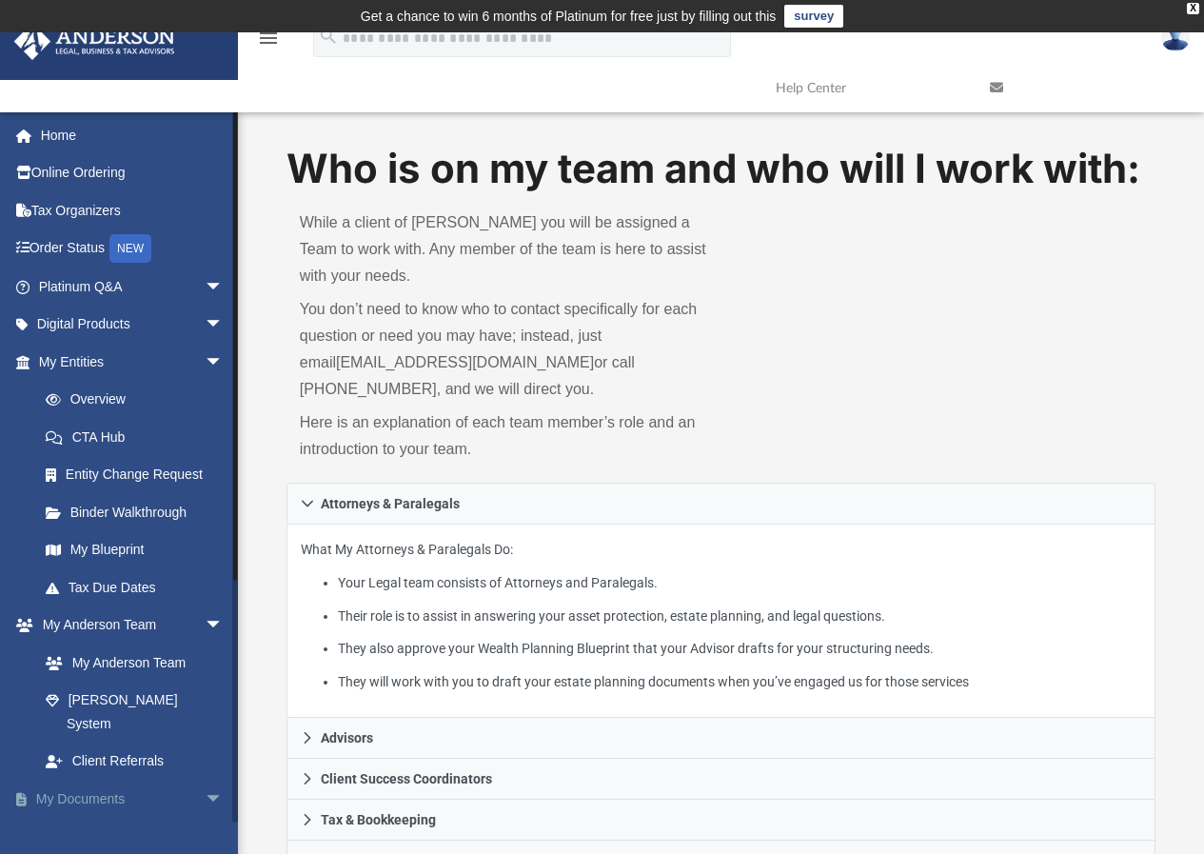
click at [68, 780] on link "My Documents arrow_drop_down" at bounding box center [132, 799] width 239 height 38
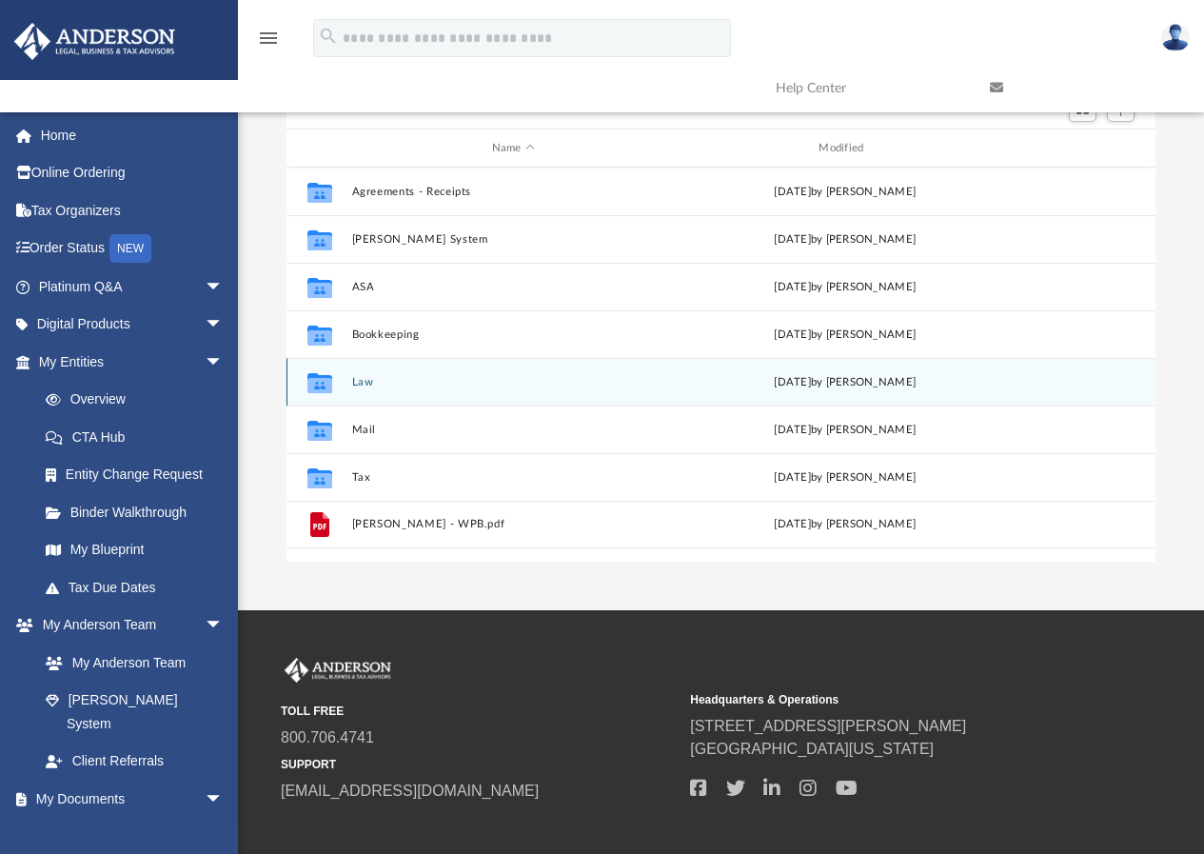
scroll to position [190, 0]
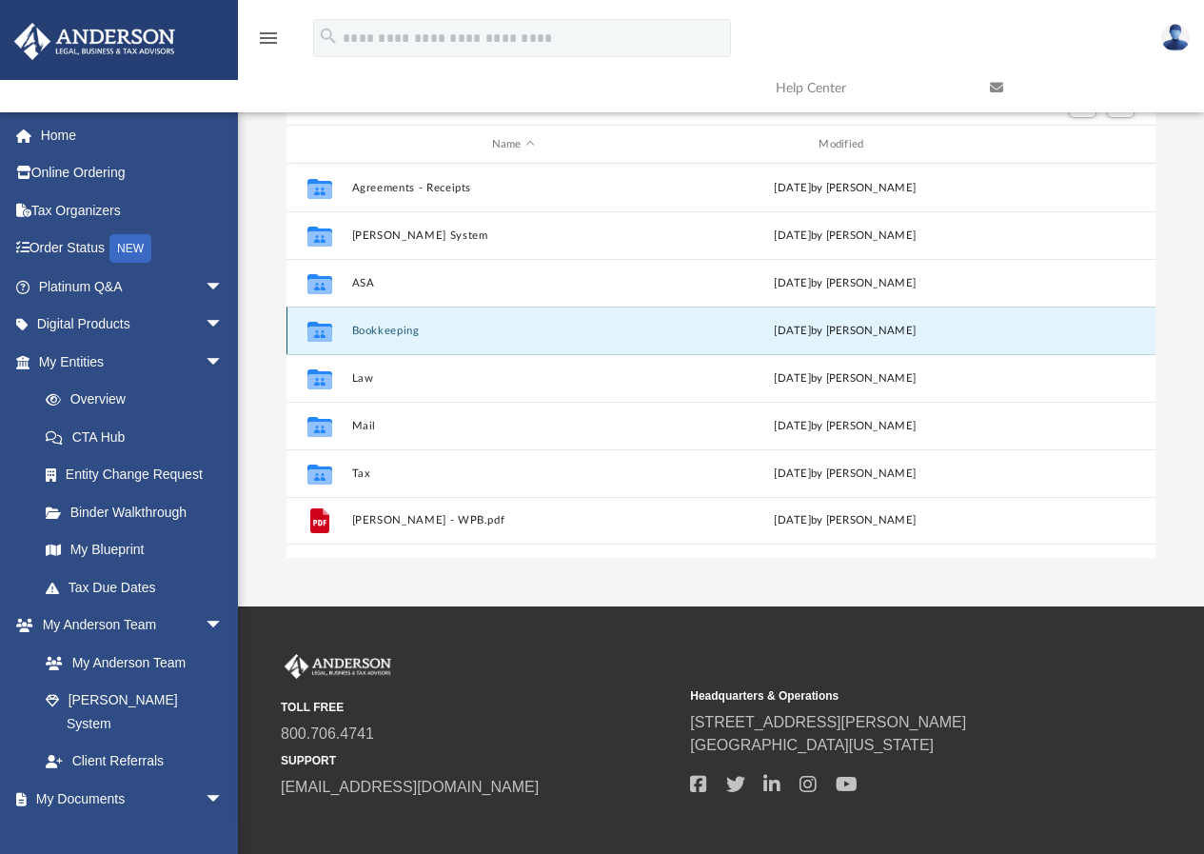
click at [373, 329] on button "Bookkeeping" at bounding box center [513, 331] width 324 height 12
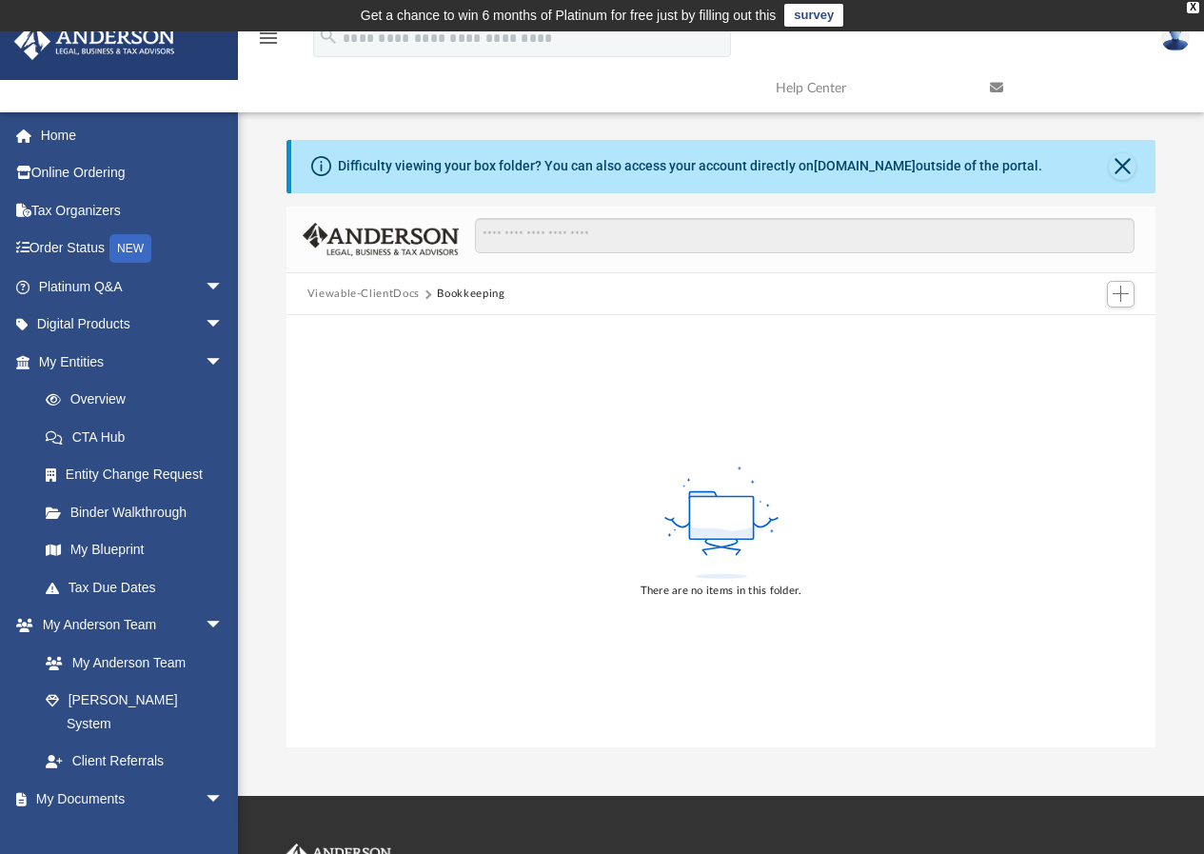
scroll to position [0, 0]
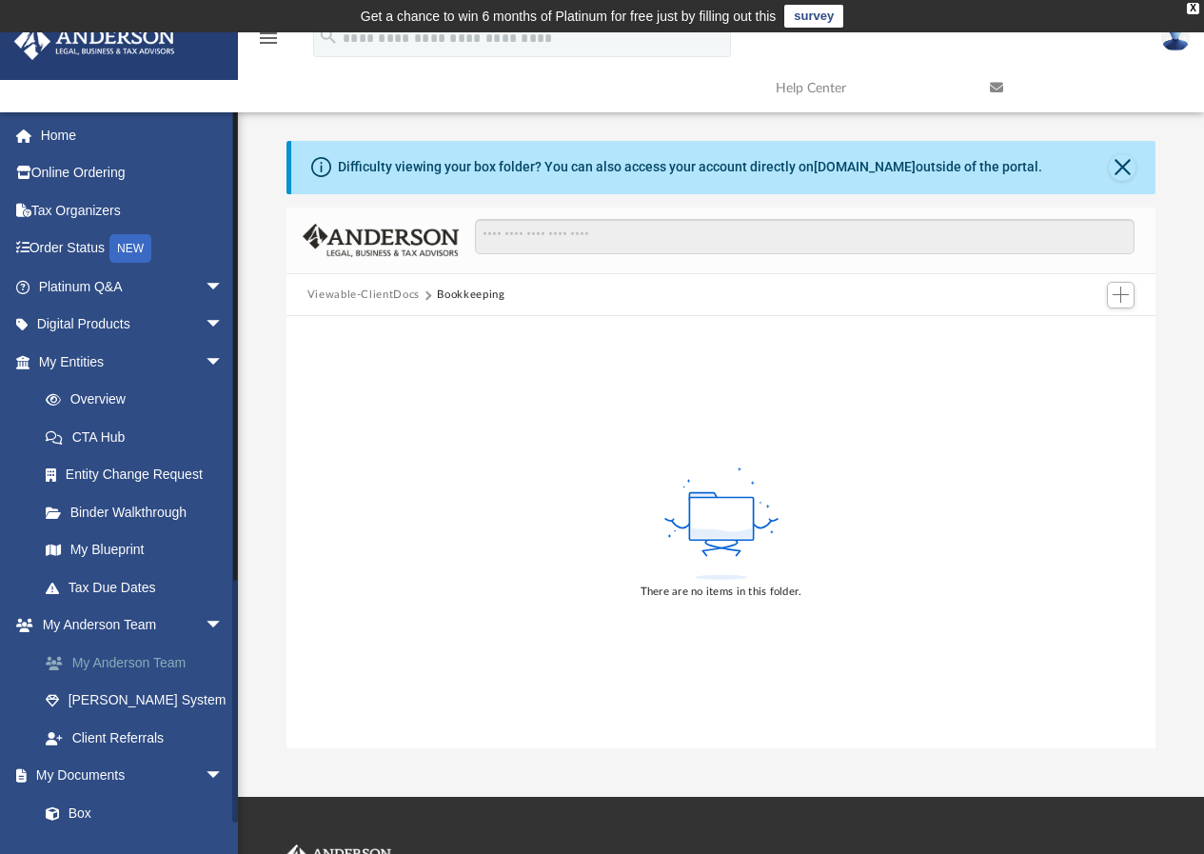
click at [122, 658] on link "My Anderson Team" at bounding box center [140, 662] width 226 height 38
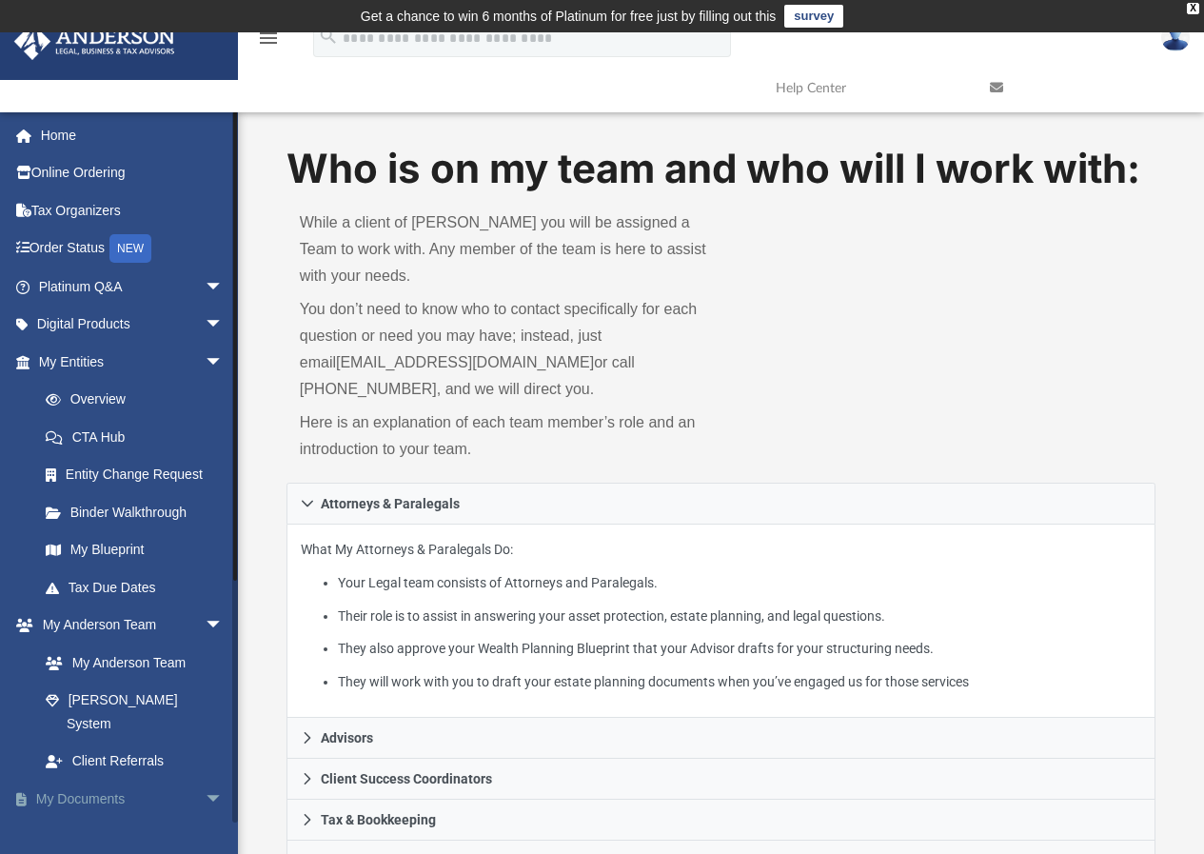
click at [89, 780] on link "My Documents arrow_drop_down" at bounding box center [132, 799] width 239 height 38
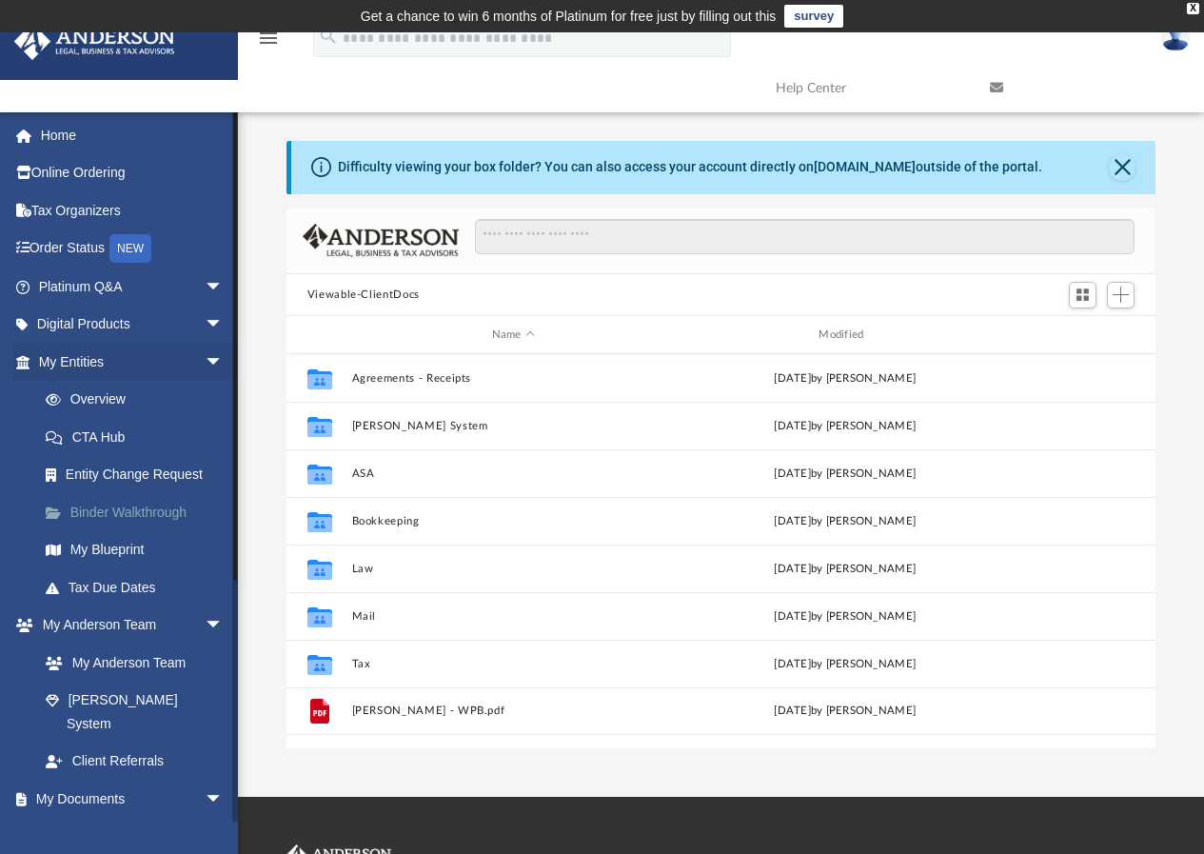
click at [116, 507] on link "Binder Walkthrough" at bounding box center [140, 512] width 226 height 38
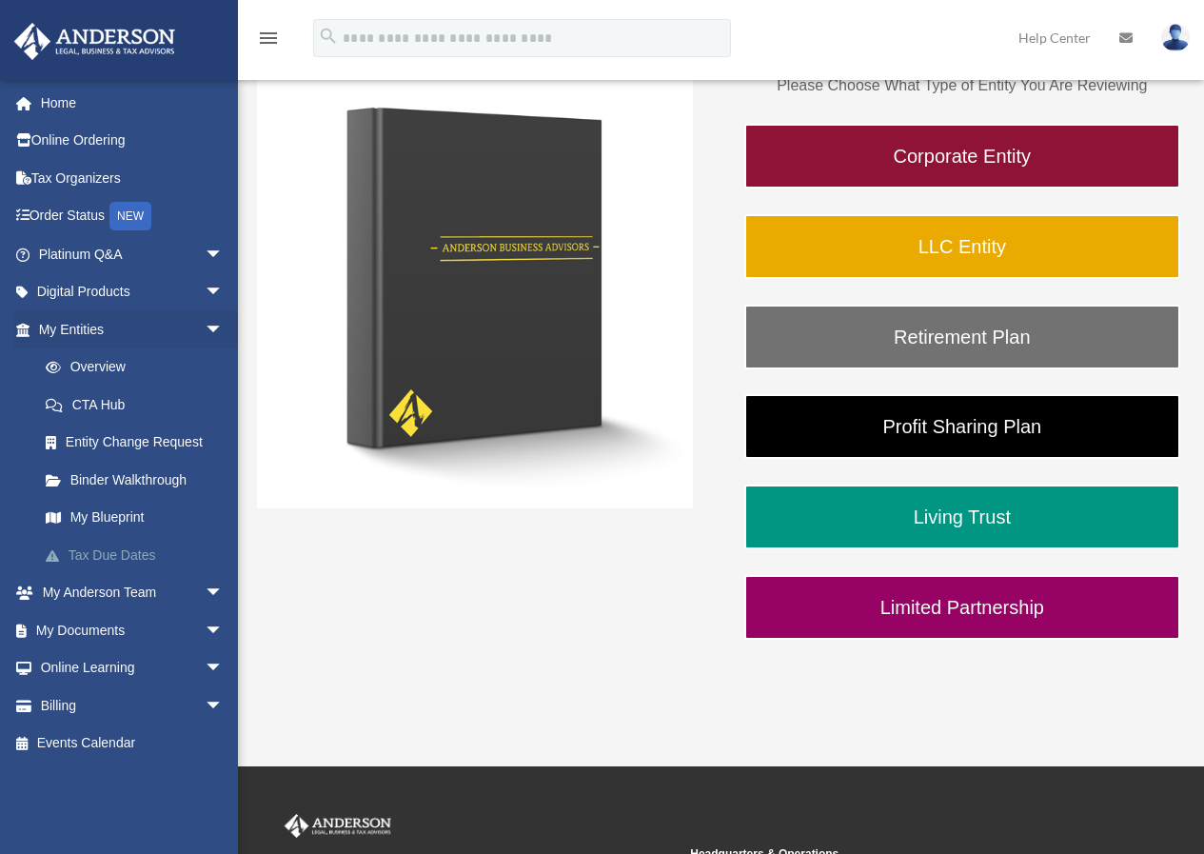
scroll to position [381, 0]
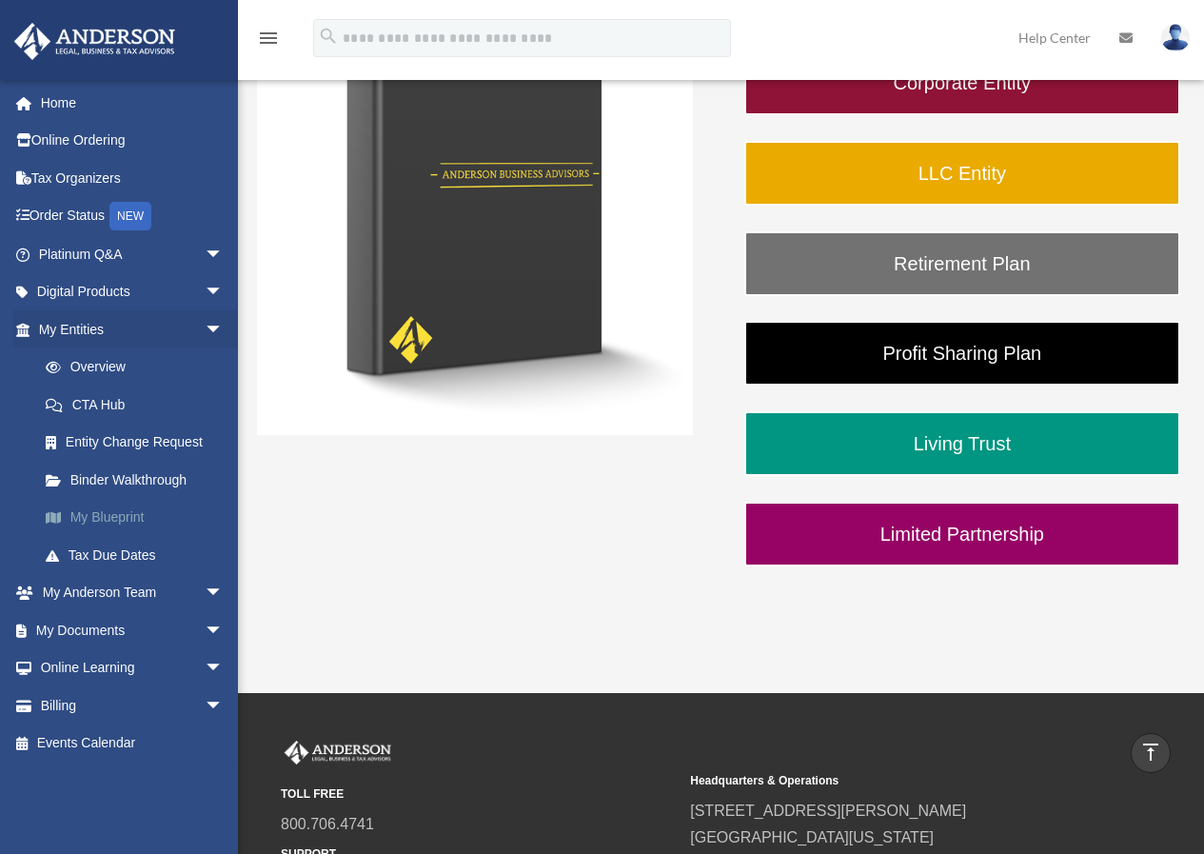
click at [107, 513] on link "My Blueprint" at bounding box center [140, 518] width 226 height 38
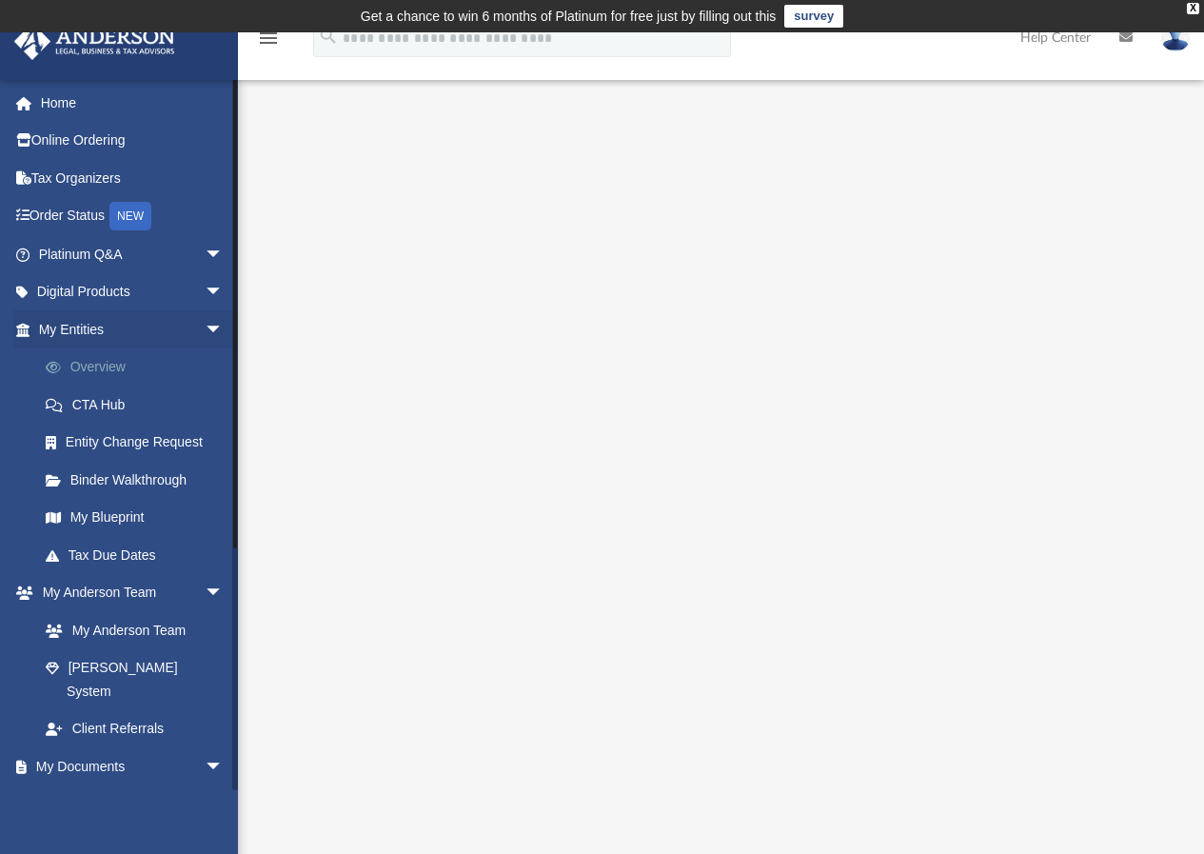
click at [103, 363] on link "Overview" at bounding box center [140, 367] width 226 height 38
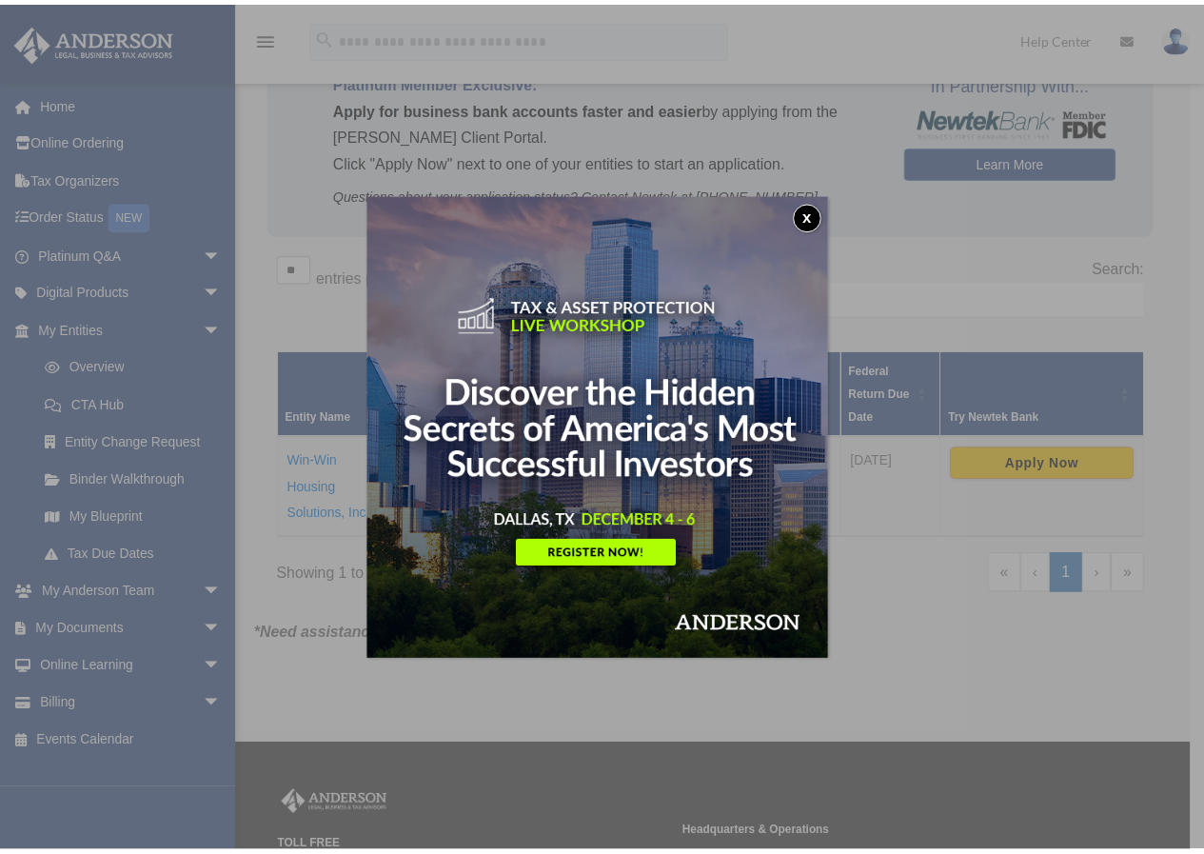
scroll to position [190, 0]
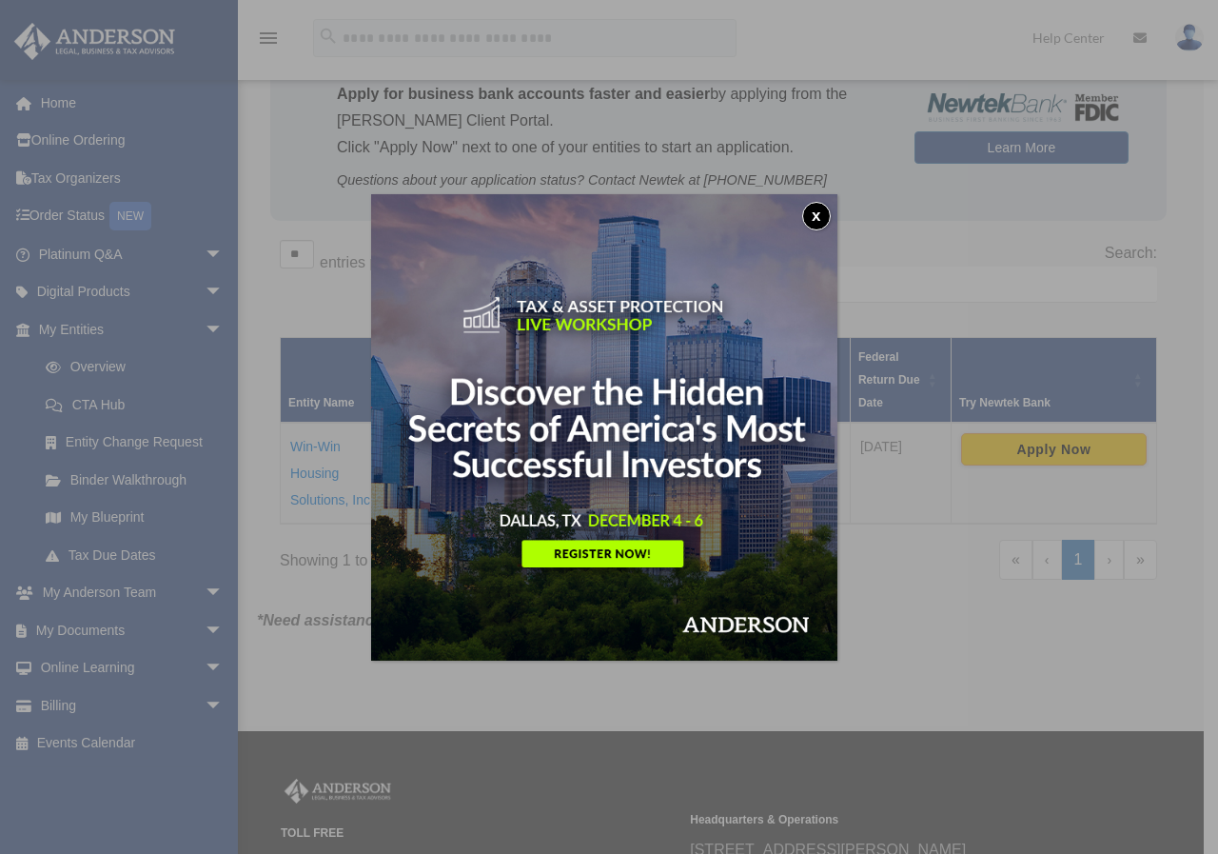
click at [829, 216] on button "x" at bounding box center [816, 216] width 29 height 29
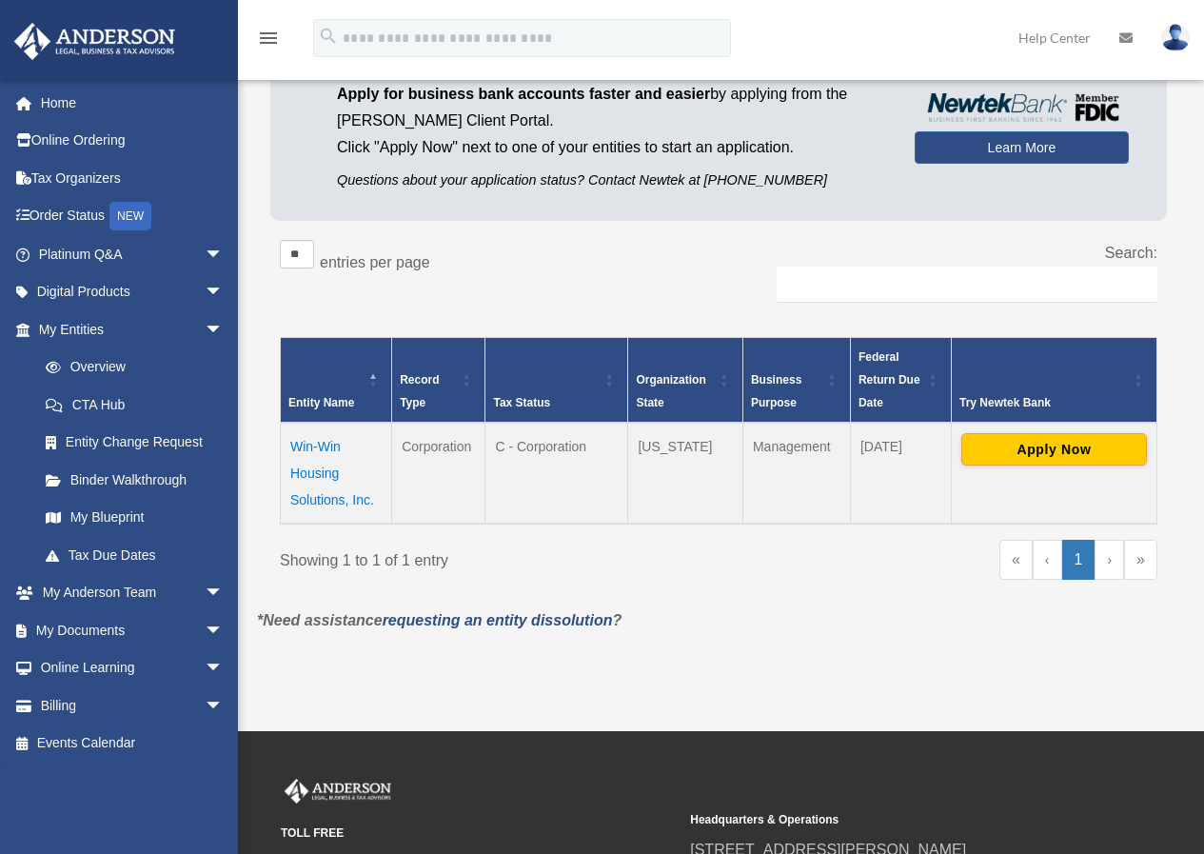
click at [302, 470] on td "Win-Win Housing Solutions, Inc." at bounding box center [336, 473] width 111 height 101
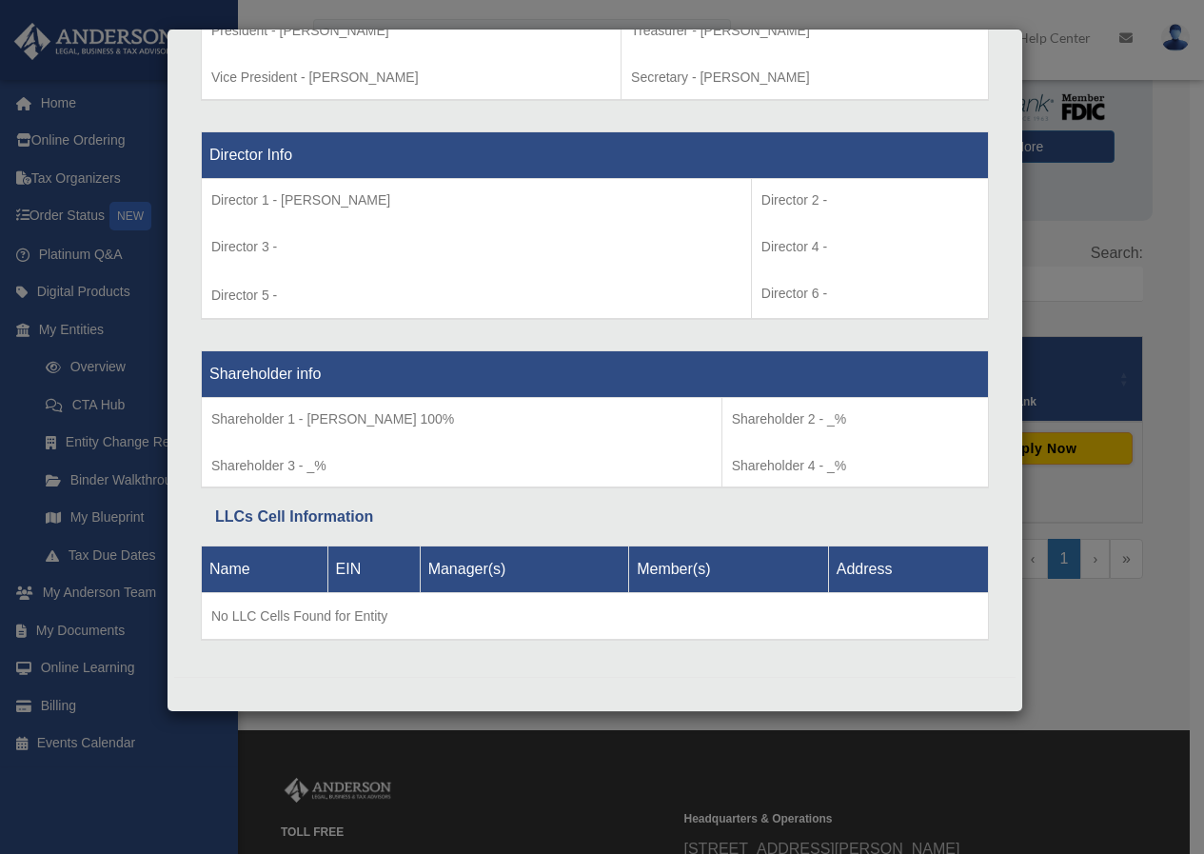
scroll to position [1326, 0]
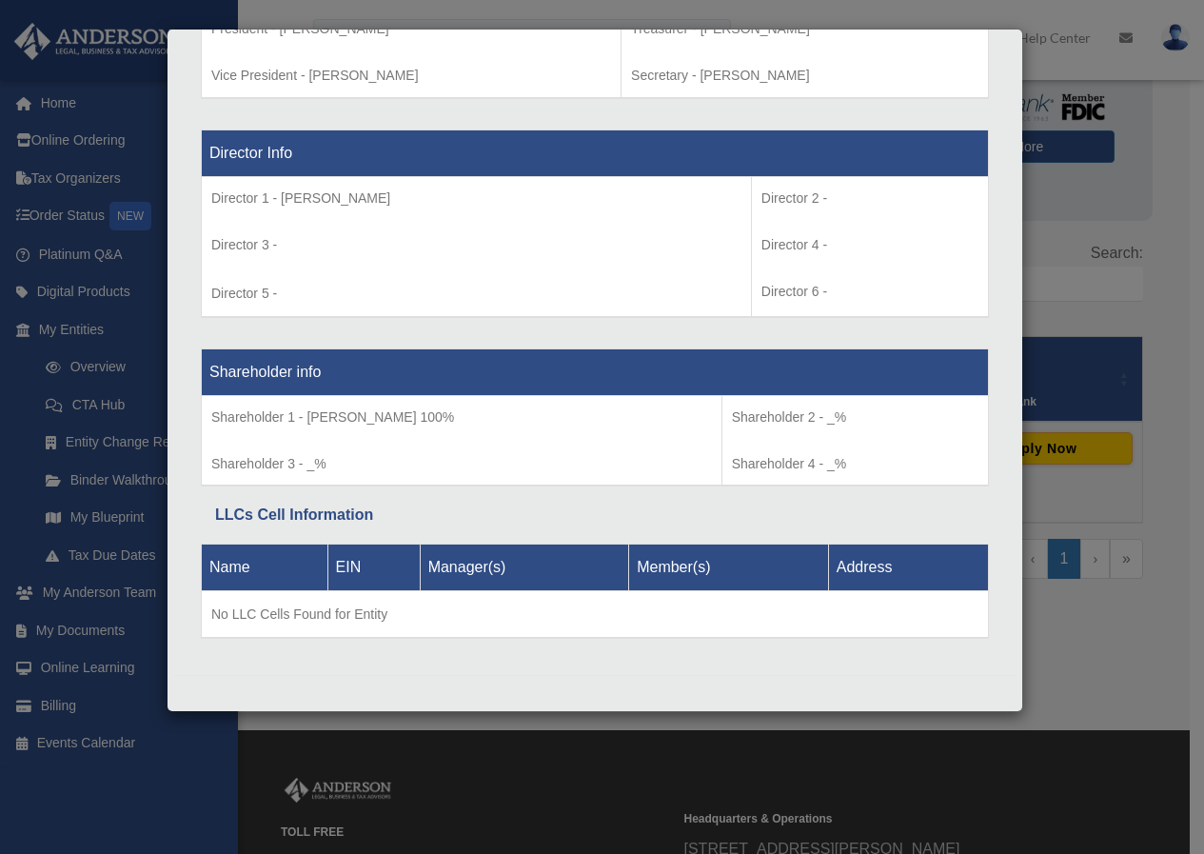
click at [1129, 653] on div "Details × Articles Sent Organizational Date" at bounding box center [602, 427] width 1204 height 854
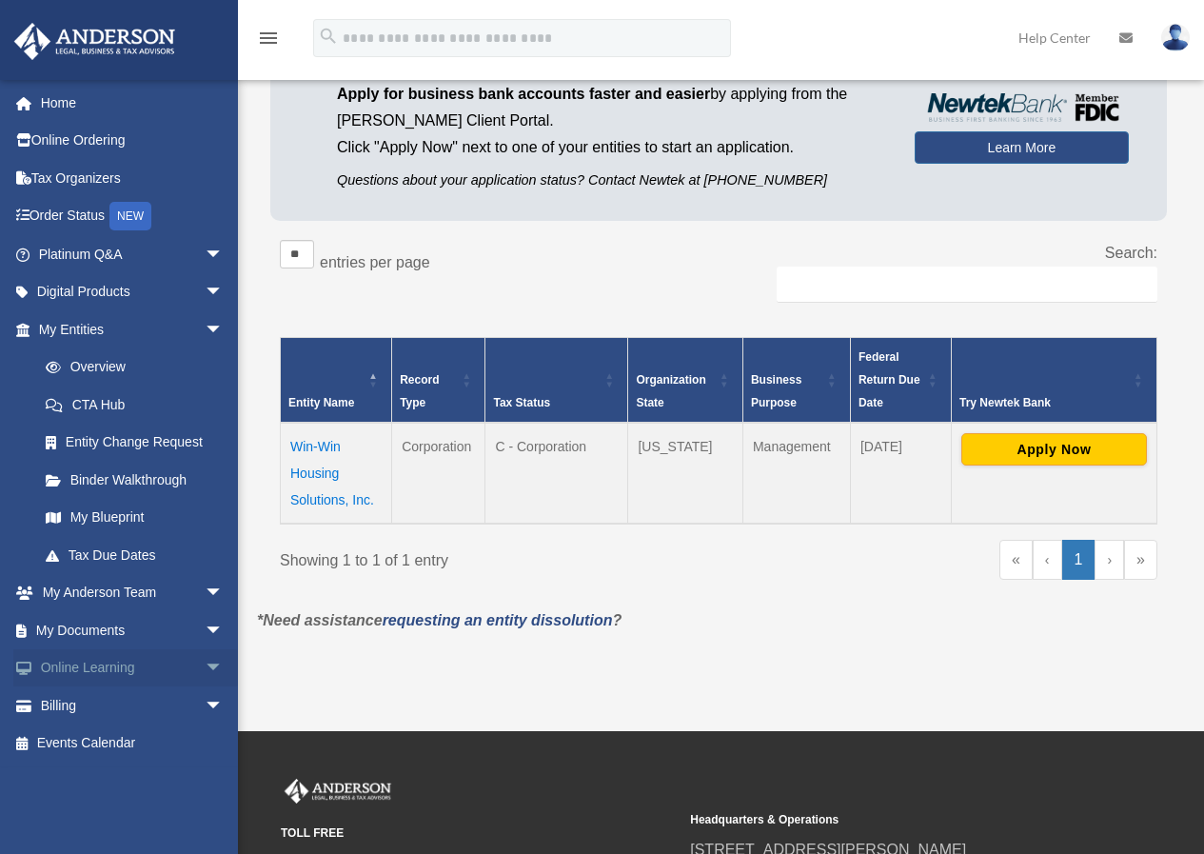
click at [106, 668] on link "Online Learning arrow_drop_down" at bounding box center [132, 668] width 239 height 38
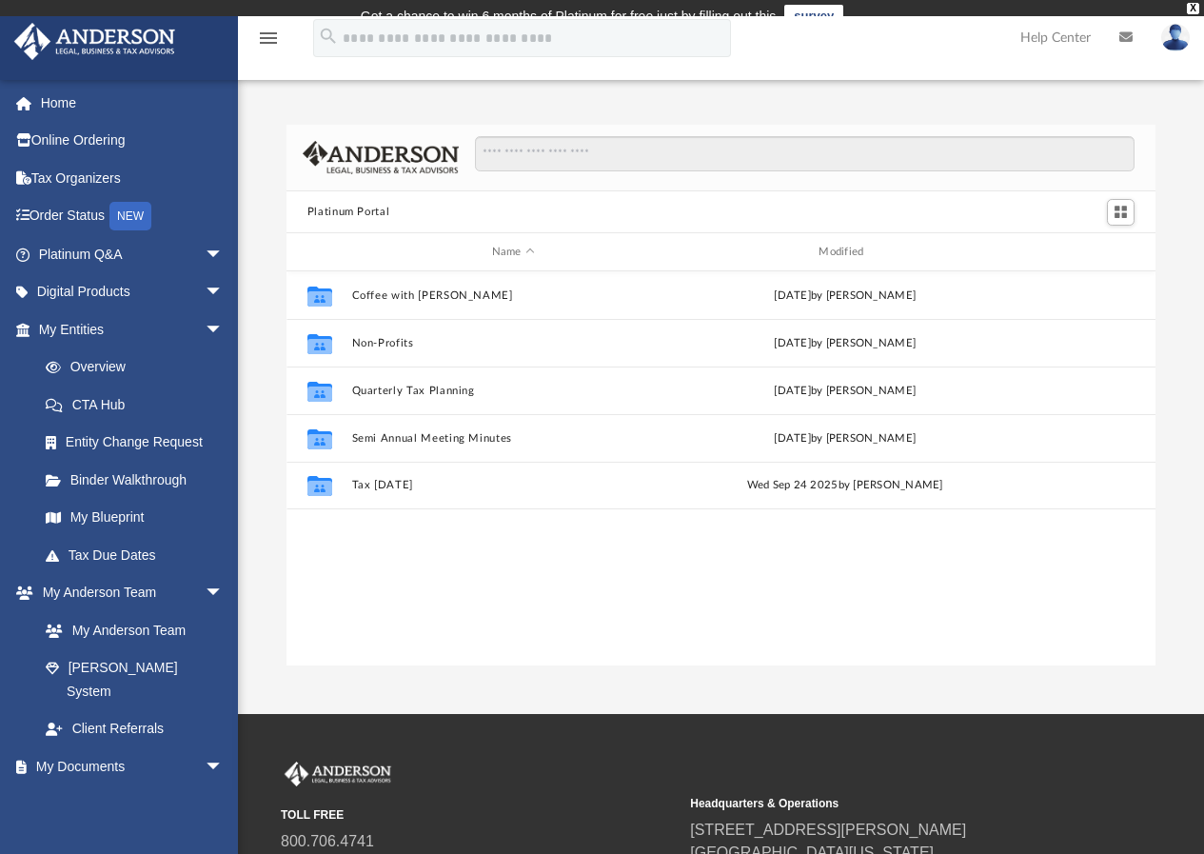
scroll to position [419, 855]
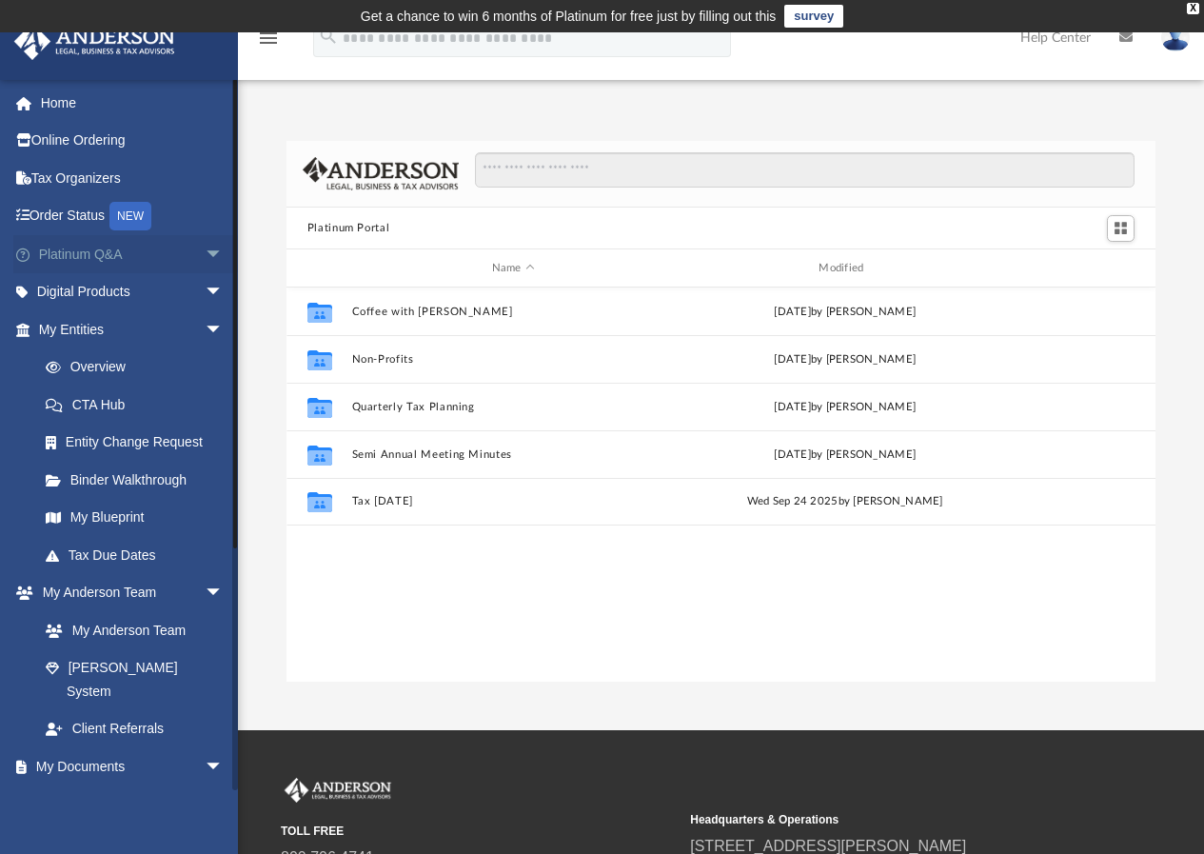
click at [87, 256] on link "Platinum Q&A arrow_drop_down" at bounding box center [132, 254] width 239 height 38
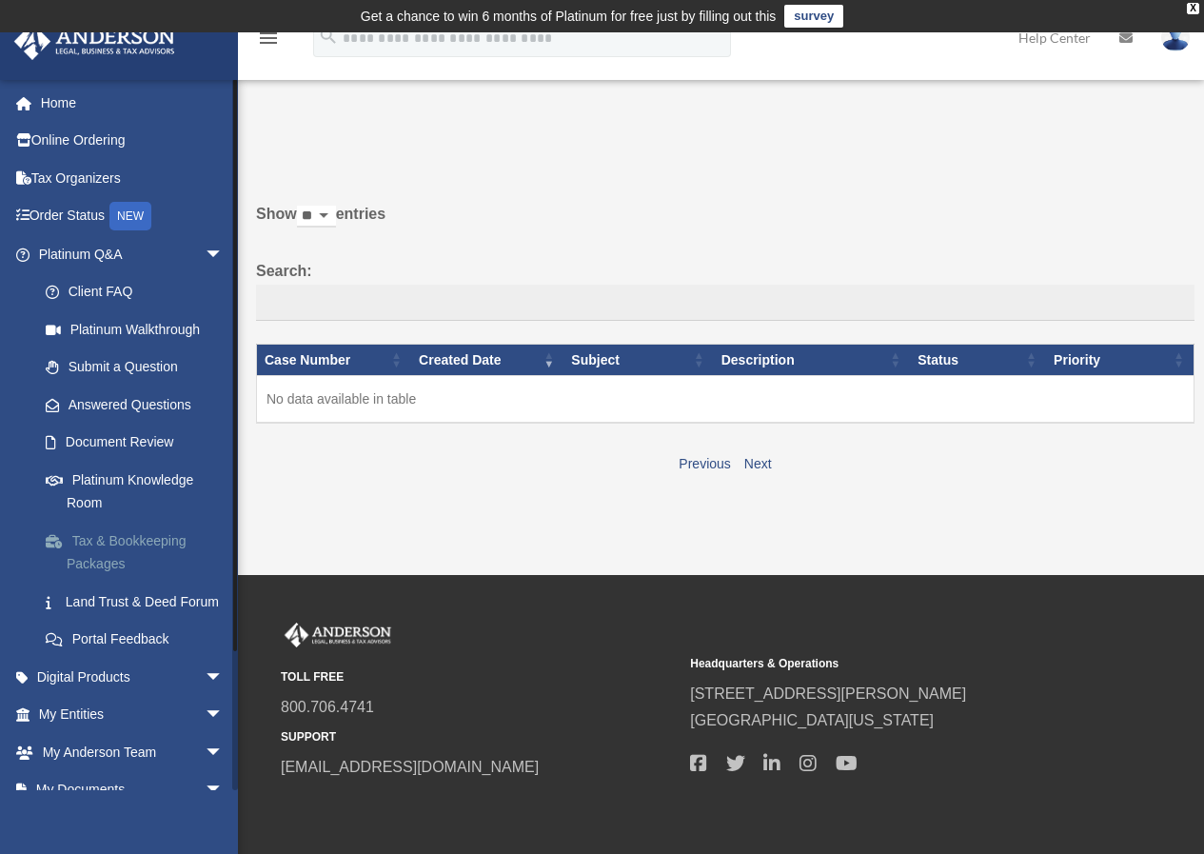
click at [133, 540] on link "Tax & Bookkeeping Packages" at bounding box center [140, 552] width 226 height 61
